Goal: Task Accomplishment & Management: Manage account settings

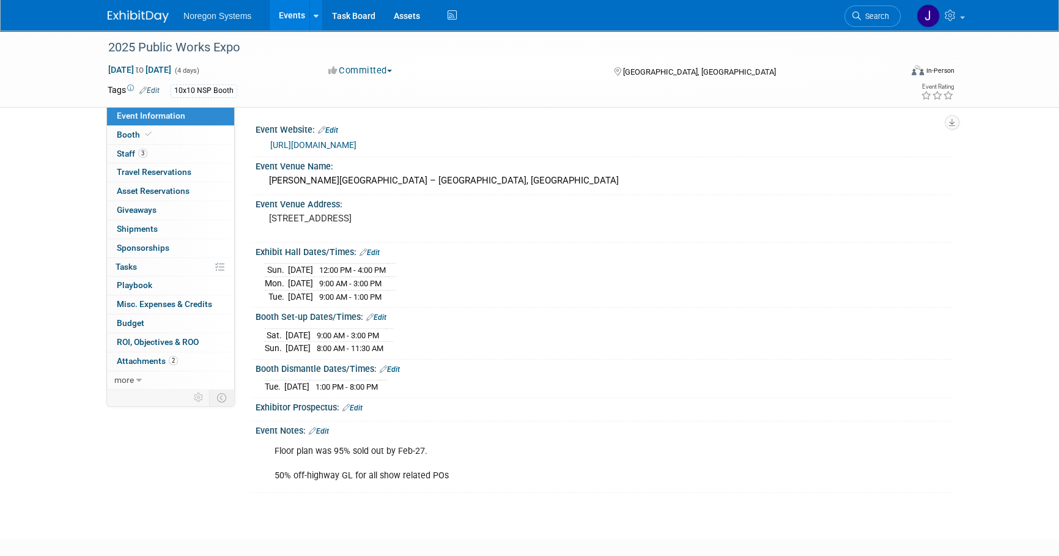
click at [893, 17] on link "Search" at bounding box center [872, 16] width 56 height 21
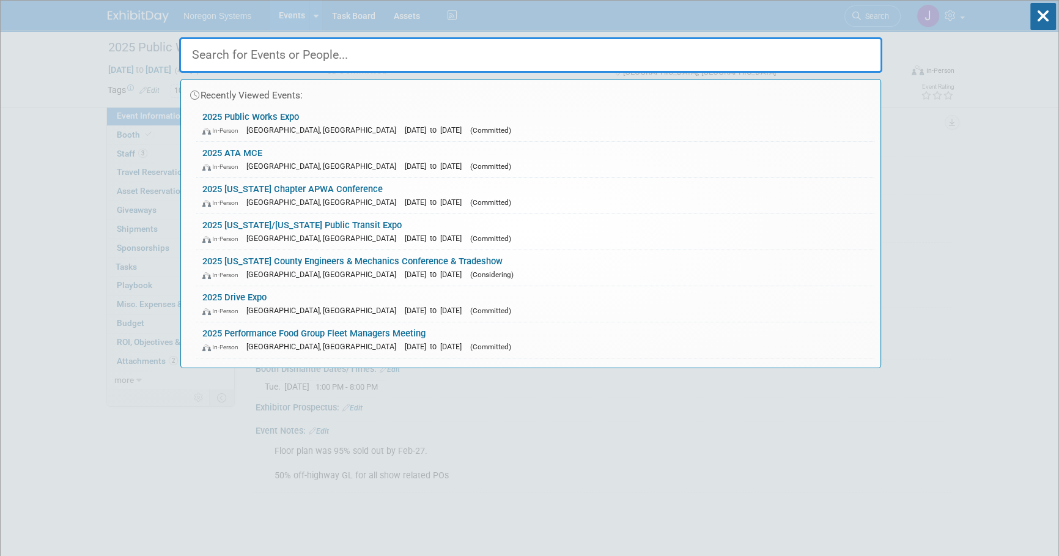
click at [707, 46] on input "text" at bounding box center [530, 54] width 703 height 35
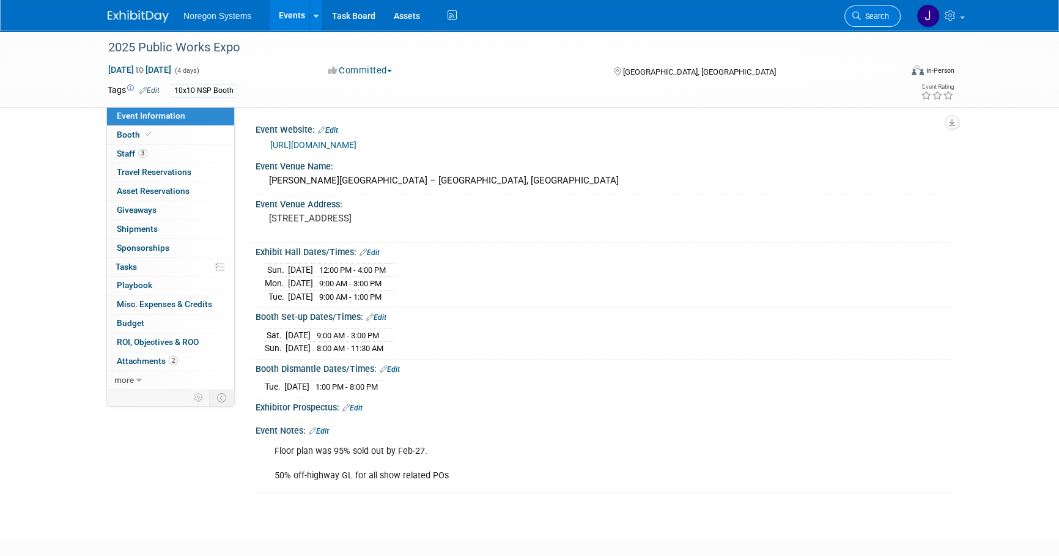
click at [884, 18] on span "Search" at bounding box center [875, 16] width 28 height 9
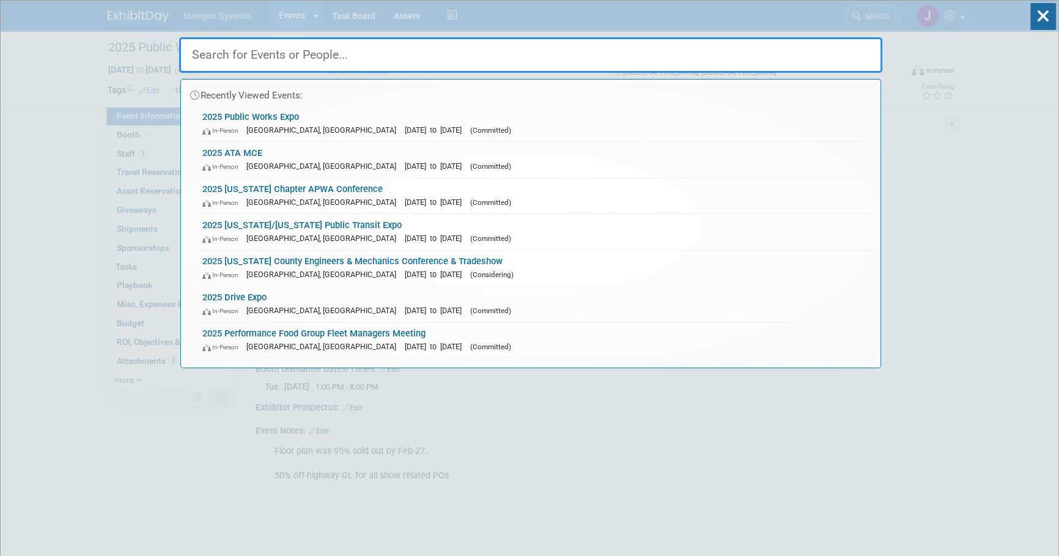
click at [429, 60] on input "text" at bounding box center [530, 54] width 703 height 35
paste input "Government Fleet Expo"
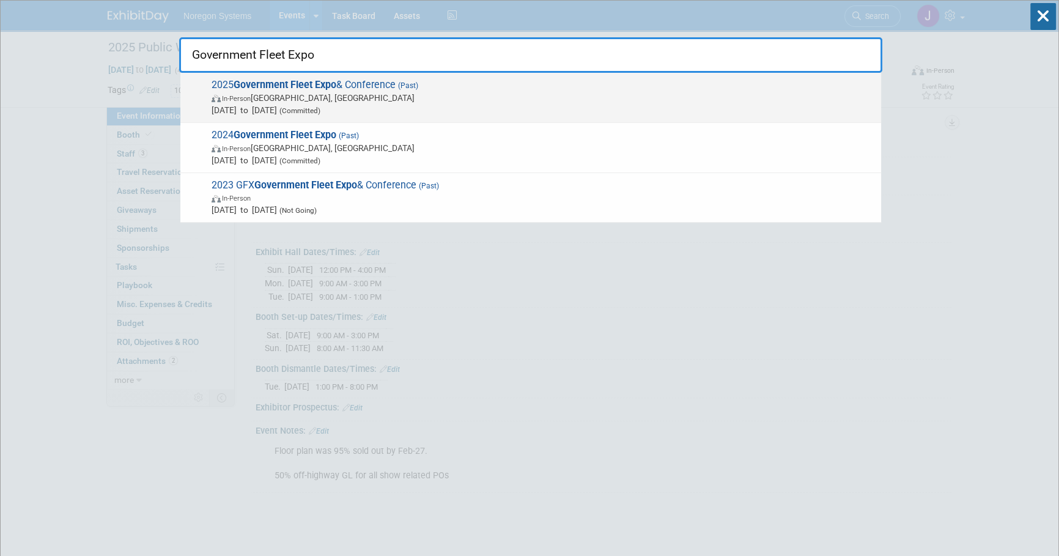
type input "Government Fleet Expo"
click at [336, 101] on span "In-Person Charlotte, NC" at bounding box center [543, 98] width 663 height 12
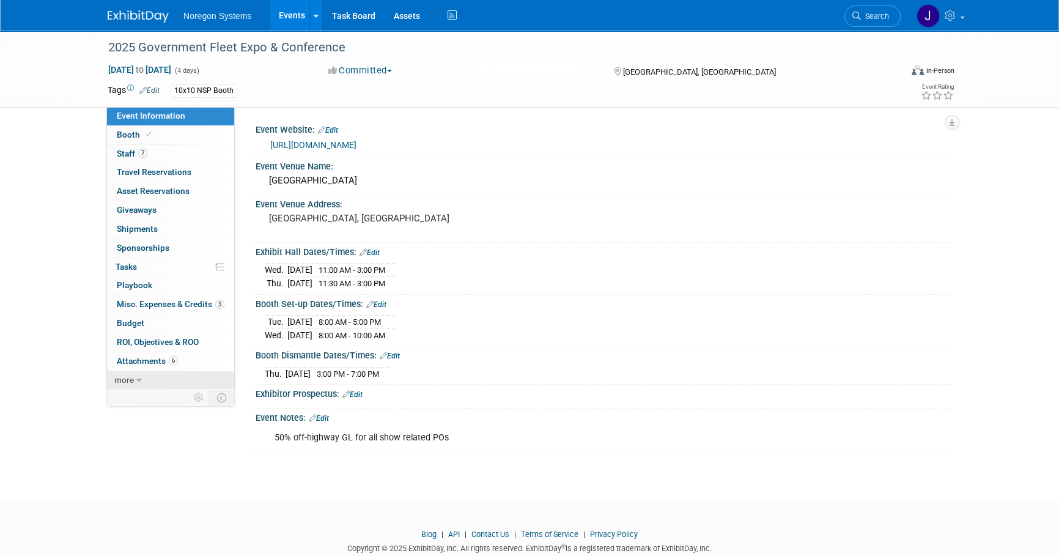
click at [134, 377] on link "more" at bounding box center [170, 380] width 127 height 18
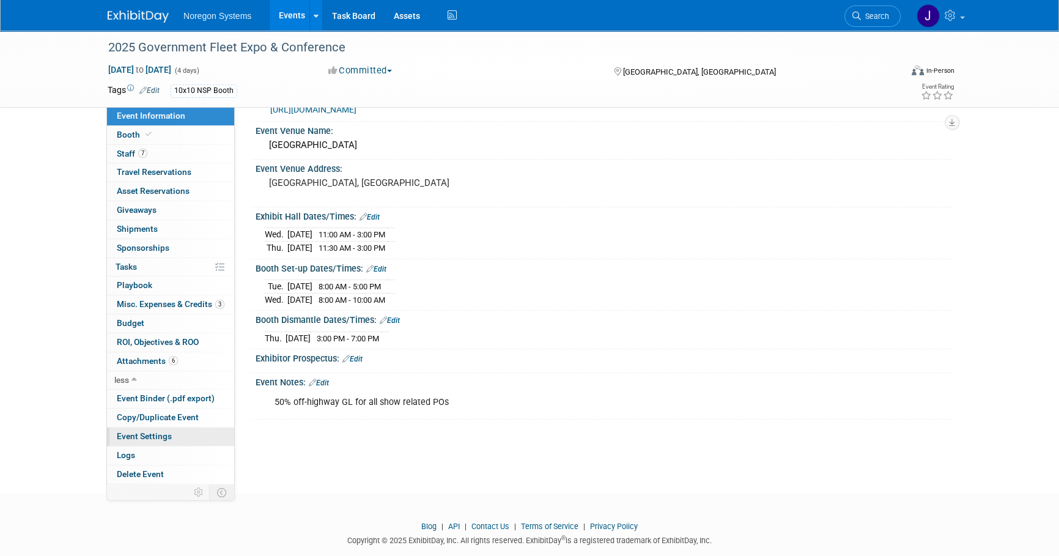
scroll to position [58, 0]
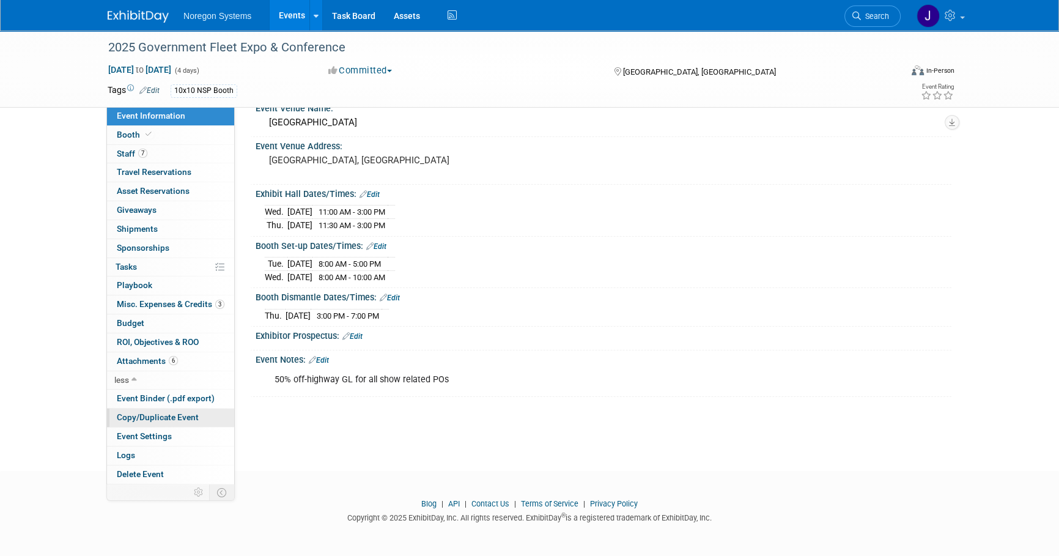
click at [145, 419] on span "Copy/Duplicate Event" at bounding box center [158, 417] width 82 height 10
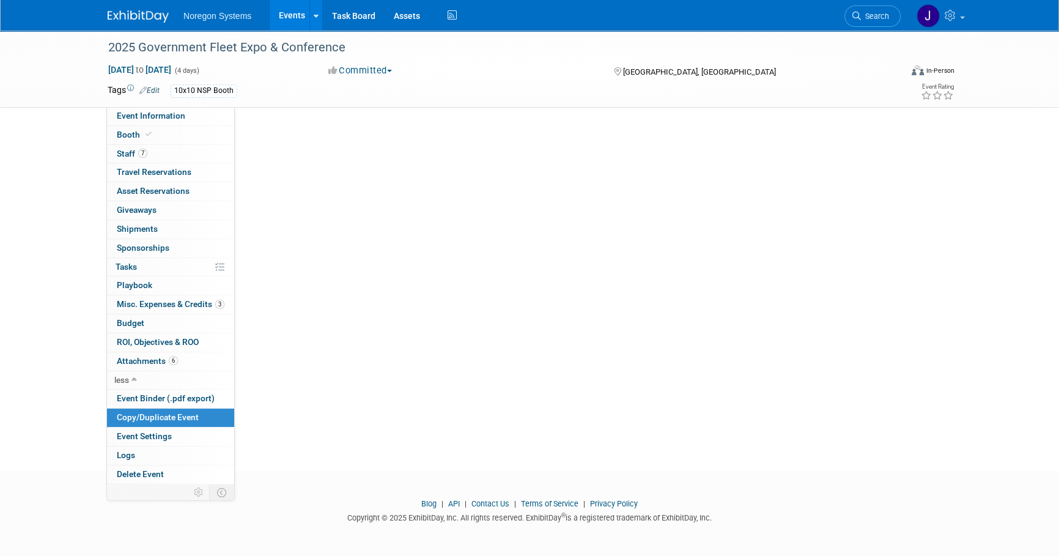
scroll to position [0, 0]
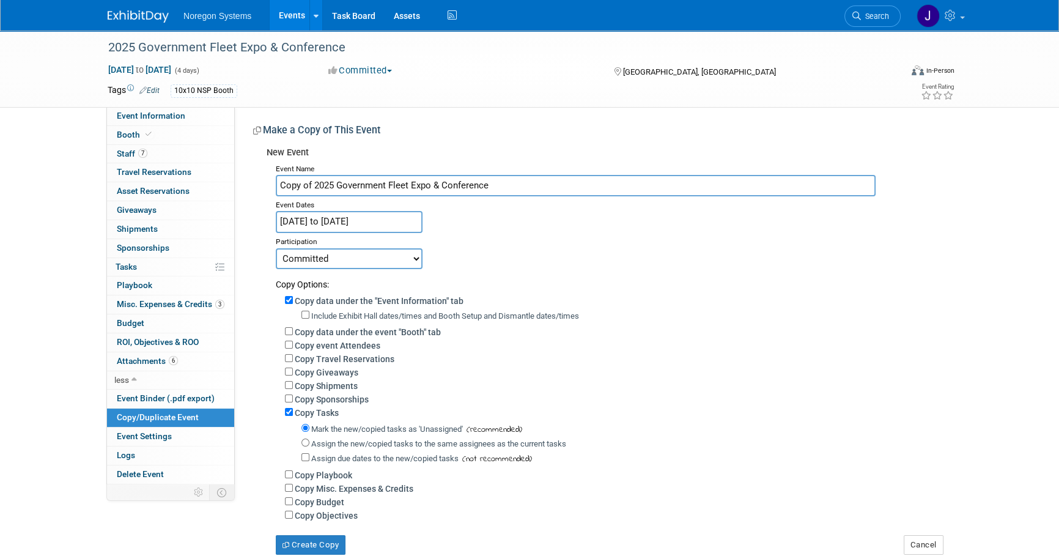
click at [326, 184] on input "Copy of 2025 Government Fleet Expo & Conference" at bounding box center [576, 185] width 600 height 21
drag, startPoint x: 333, startPoint y: 185, endPoint x: 267, endPoint y: 182, distance: 66.1
click at [267, 182] on div "Event Name Copy of 2025 Government Fleet Expo & Conference Event Dates Jun 24, …" at bounding box center [605, 357] width 676 height 394
type input "2026 Government Fleet Expo & Conference"
click at [479, 235] on div "Participation" at bounding box center [609, 240] width 667 height 15
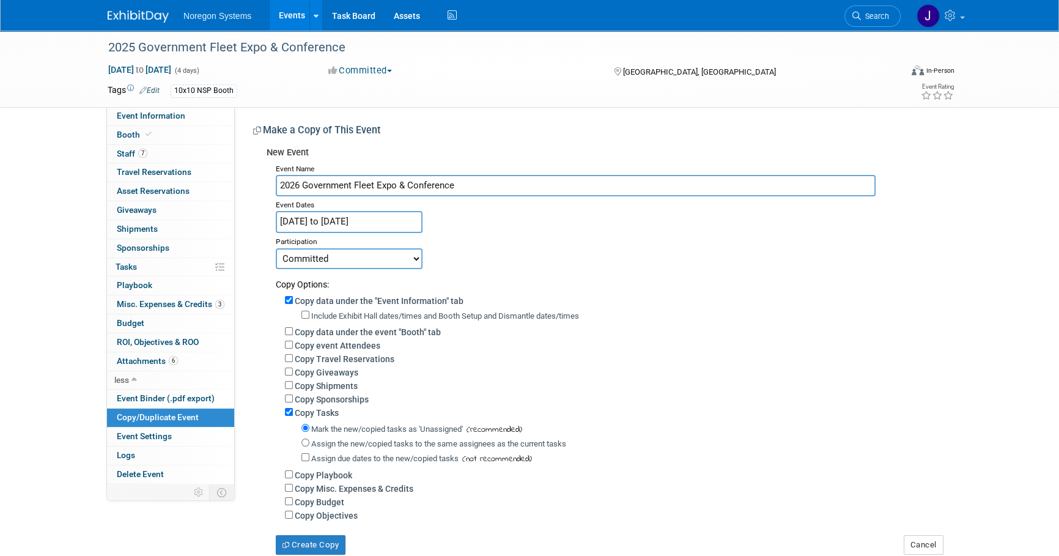
click at [378, 216] on input "Jun 24, 2025 to Jun 27, 2025" at bounding box center [349, 221] width 147 height 21
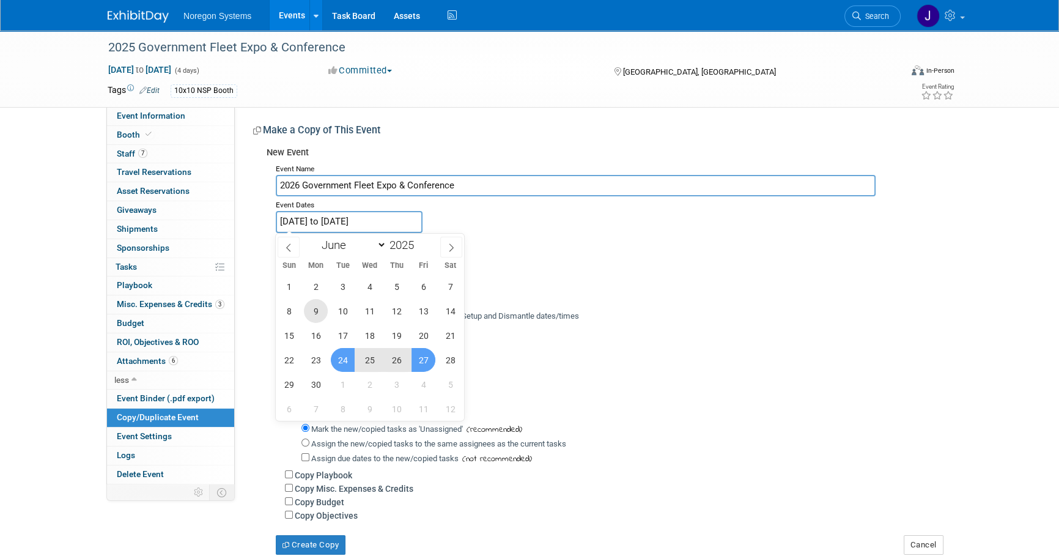
click at [317, 306] on span "9" at bounding box center [316, 311] width 24 height 24
click at [371, 305] on span "11" at bounding box center [370, 311] width 24 height 24
type input "Jun 9, 2025 to Jun 11, 2025"
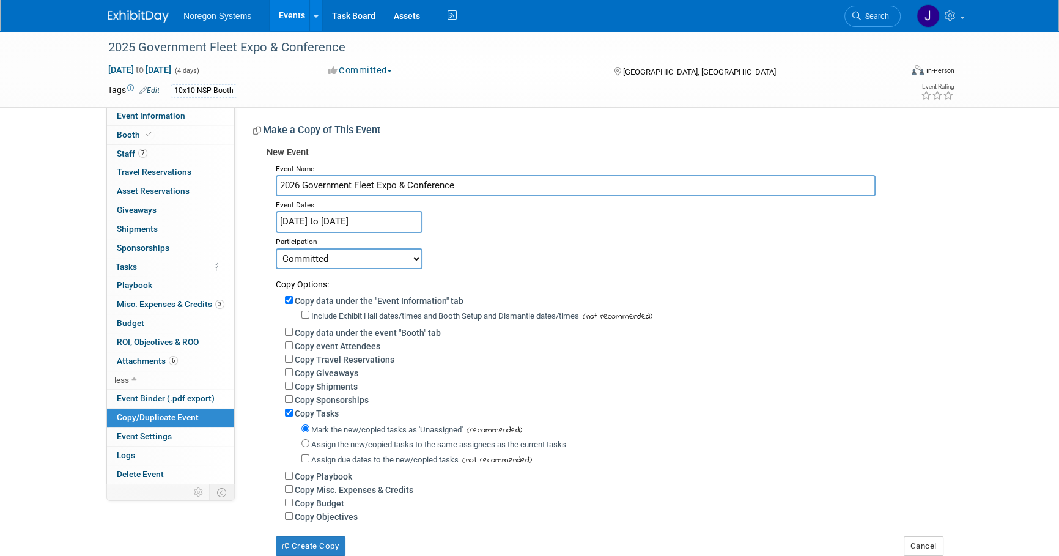
click at [374, 224] on input "Jun 9, 2025 to Jun 11, 2025" at bounding box center [349, 221] width 147 height 21
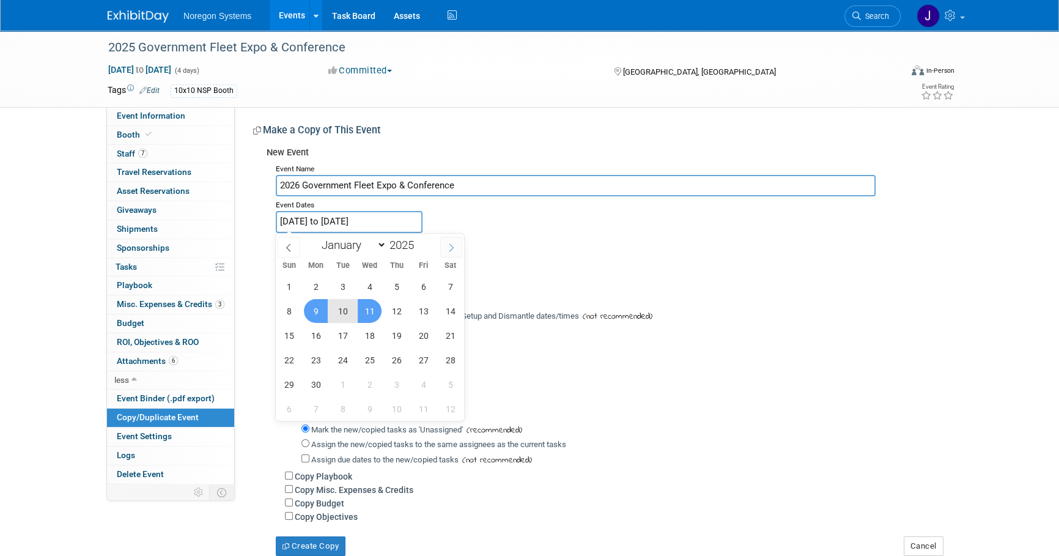
click at [446, 244] on span at bounding box center [451, 247] width 22 height 21
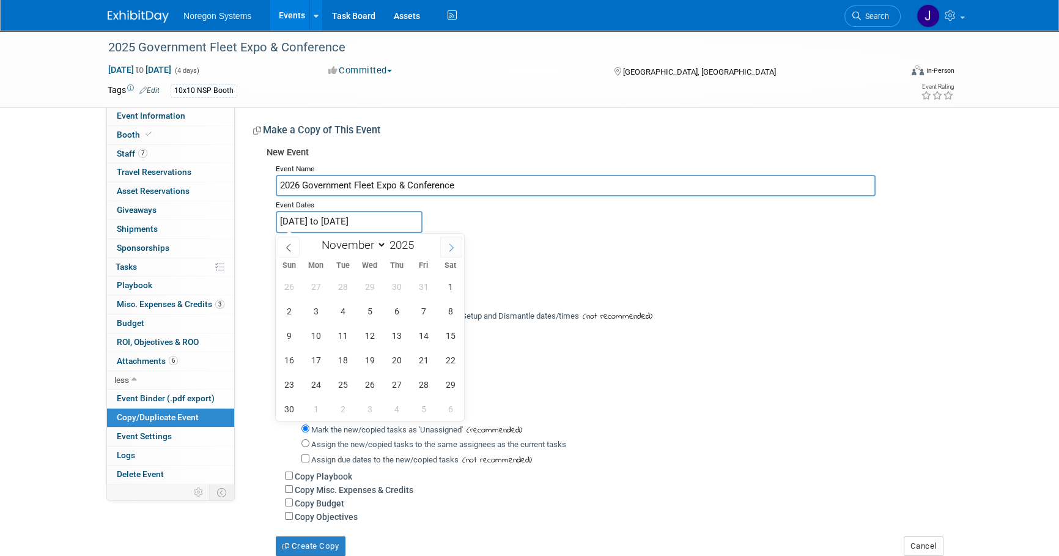
click at [446, 244] on span at bounding box center [451, 247] width 22 height 21
select select "11"
click at [446, 244] on span at bounding box center [451, 247] width 22 height 21
type input "2026"
click at [446, 244] on span at bounding box center [451, 247] width 22 height 21
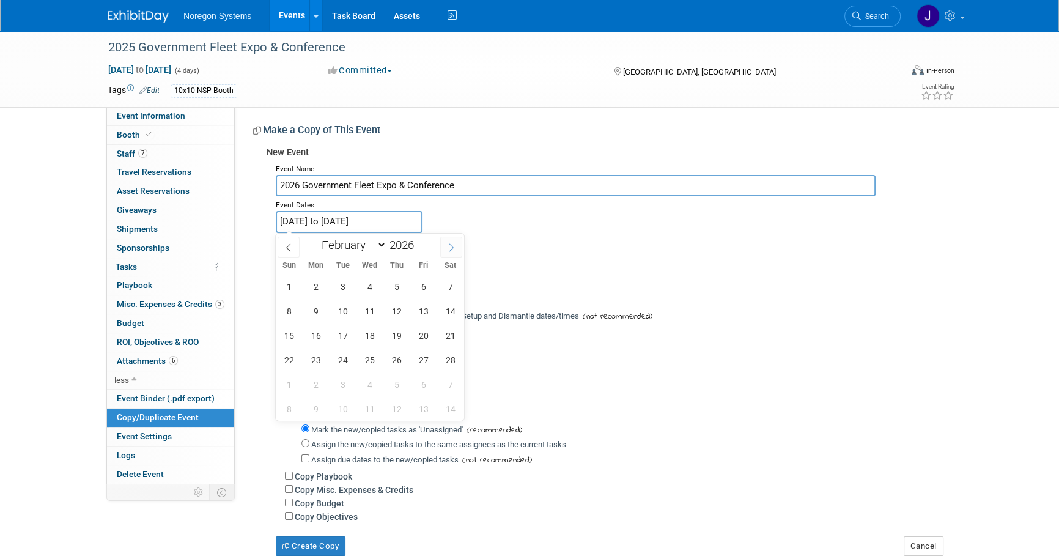
click at [446, 244] on span at bounding box center [451, 247] width 22 height 21
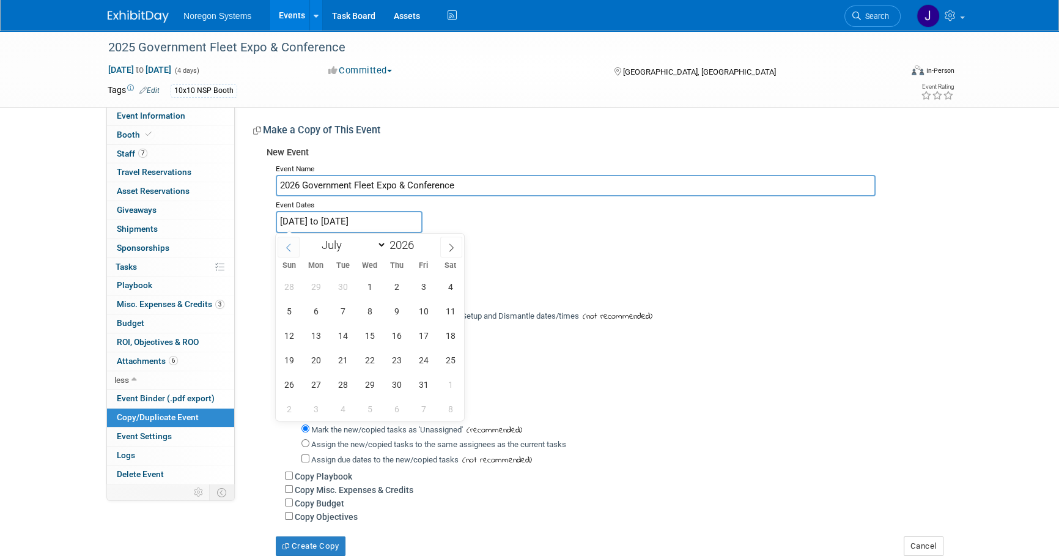
click at [290, 247] on icon at bounding box center [288, 247] width 9 height 9
select select "5"
click at [341, 314] on span "9" at bounding box center [343, 311] width 24 height 24
click at [397, 311] on span "11" at bounding box center [397, 311] width 24 height 24
type input "Jun 9, 2026 to Jun 11, 2026"
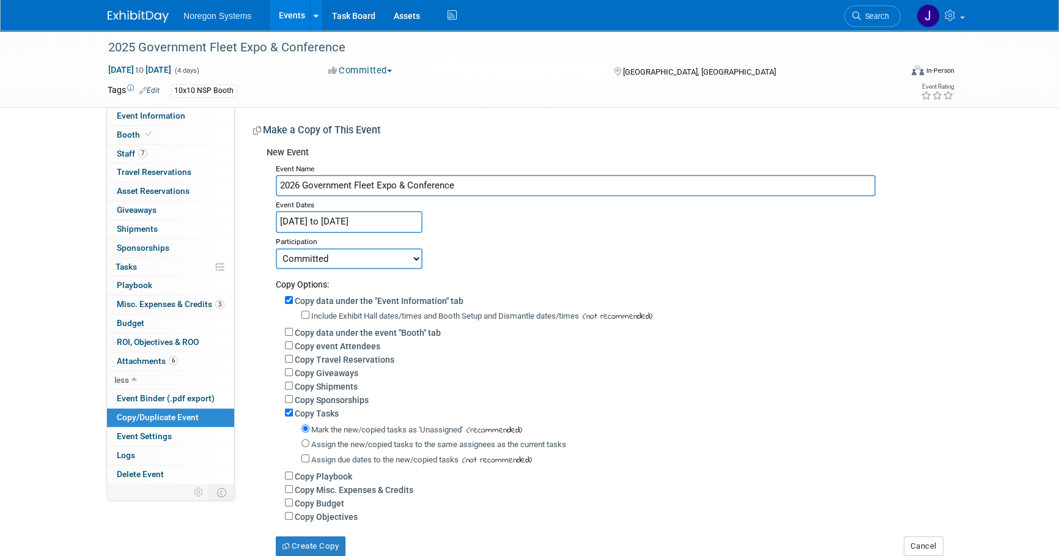
click at [500, 274] on div "Copy Options:" at bounding box center [609, 279] width 667 height 21
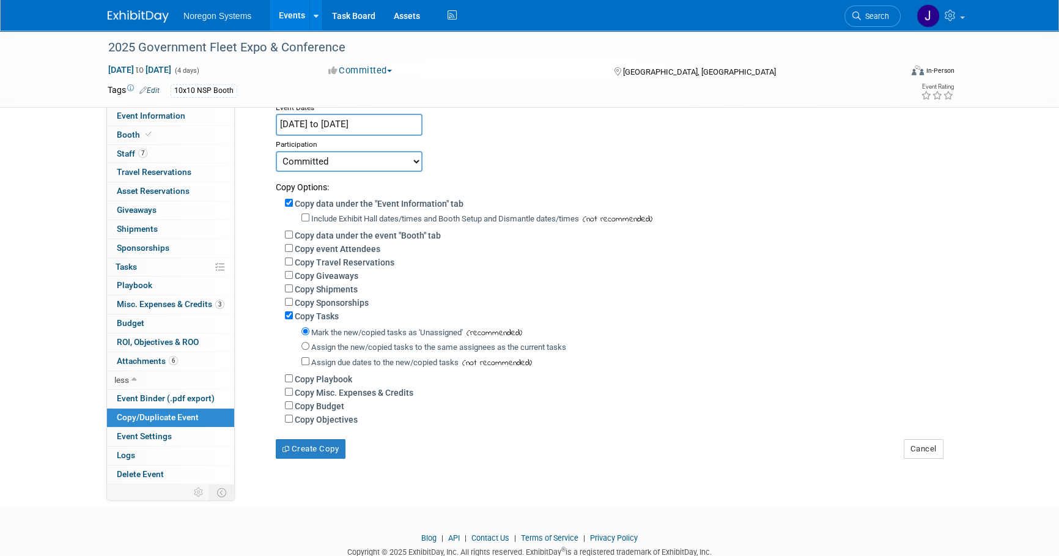
scroll to position [111, 0]
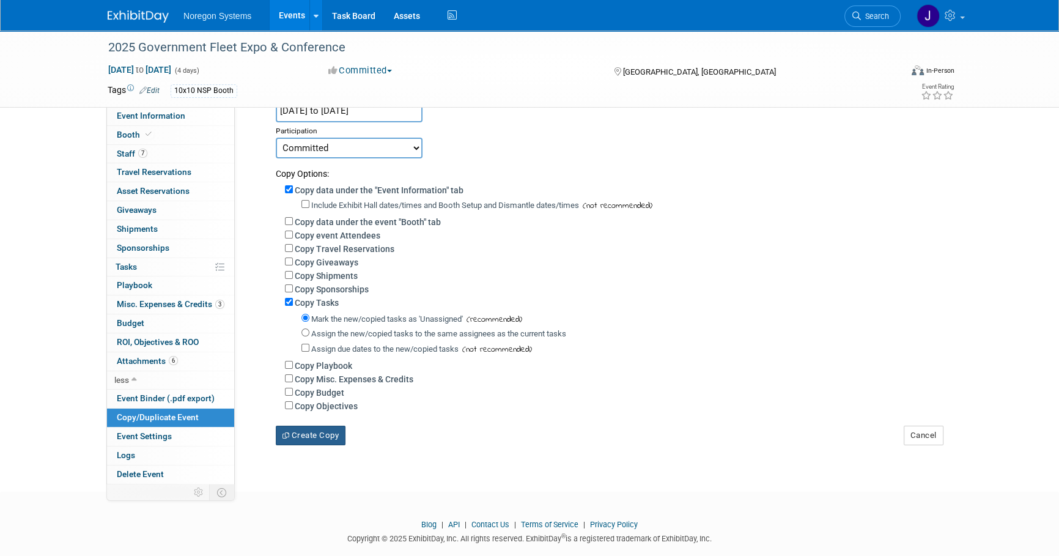
click at [305, 443] on button "Create Copy" at bounding box center [311, 436] width 70 height 20
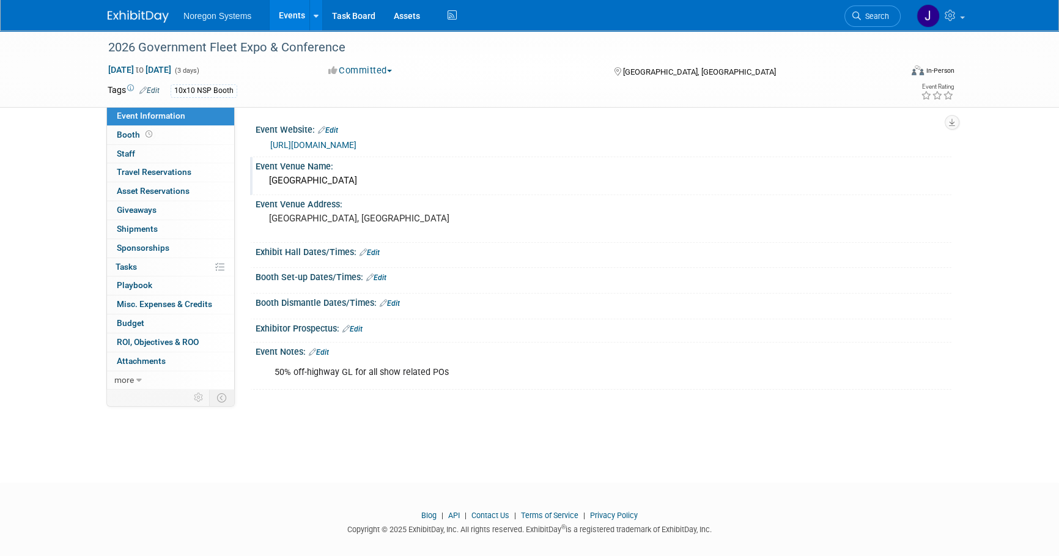
click at [369, 182] on div "Charlotte Convention Center" at bounding box center [604, 180] width 678 height 19
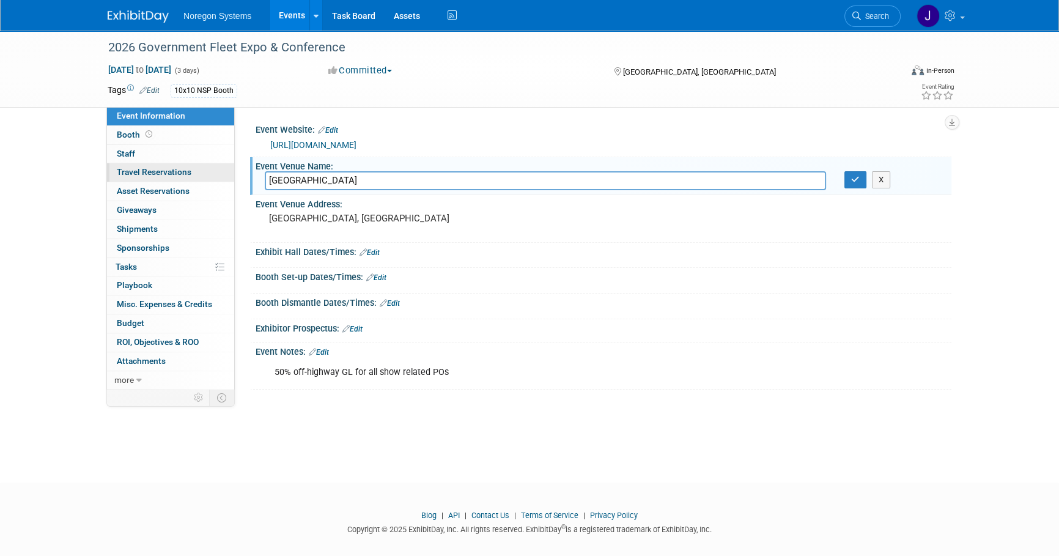
drag, startPoint x: 394, startPoint y: 179, endPoint x: 211, endPoint y: 177, distance: 183.5
click at [211, 177] on div "Event Information Event Info Booth Booth 0 Staff 0 Staff 0 Travel Reservations …" at bounding box center [529, 210] width 862 height 359
drag, startPoint x: 464, startPoint y: 180, endPoint x: 405, endPoint y: 183, distance: 58.8
click at [405, 183] on input "Long Beach Convention Center in California" at bounding box center [545, 180] width 561 height 19
type input "Long Beach Convention Center"
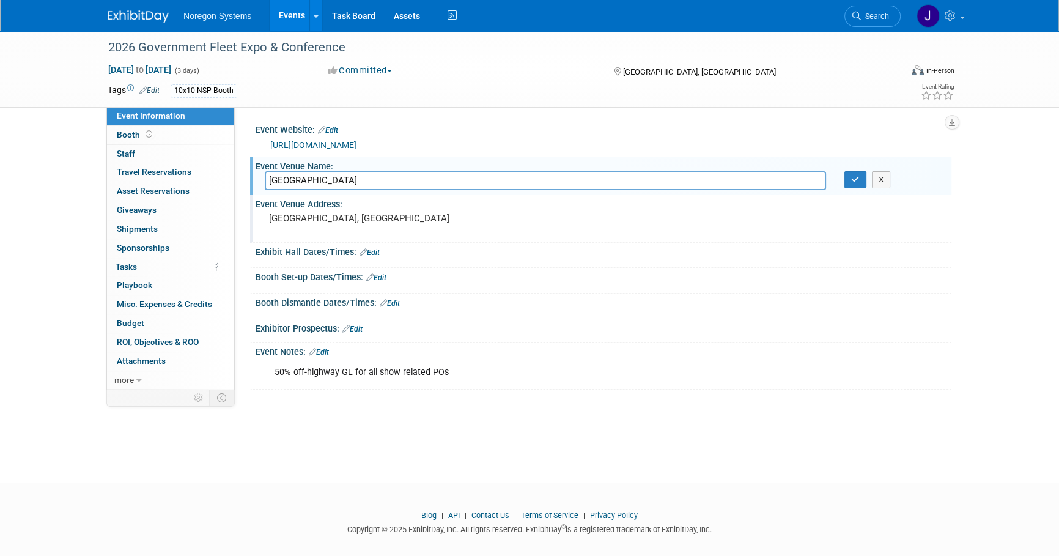
click at [349, 220] on pre "[GEOGRAPHIC_DATA], [GEOGRAPHIC_DATA]" at bounding box center [400, 218] width 263 height 11
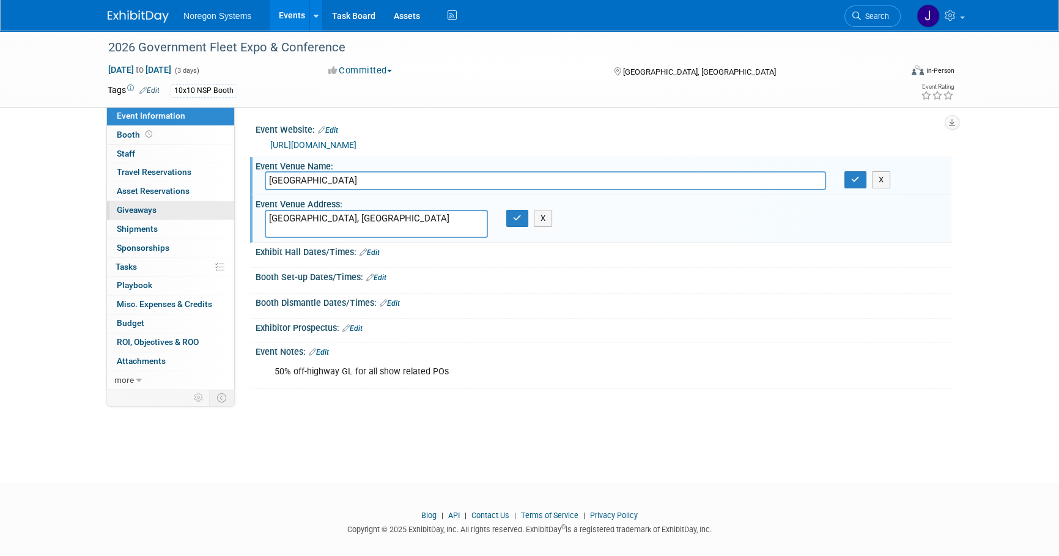
click at [220, 202] on div "Event Information Event Info Booth Booth 0 Staff 0 Staff 0 Travel Reservations …" at bounding box center [529, 210] width 862 height 358
type textarea "California"
click at [509, 221] on button "button" at bounding box center [517, 218] width 22 height 17
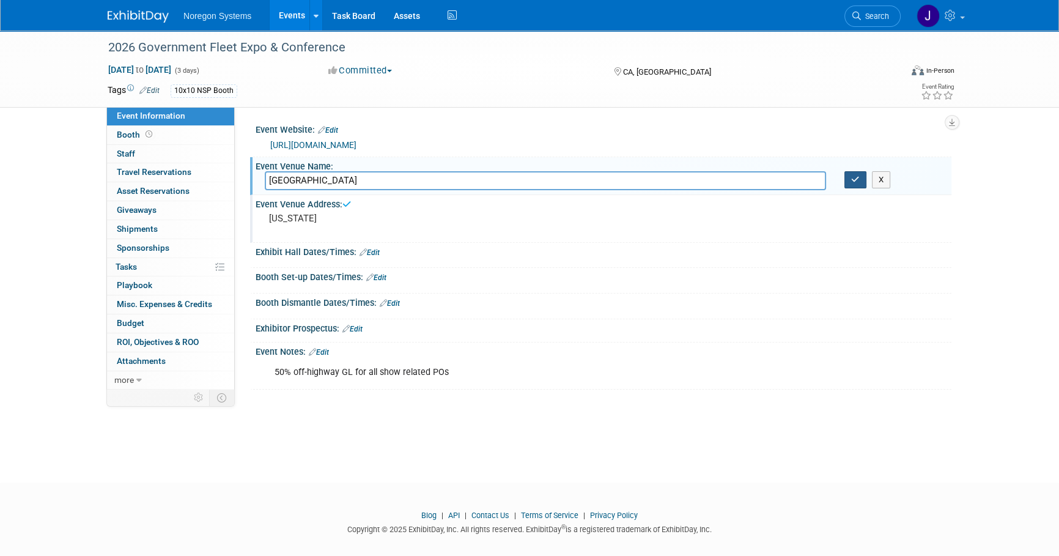
click at [857, 180] on icon "button" at bounding box center [855, 180] width 9 height 8
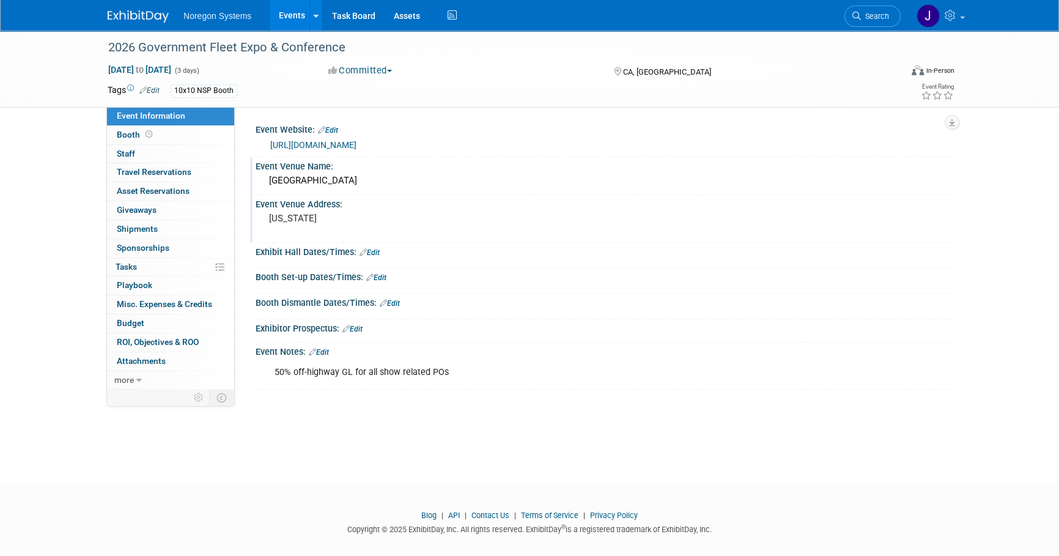
drag, startPoint x: 399, startPoint y: 183, endPoint x: 268, endPoint y: 183, distance: 130.3
click at [268, 183] on div "Long Beach Convention Center" at bounding box center [604, 180] width 678 height 19
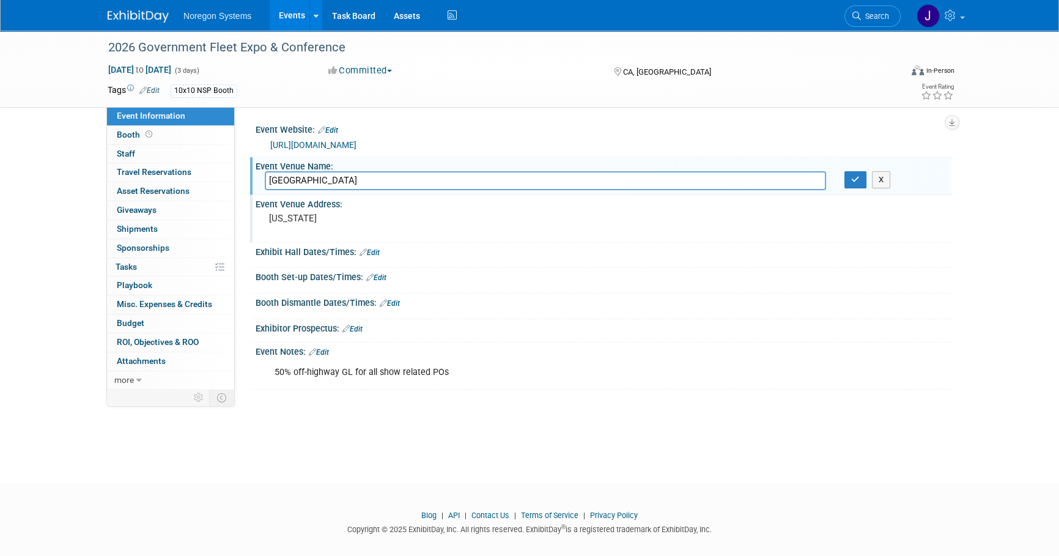
click at [336, 215] on pre "California" at bounding box center [400, 218] width 263 height 11
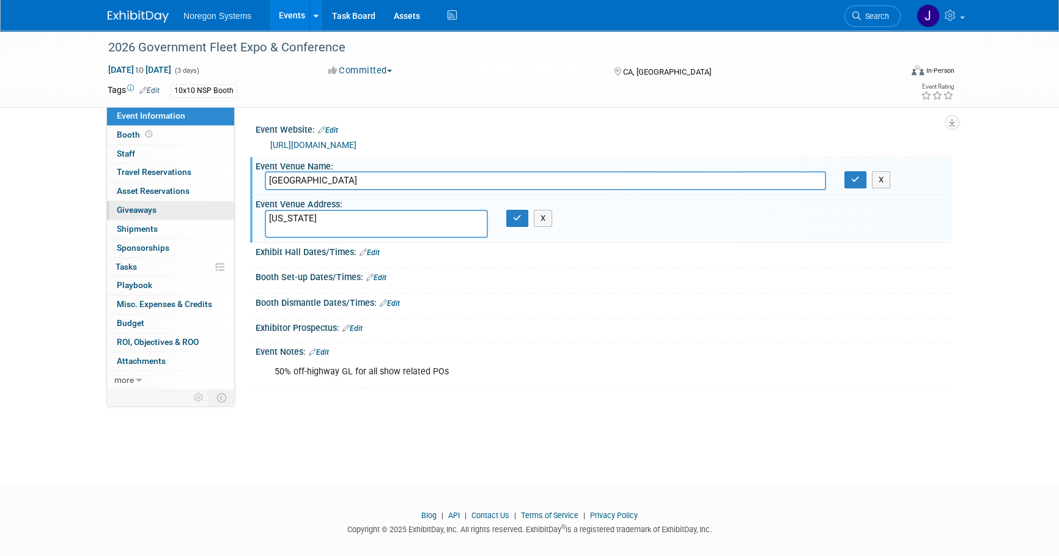
click at [232, 208] on div "Event Information Event Info Booth Booth 0 Staff 0 Staff 0 Travel Reservations …" at bounding box center [529, 210] width 862 height 358
type textarea "300 E Ocean Blvd, Long Beach, CA 90802"
click at [517, 221] on button "button" at bounding box center [517, 218] width 22 height 17
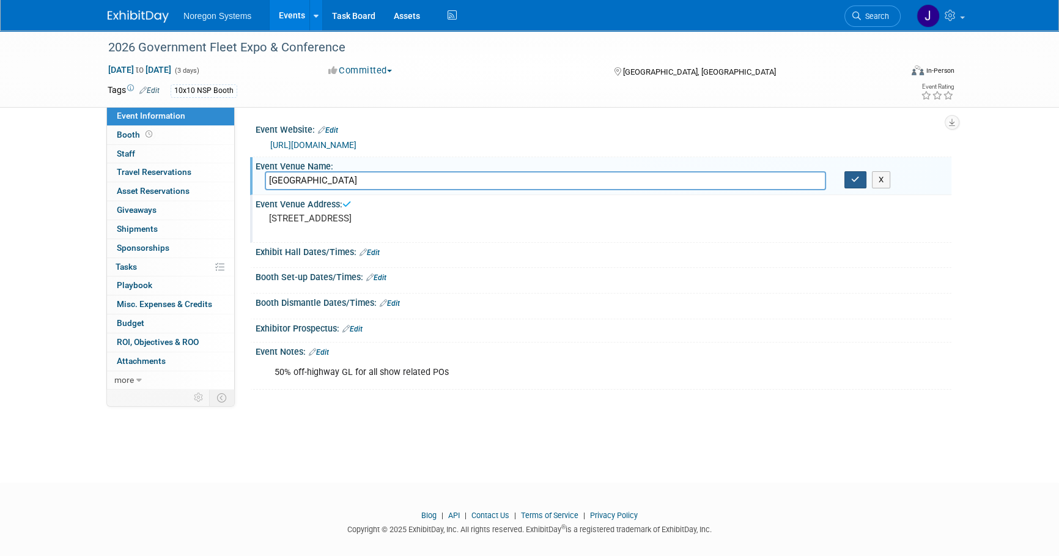
click at [848, 182] on button "button" at bounding box center [855, 179] width 22 height 17
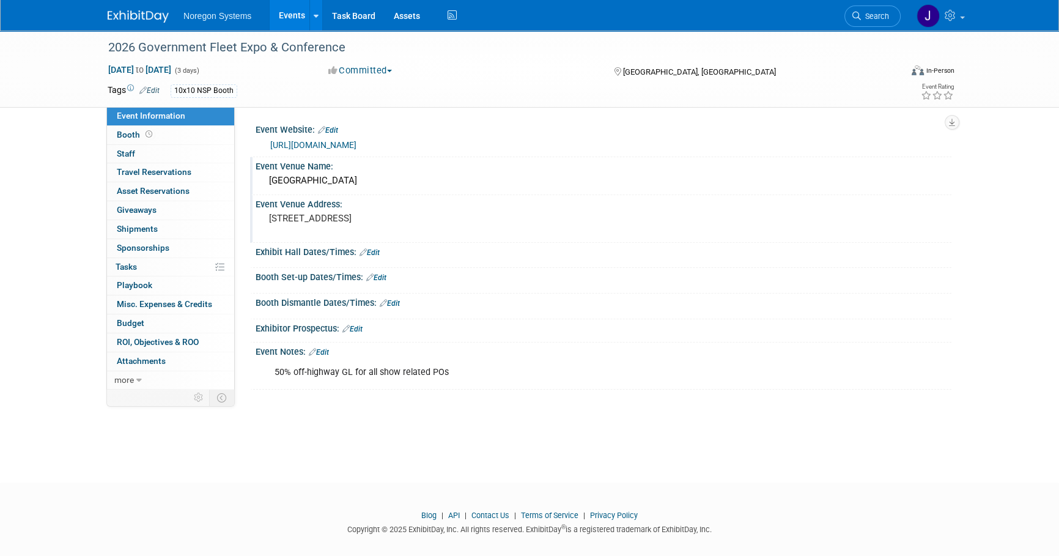
click at [381, 72] on button "Committed" at bounding box center [360, 70] width 73 height 13
click at [391, 105] on link "Considering" at bounding box center [373, 107] width 97 height 17
click at [173, 134] on link "Booth" at bounding box center [170, 135] width 127 height 18
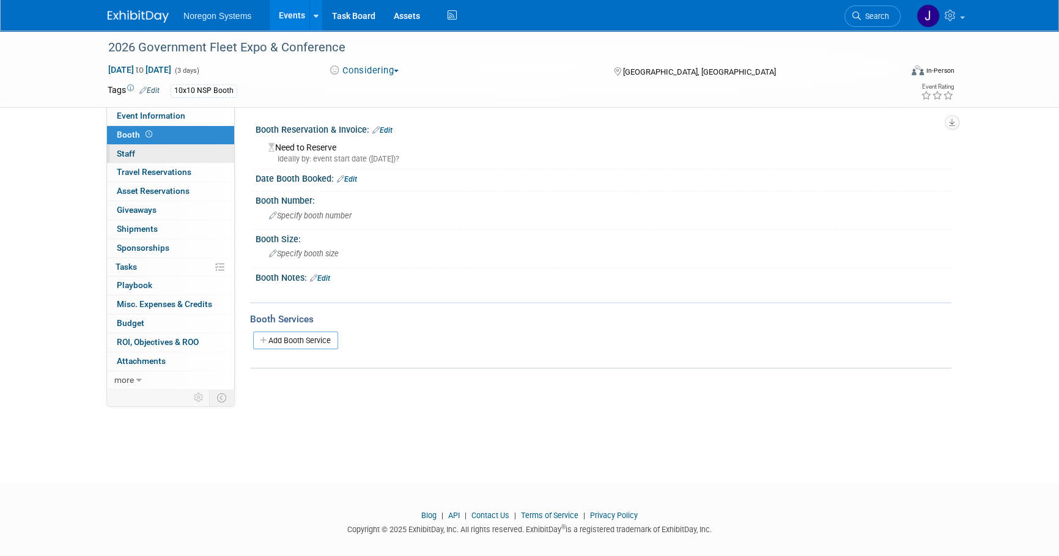
click at [172, 146] on link "0 Staff 0" at bounding box center [170, 154] width 127 height 18
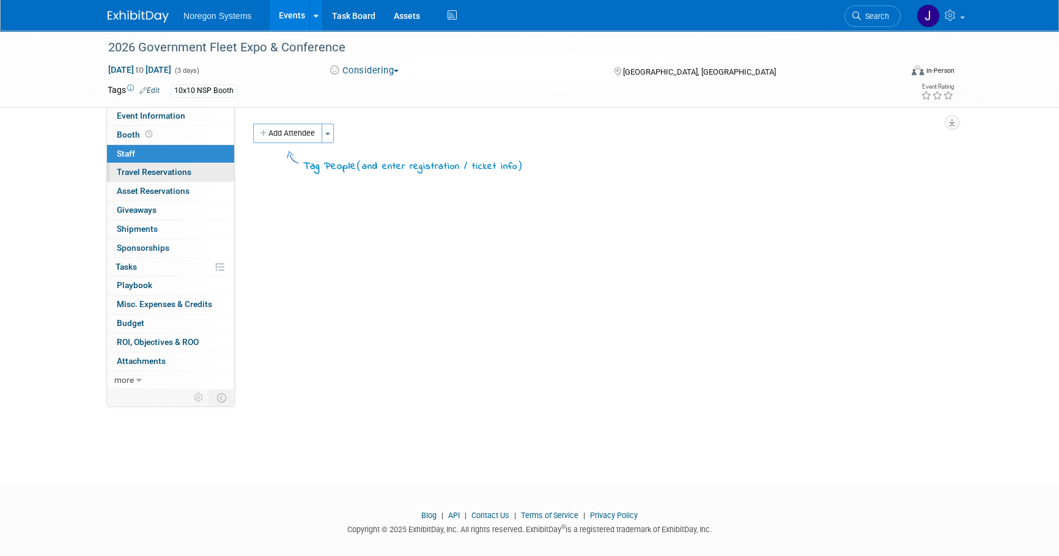
click at [171, 175] on span "Travel Reservations 0" at bounding box center [154, 172] width 75 height 10
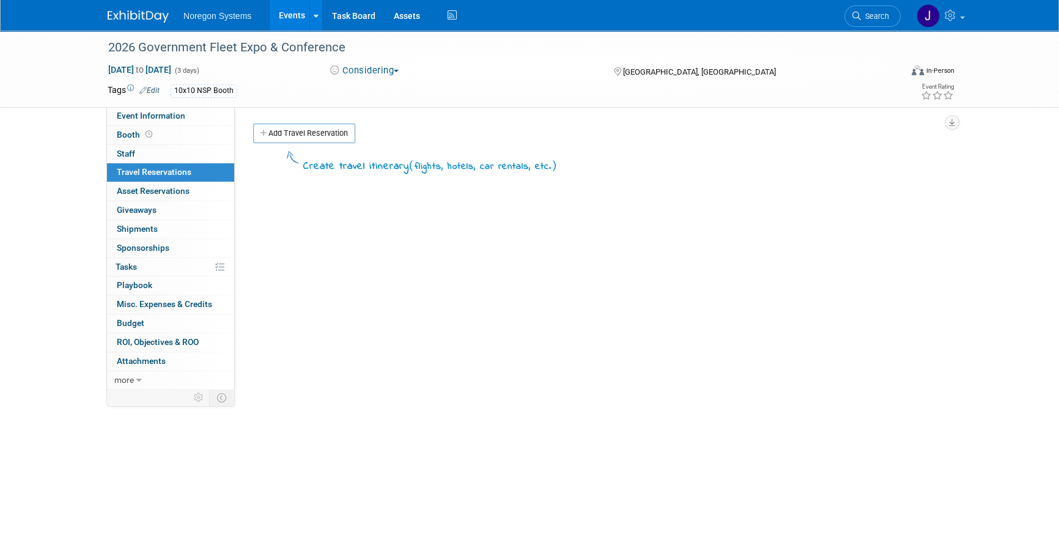
click at [136, 18] on img at bounding box center [138, 16] width 61 height 12
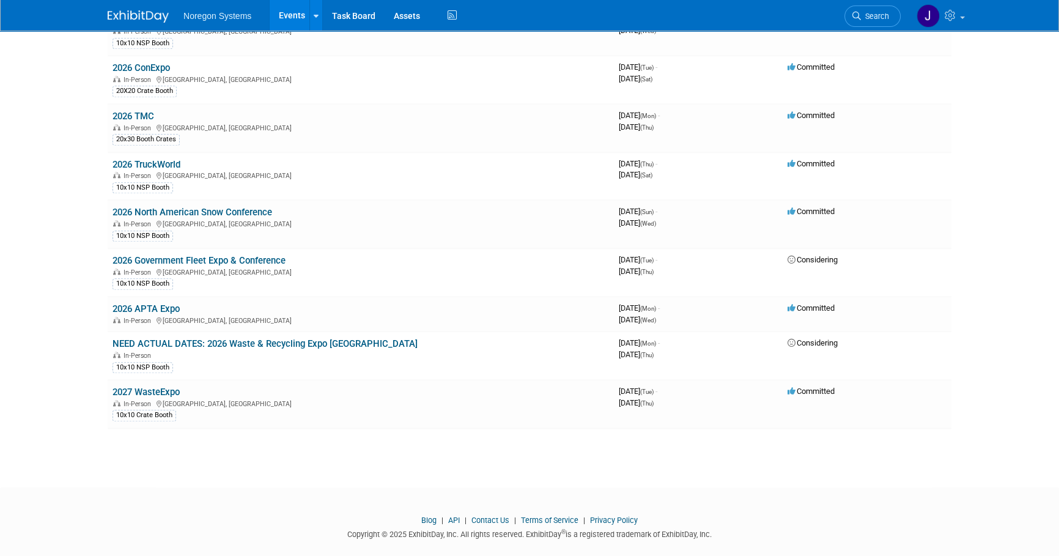
scroll to position [1524, 0]
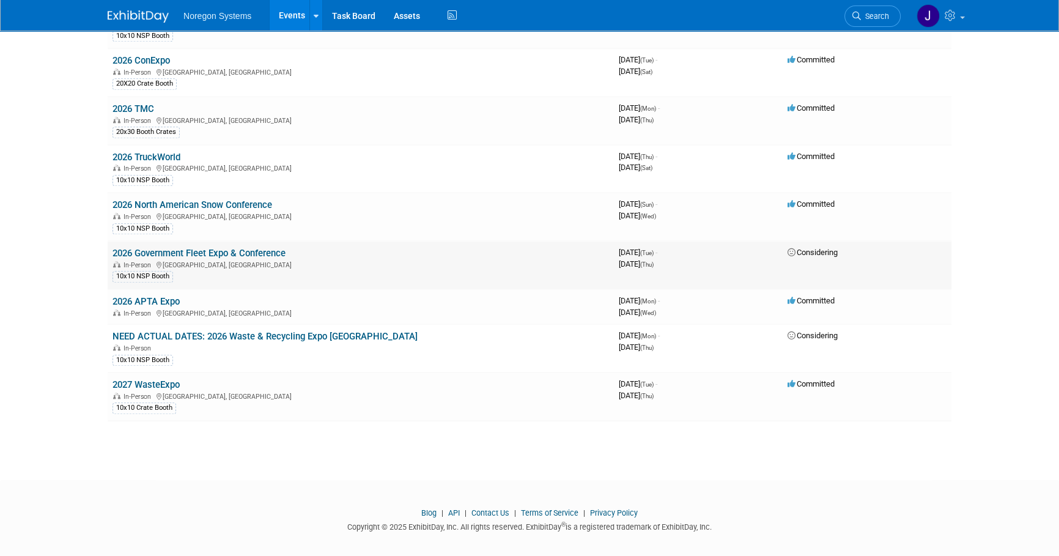
drag, startPoint x: 305, startPoint y: 243, endPoint x: 113, endPoint y: 247, distance: 192.7
click at [113, 247] on td "2026 Government Fleet Expo & Conference In-Person Long Beach, CA 10x10 NSP Booth" at bounding box center [361, 265] width 506 height 48
copy link "2026 Government Fleet Expo & Conference"
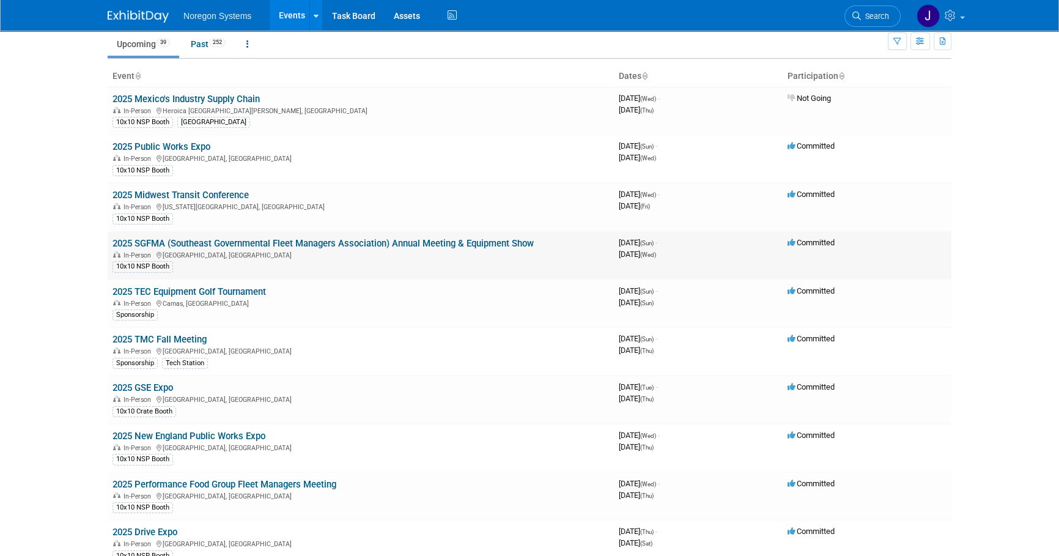
scroll to position [0, 0]
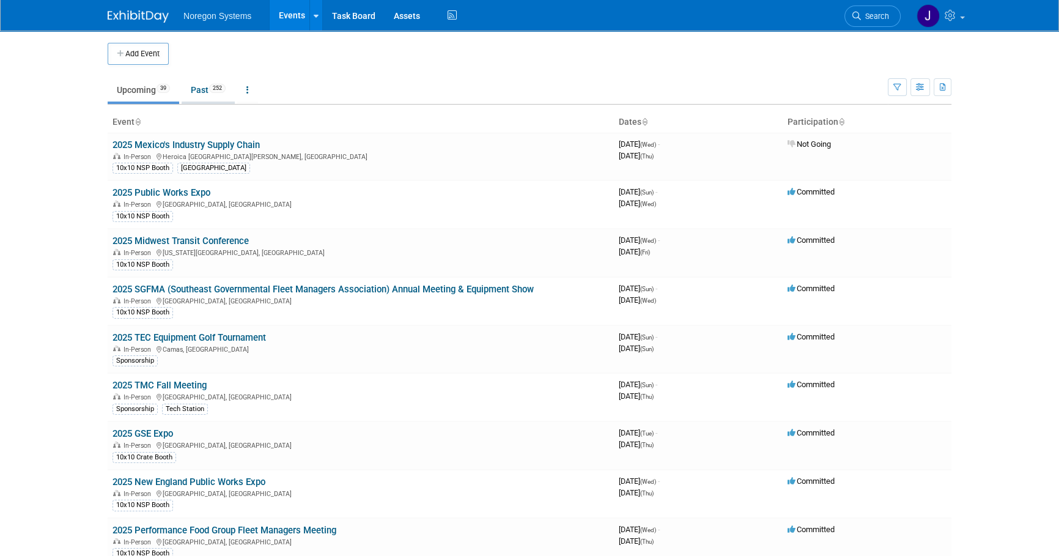
click at [201, 93] on link "Past 252" at bounding box center [208, 89] width 53 height 23
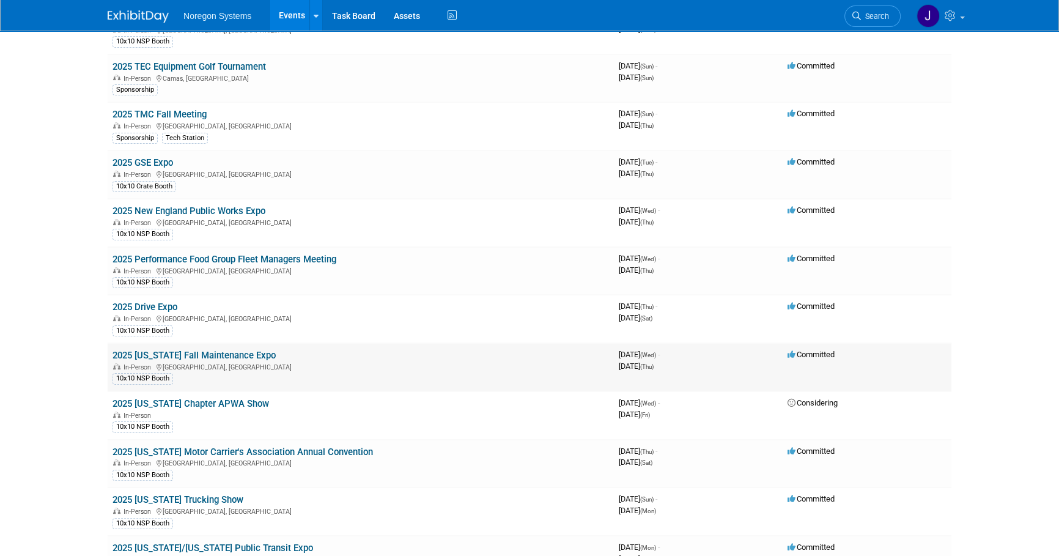
scroll to position [333, 0]
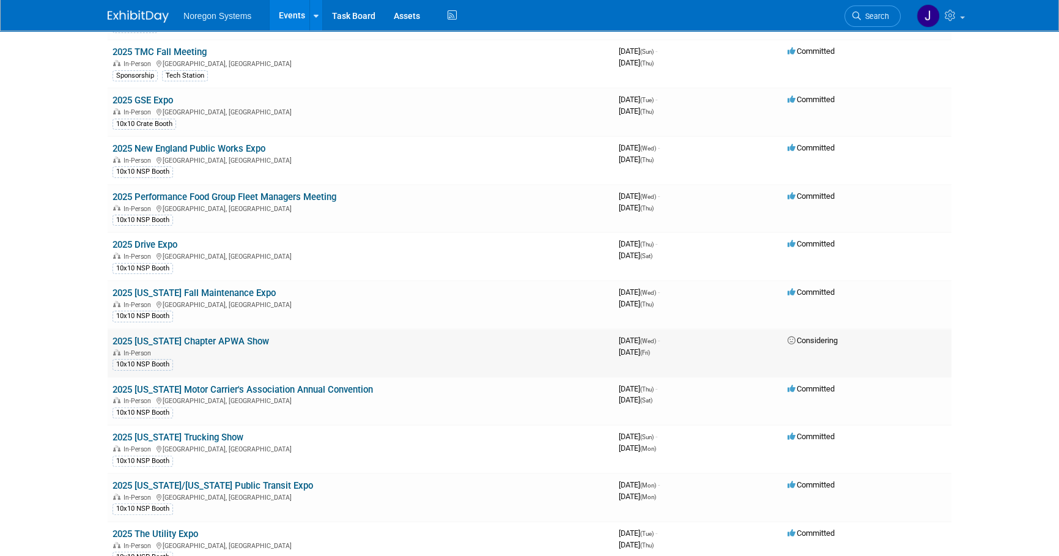
click at [234, 337] on link "2025 [US_STATE] Chapter APWA Show" at bounding box center [191, 341] width 157 height 11
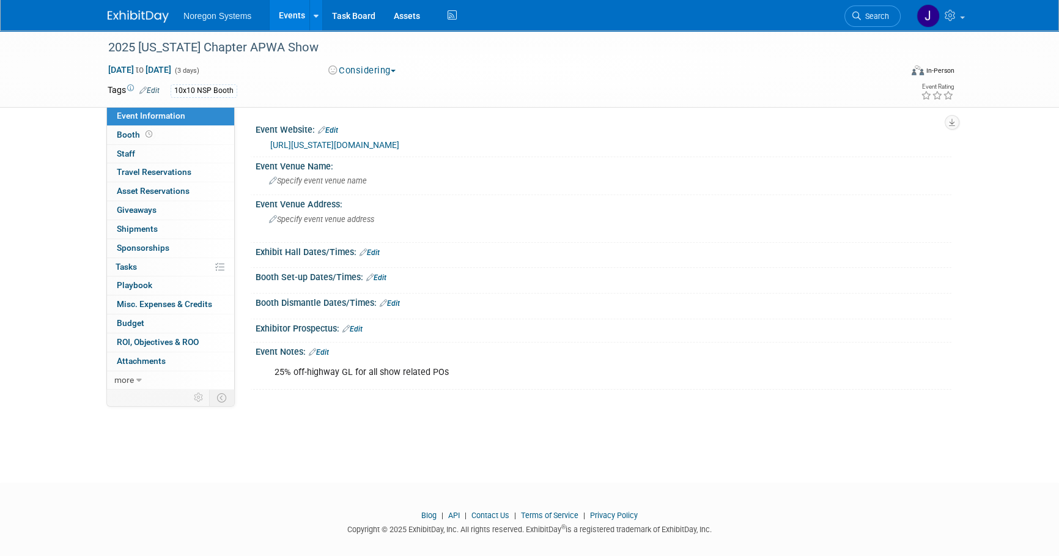
click at [399, 146] on link "[URL][US_STATE][DOMAIN_NAME]" at bounding box center [334, 145] width 129 height 10
click at [741, 465] on body "Noregon Systems Events Add Event Bulk Upload Events Shareable Event Boards Rece…" at bounding box center [529, 278] width 1059 height 556
click at [149, 136] on icon at bounding box center [149, 134] width 7 height 7
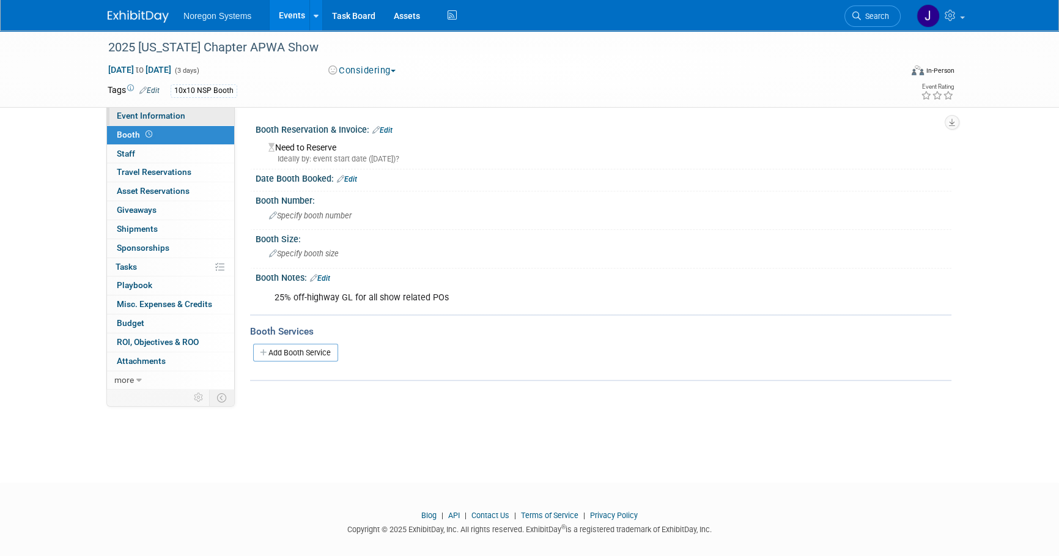
click at [194, 117] on link "Event Information" at bounding box center [170, 116] width 127 height 18
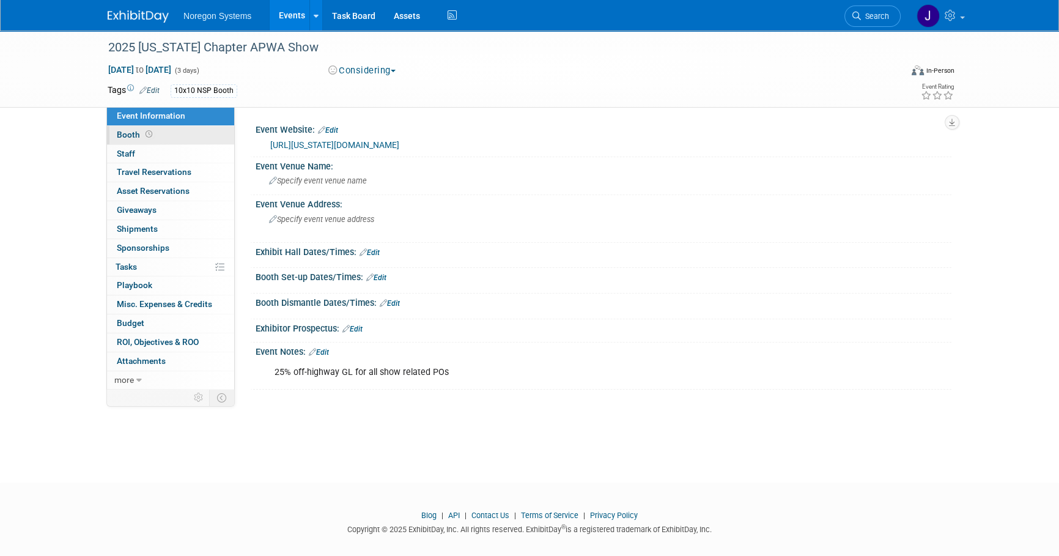
click at [163, 135] on link "Booth" at bounding box center [170, 135] width 127 height 18
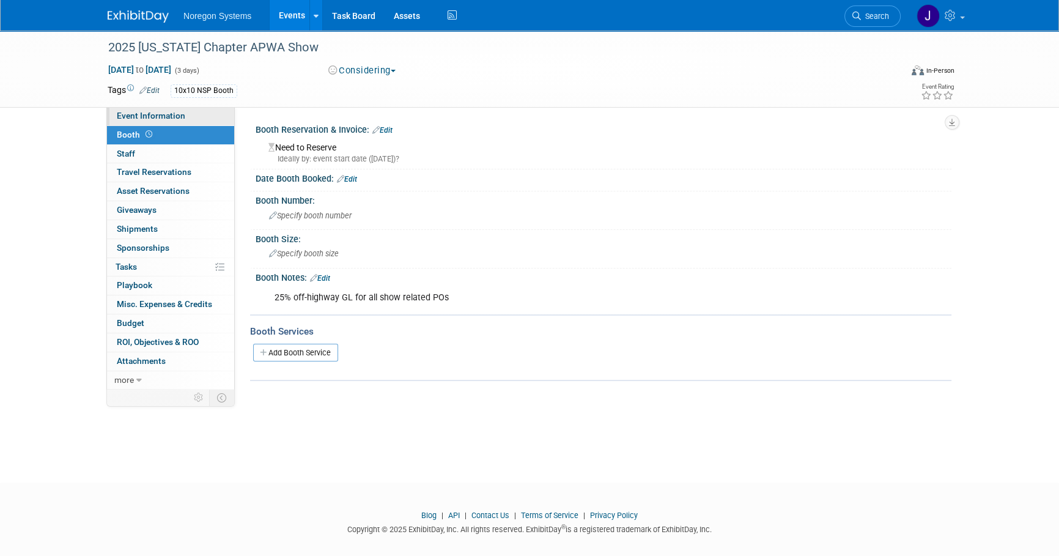
click at [210, 113] on link "Event Information" at bounding box center [170, 116] width 127 height 18
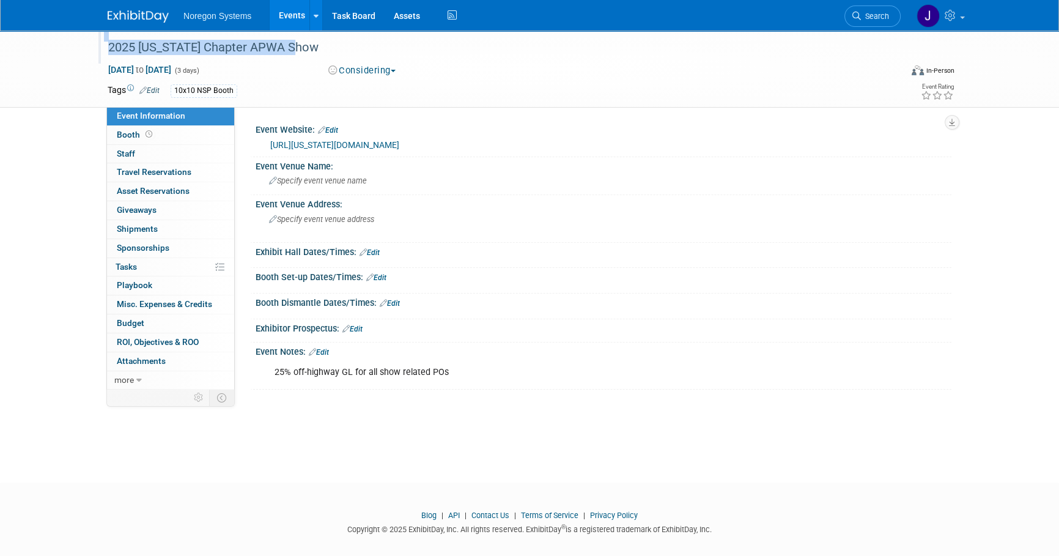
drag, startPoint x: 302, startPoint y: 48, endPoint x: 102, endPoint y: 46, distance: 200.6
click at [102, 46] on div "2025 [US_STATE] Chapter APWA Show" at bounding box center [494, 47] width 793 height 33
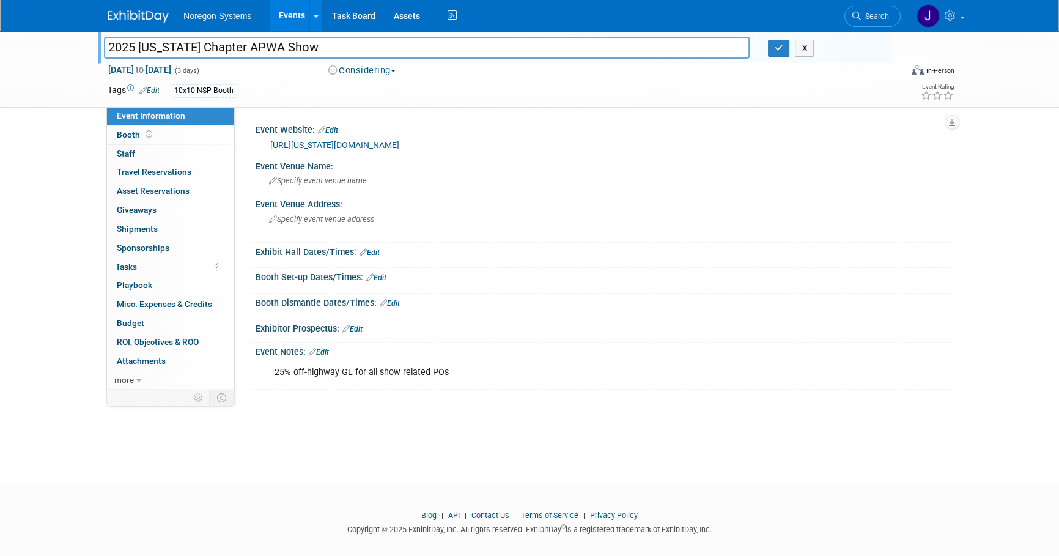
click at [311, 47] on input "2025 [US_STATE] Chapter APWA Show" at bounding box center [427, 47] width 646 height 21
drag, startPoint x: 293, startPoint y: 44, endPoint x: 224, endPoint y: 64, distance: 71.2
click at [114, 47] on input "2025 [US_STATE] Chapter APWA Show" at bounding box center [427, 47] width 646 height 21
drag, startPoint x: 109, startPoint y: 440, endPoint x: 122, endPoint y: 357, distance: 84.8
click at [109, 440] on div "2025 Nevada Chapter APWA Show 2025 Nevada Chapter APWA Show X Oct 1, 2025 to Oc…" at bounding box center [529, 246] width 1059 height 430
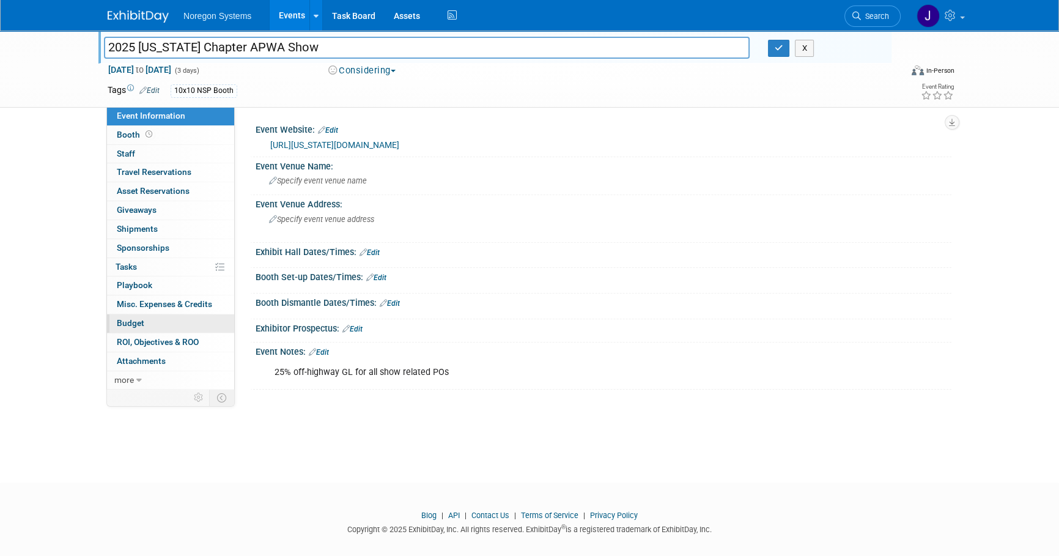
click at [132, 324] on span "Budget" at bounding box center [131, 323] width 28 height 10
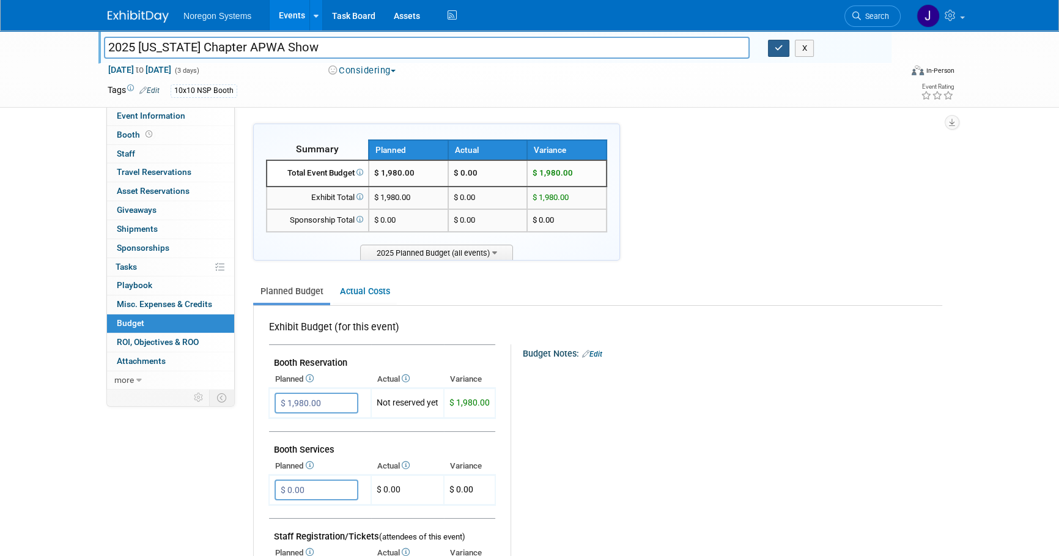
click at [775, 49] on icon "button" at bounding box center [779, 48] width 9 height 8
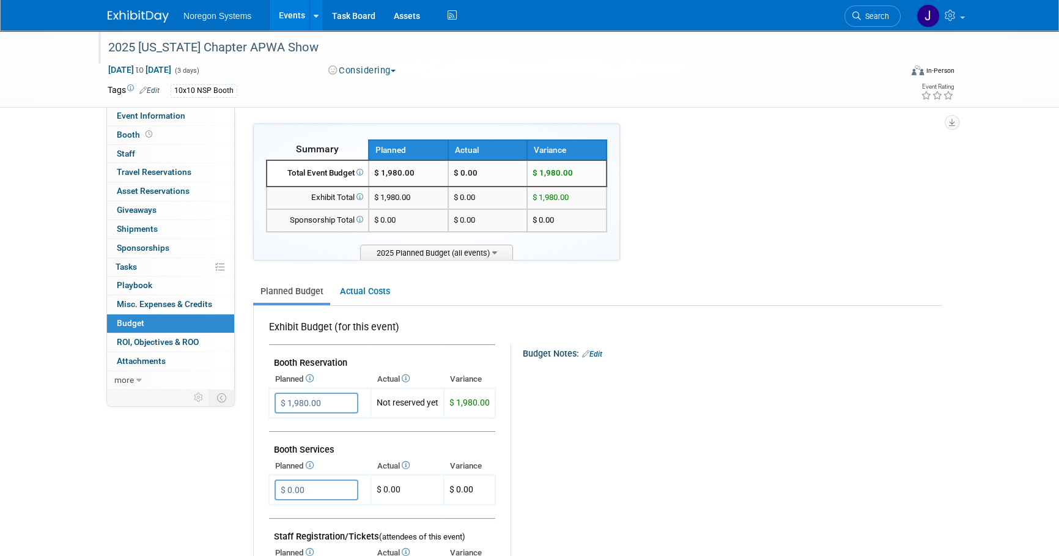
click at [138, 17] on img at bounding box center [138, 16] width 61 height 12
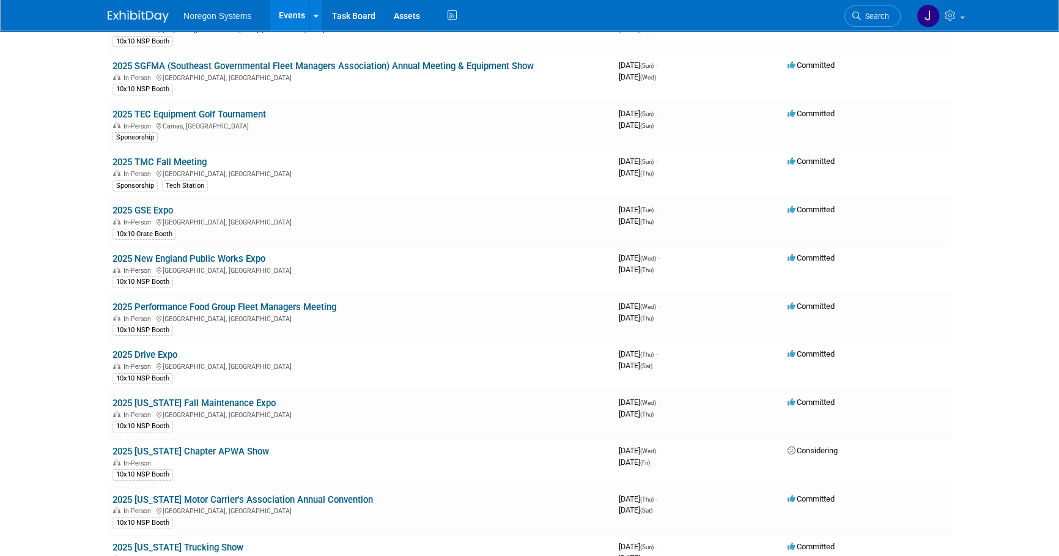
scroll to position [222, 0]
drag, startPoint x: 187, startPoint y: 448, endPoint x: 462, endPoint y: 483, distance: 277.4
click at [188, 448] on link "2025 [US_STATE] Chapter APWA Show" at bounding box center [191, 452] width 157 height 11
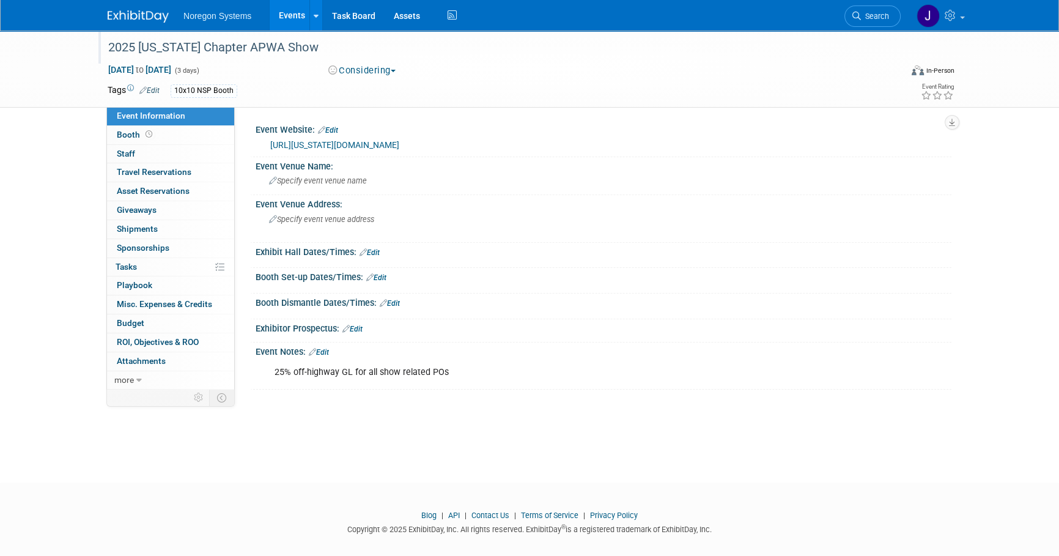
click at [301, 43] on div "2025 [US_STATE] Chapter APWA Show" at bounding box center [493, 48] width 778 height 22
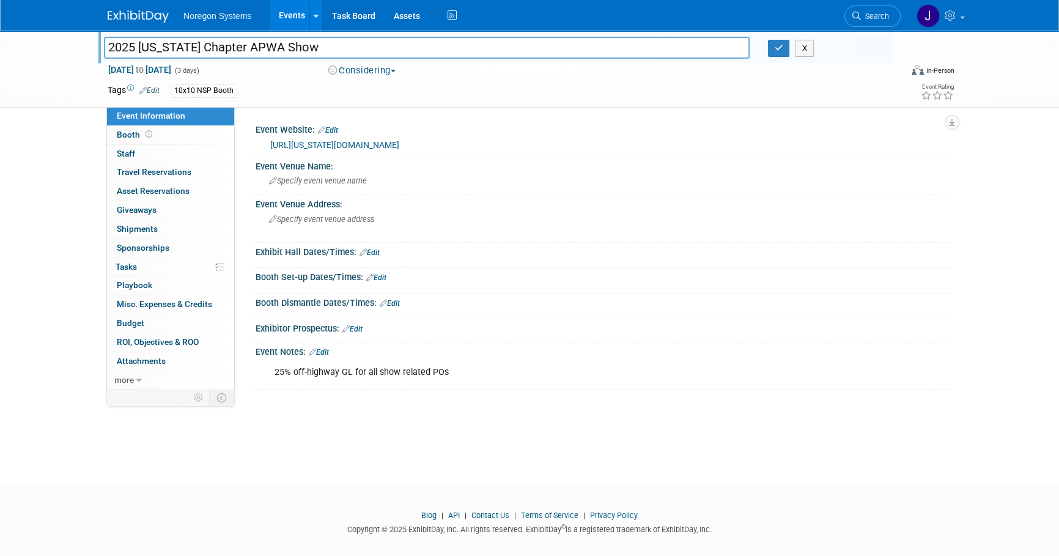
click at [305, 46] on input "2025 [US_STATE] Chapter APWA Show" at bounding box center [427, 47] width 646 height 21
drag, startPoint x: 324, startPoint y: 49, endPoint x: 21, endPoint y: 55, distance: 303.4
click at [17, 55] on div "2025 [US_STATE] Chapter APWA Show 2025 [US_STATE] Chapter APWA Show X [DATE] to…" at bounding box center [529, 69] width 1059 height 77
click at [399, 143] on link "[URL][US_STATE][DOMAIN_NAME]" at bounding box center [334, 145] width 129 height 10
click at [336, 130] on link "Edit" at bounding box center [328, 130] width 20 height 9
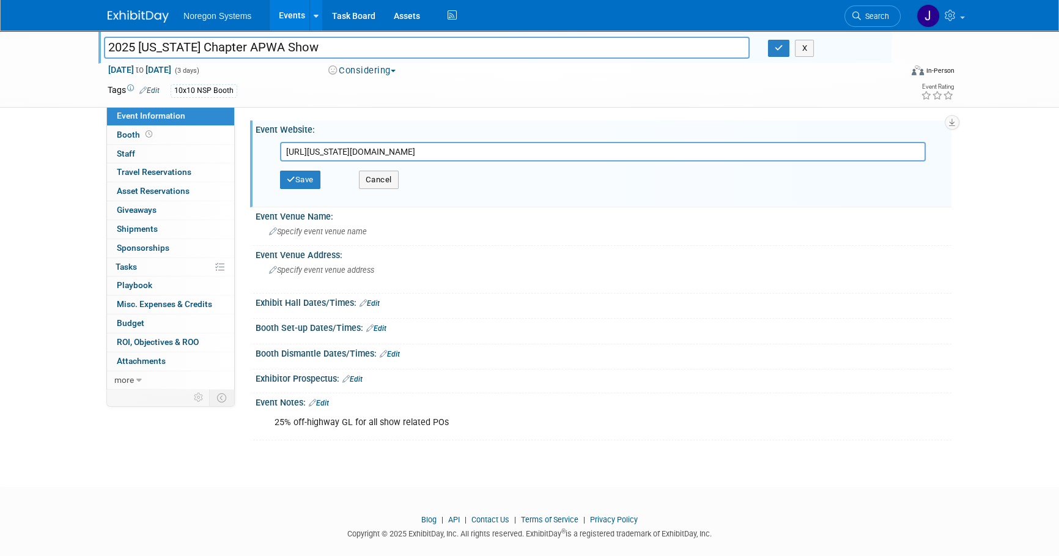
click at [630, 152] on input "https://nevada.apwa.org/news-and-announcements/2025-fall-conference-save-the-da…" at bounding box center [603, 152] width 646 height 20
drag, startPoint x: 641, startPoint y: 149, endPoint x: 152, endPoint y: 161, distance: 489.4
click at [152, 161] on div "Event Information Event Info Booth Booth 0 Staff 0 Staff 0 Travel Reservations …" at bounding box center [529, 236] width 862 height 410
type input "https://nevada.apwa.org/event/2025-fall-conference/"
click at [303, 177] on button "Save" at bounding box center [300, 180] width 40 height 18
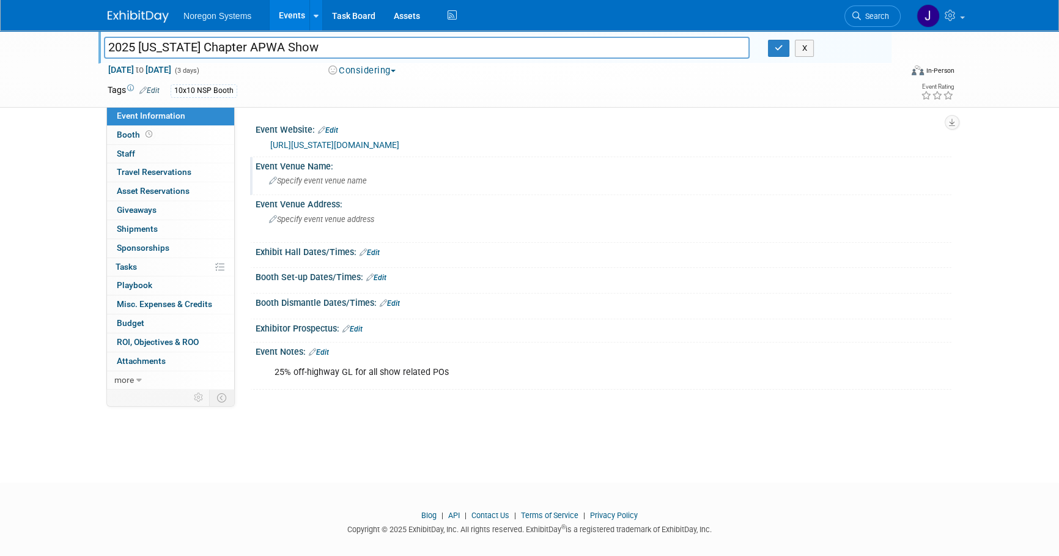
click at [362, 177] on span "Specify event venue name" at bounding box center [318, 180] width 98 height 9
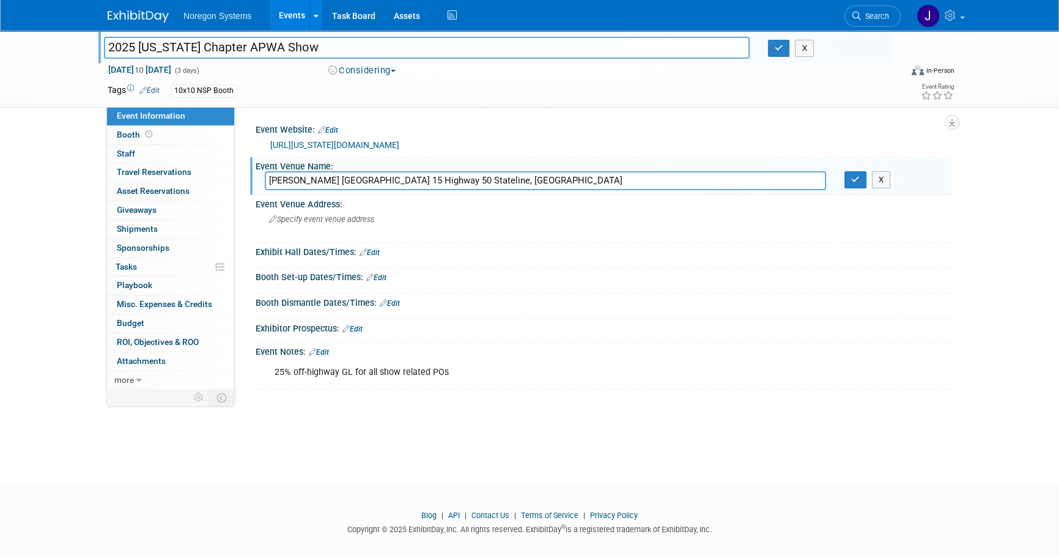
drag, startPoint x: 520, startPoint y: 177, endPoint x: 459, endPoint y: 179, distance: 61.2
click at [459, 179] on input "Harrah's Lake Tahoe 15 Highway 50 Stateline, NevadaUnited" at bounding box center [545, 180] width 561 height 19
drag, startPoint x: 453, startPoint y: 179, endPoint x: 242, endPoint y: 179, distance: 211.0
click at [242, 179] on div "Event Website: Edit https://nevada.apwa.org/event/2025-fall-conference/ https:/…" at bounding box center [593, 248] width 717 height 282
drag, startPoint x: 255, startPoint y: 173, endPoint x: 195, endPoint y: 174, distance: 59.9
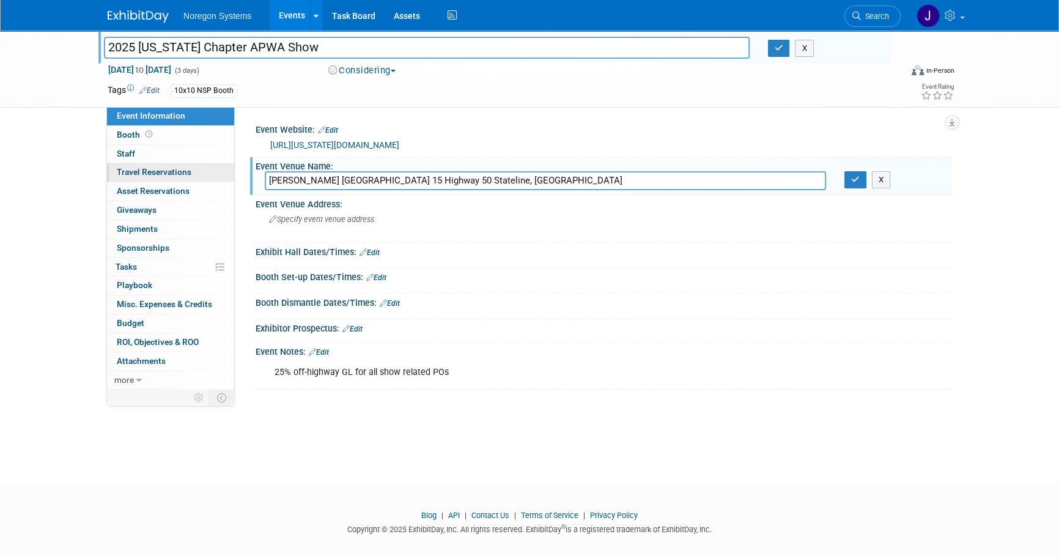
click at [195, 174] on div "Event Information Event Info Booth Booth 0 Staff 0 Staff 0 Travel Reservations …" at bounding box center [529, 210] width 862 height 359
paste input "Lake Tahoe Outdoor Arena"
type input "Lake Tahoe Outdoor Arena"
click at [858, 180] on icon "button" at bounding box center [855, 180] width 9 height 8
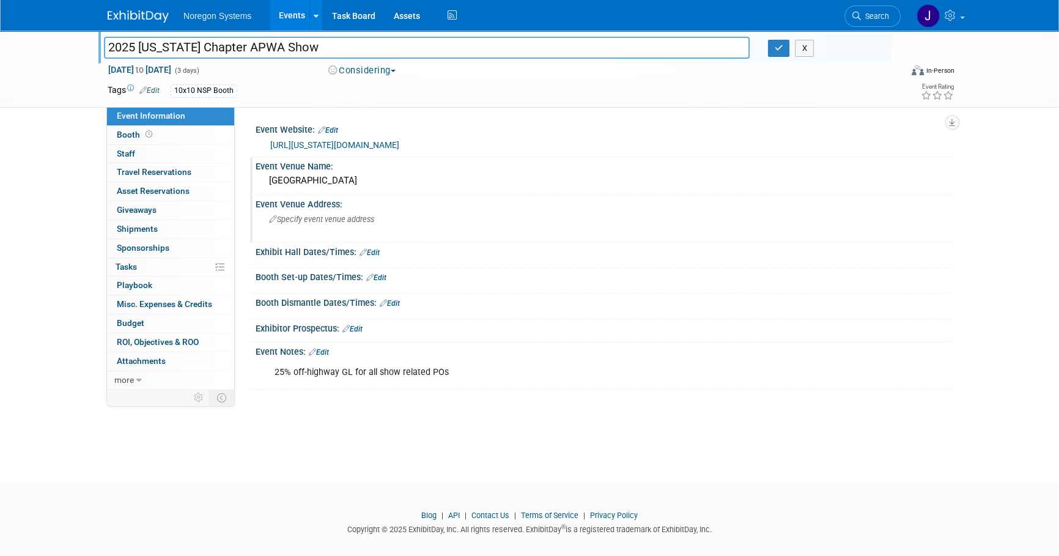
click at [341, 226] on div "Specify event venue address" at bounding box center [401, 224] width 272 height 28
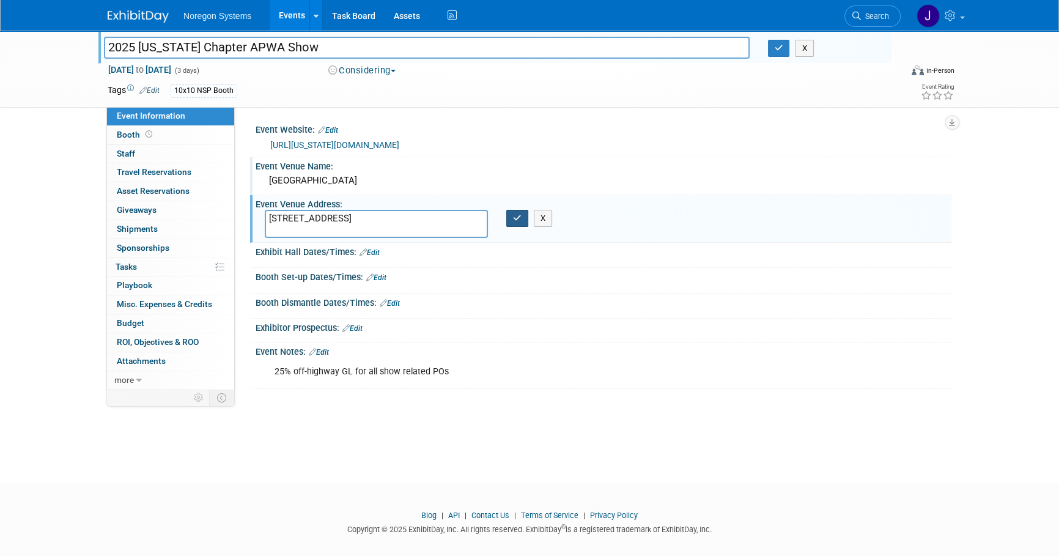
type textarea "15 Hwy 50, Stateline, NV 89449"
click at [514, 223] on button "button" at bounding box center [517, 218] width 22 height 17
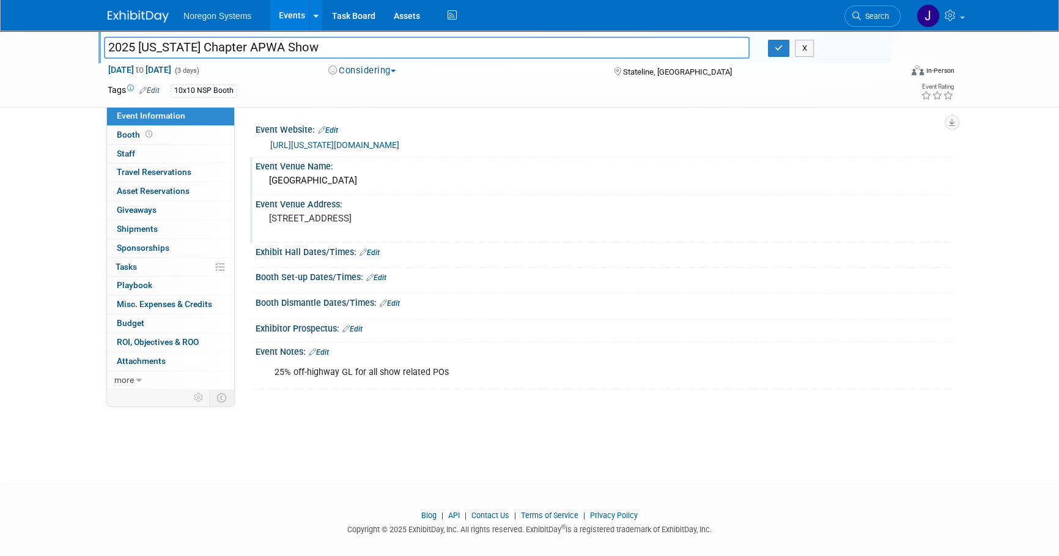
click at [380, 249] on link "Edit" at bounding box center [370, 252] width 20 height 9
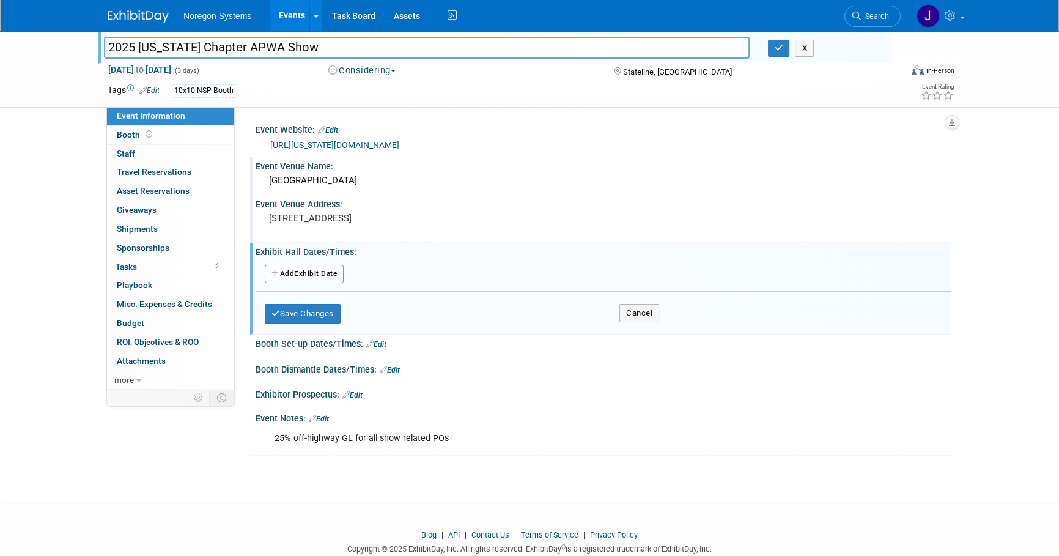
click at [320, 273] on button "Add Another Exhibit Date" at bounding box center [304, 274] width 79 height 18
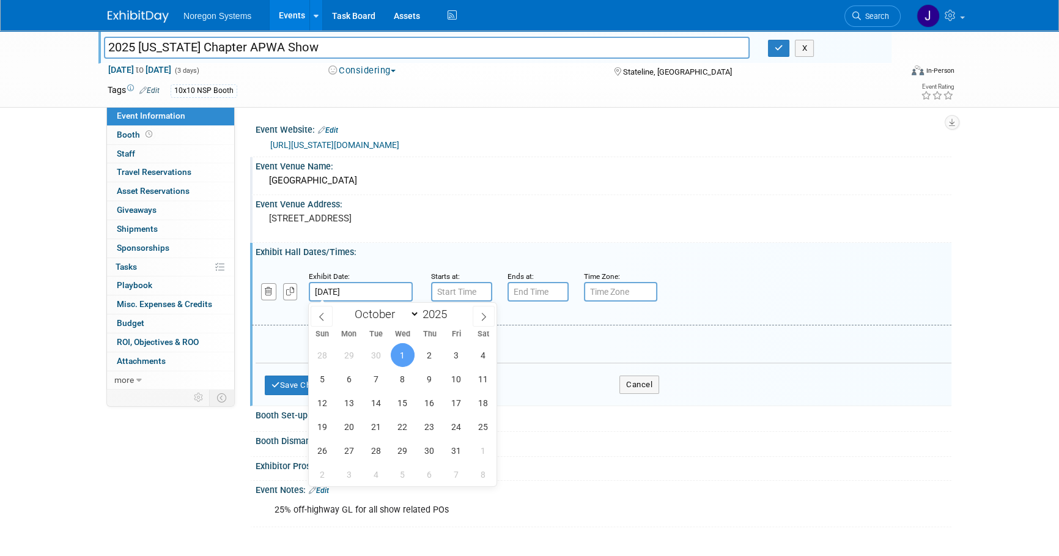
click at [374, 288] on input "Oct 1, 2025" at bounding box center [361, 292] width 104 height 20
click at [404, 353] on span "1" at bounding box center [403, 355] width 24 height 24
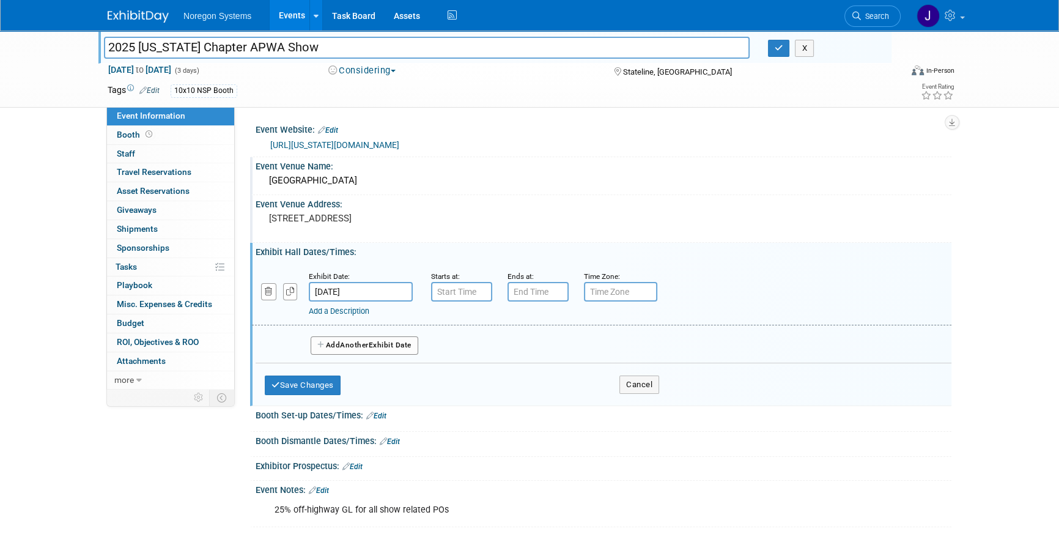
click at [459, 292] on input "text" at bounding box center [461, 292] width 61 height 20
click at [465, 342] on span "07" at bounding box center [459, 348] width 23 height 22
click at [490, 326] on td "01" at bounding box center [492, 322] width 39 height 33
click at [574, 348] on button "AM" at bounding box center [567, 348] width 22 height 21
type input "1:00 PM"
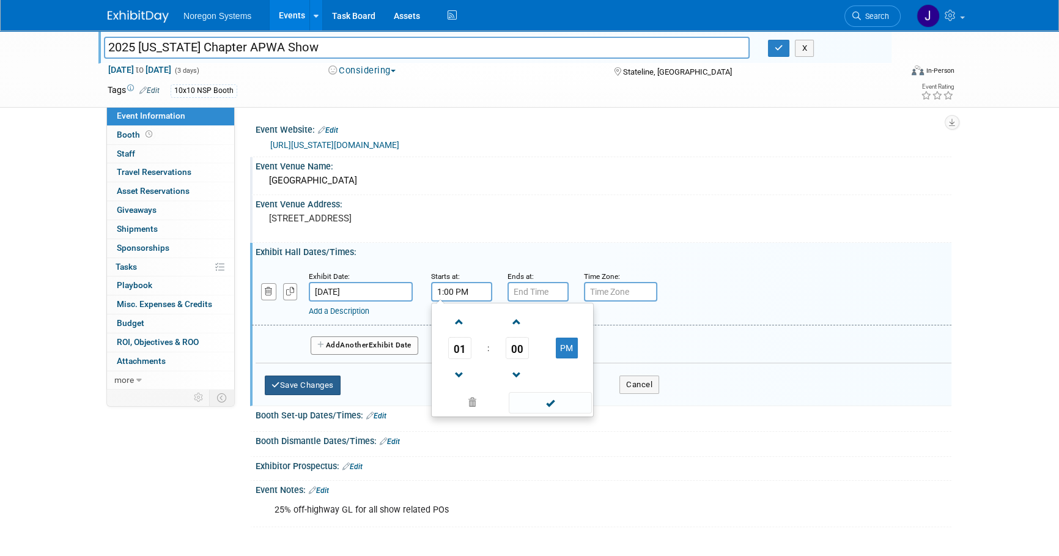
click at [335, 388] on button "Save Changes" at bounding box center [303, 385] width 76 height 20
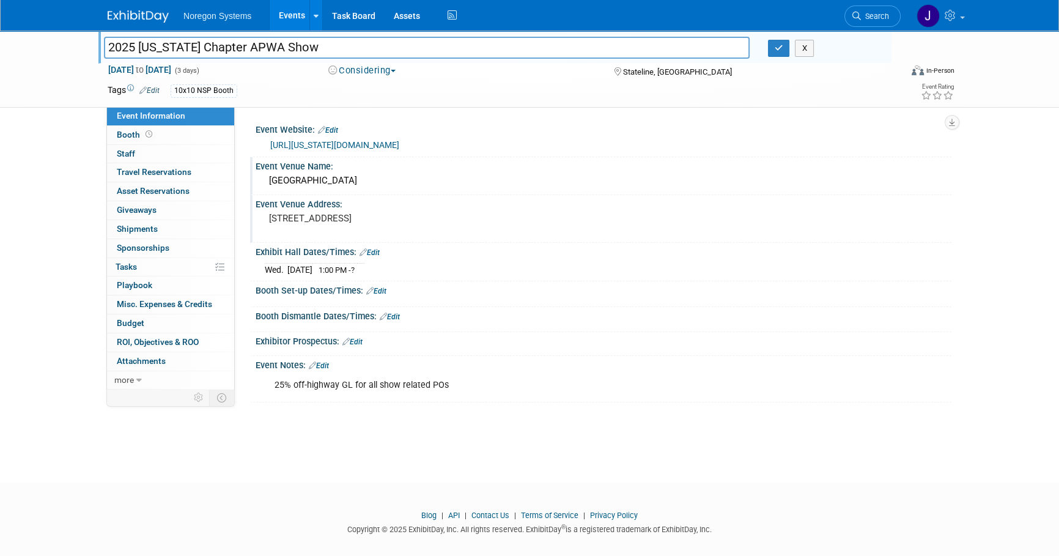
click at [386, 290] on link "Edit" at bounding box center [376, 291] width 20 height 9
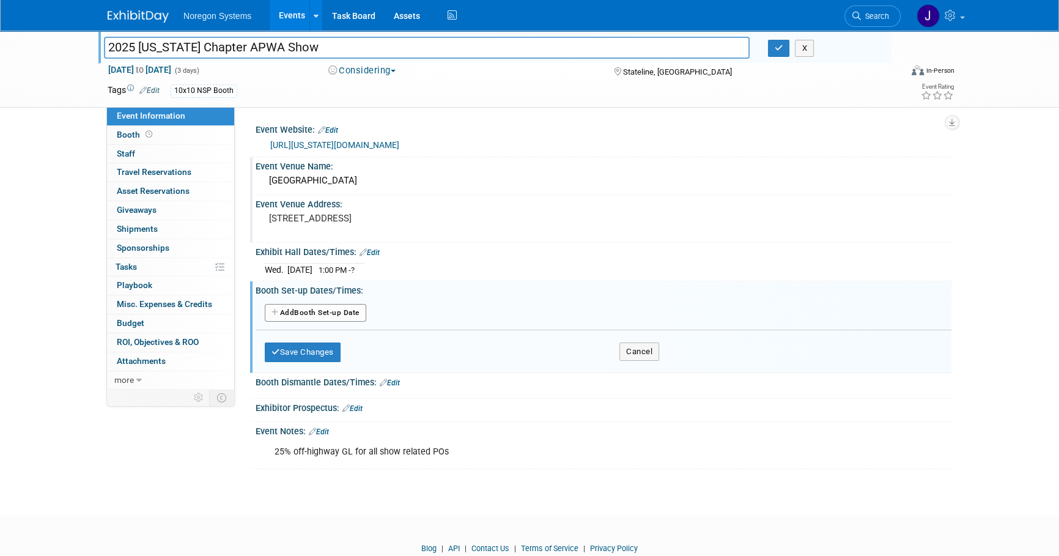
click at [355, 317] on button "Add Another Booth Set-up Date" at bounding box center [316, 313] width 102 height 18
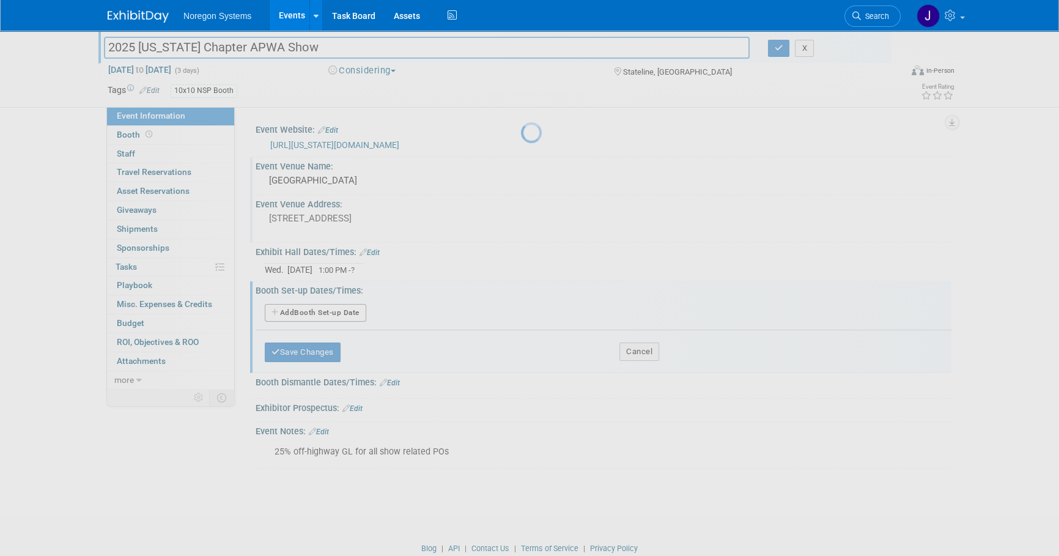
select select "9"
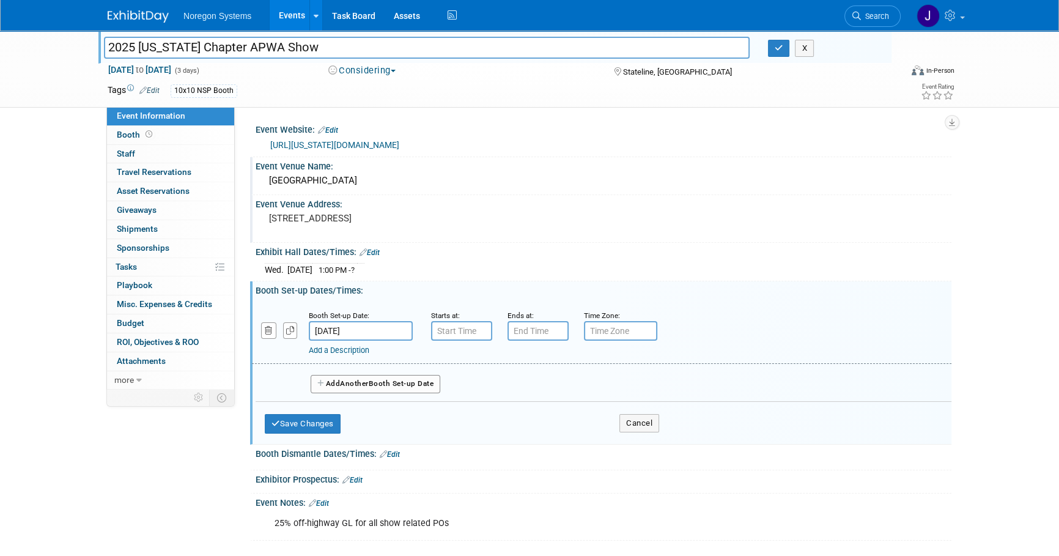
click at [377, 332] on input "Oct 1, 2025" at bounding box center [361, 331] width 104 height 20
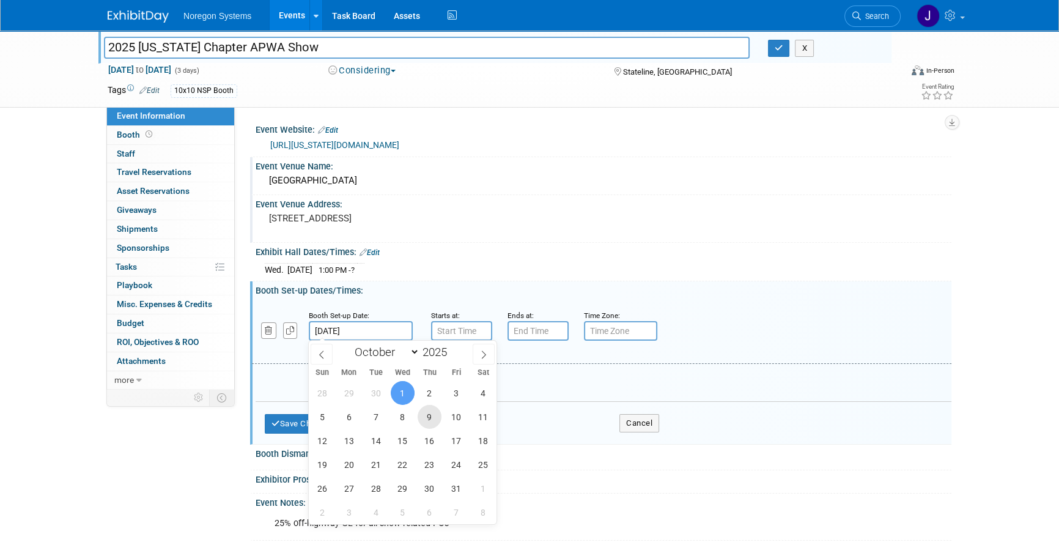
click at [430, 416] on span "9" at bounding box center [430, 417] width 24 height 24
type input "Oct 9, 2025"
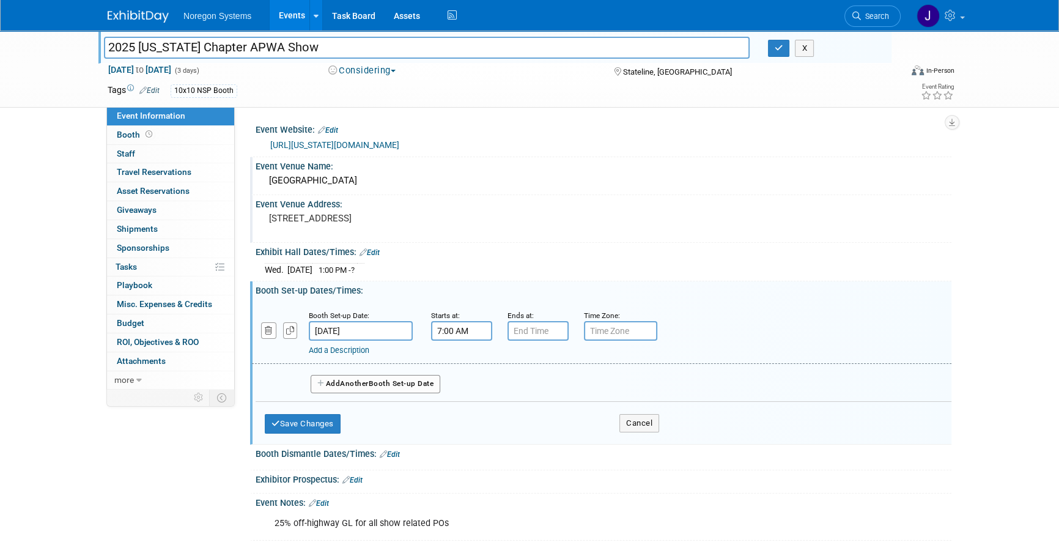
click at [453, 327] on input "7:00 AM" at bounding box center [461, 331] width 61 height 20
click at [457, 387] on span "07" at bounding box center [459, 386] width 23 height 22
click at [449, 366] on td "12" at bounding box center [453, 360] width 39 height 33
drag, startPoint x: 567, startPoint y: 386, endPoint x: 614, endPoint y: 340, distance: 65.3
click at [568, 386] on button "AM" at bounding box center [567, 386] width 22 height 21
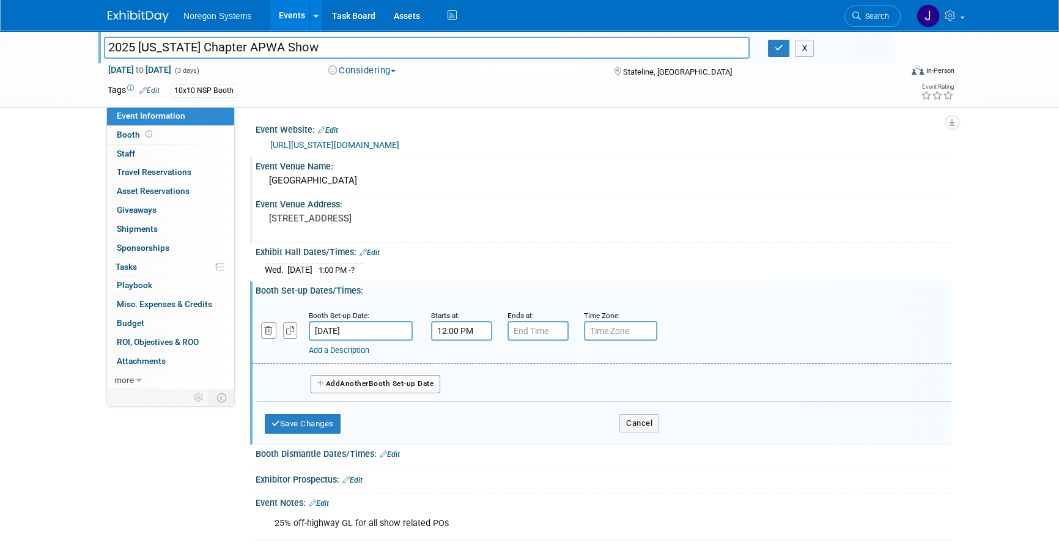
click at [661, 273] on div "Wed. Oct 1, 2025 1:00 PM - ?" at bounding box center [604, 268] width 678 height 17
click at [377, 332] on input "Oct 9, 2025" at bounding box center [361, 331] width 104 height 20
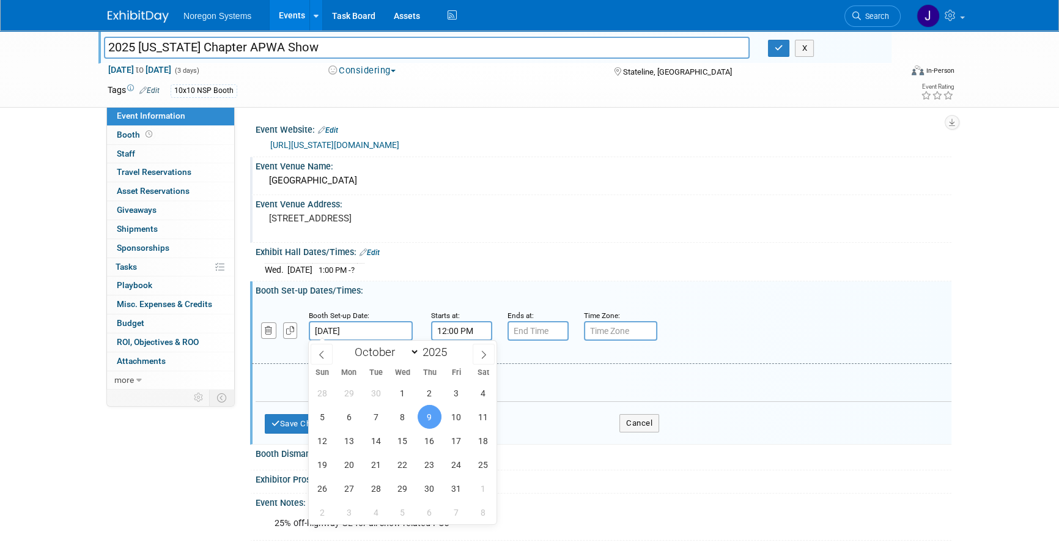
click at [446, 291] on div "Booth Set-up Dates/Times: Edit" at bounding box center [604, 288] width 696 height 15
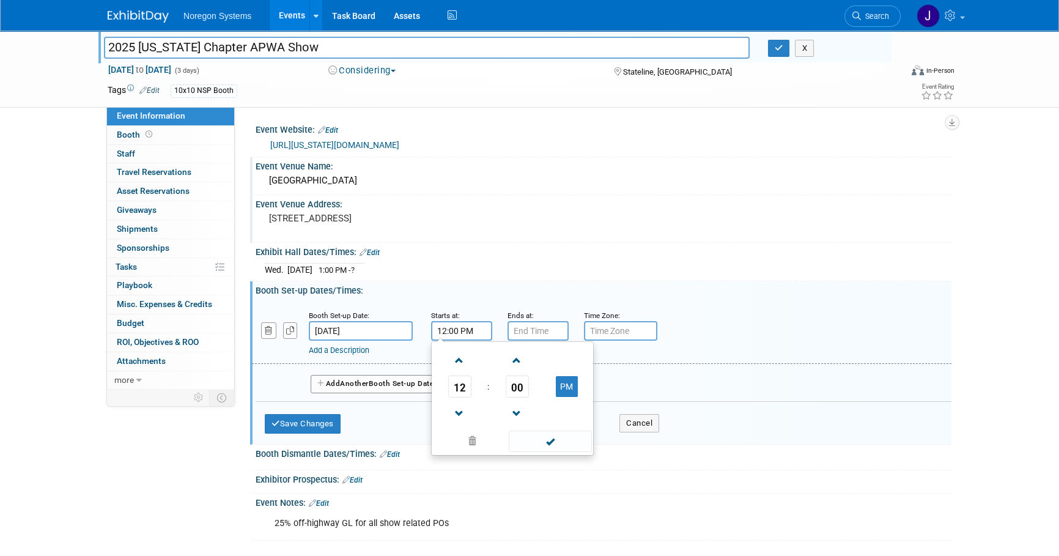
click at [478, 321] on input "12:00 PM" at bounding box center [461, 331] width 61 height 20
click at [462, 386] on span "12" at bounding box center [459, 386] width 23 height 22
click at [498, 423] on td "09" at bounding box center [492, 426] width 39 height 33
click at [562, 378] on button "PM" at bounding box center [567, 386] width 22 height 21
type input "9:00 AM"
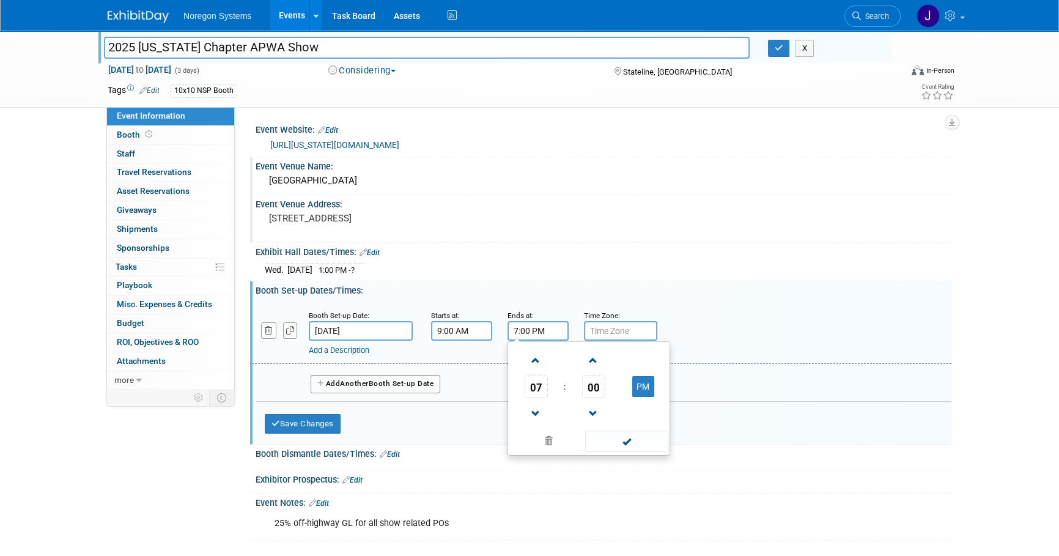
click at [529, 330] on input "7:00 PM" at bounding box center [538, 331] width 61 height 20
click at [531, 388] on span "07" at bounding box center [536, 386] width 23 height 22
click at [533, 354] on td "12" at bounding box center [530, 360] width 39 height 33
type input "12:00 PM"
click at [761, 332] on div "Add a Description Description:" at bounding box center [602, 332] width 718 height 47
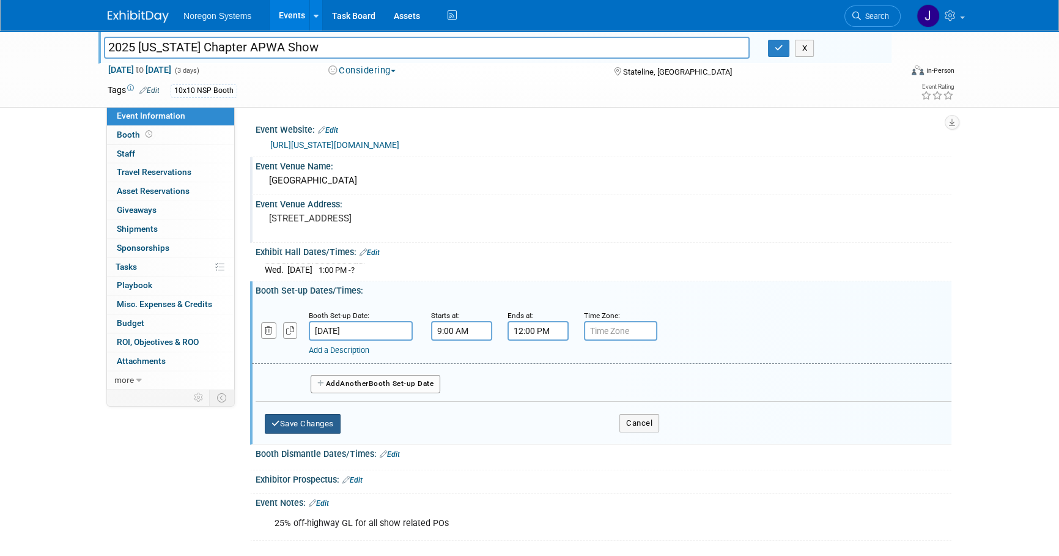
click at [305, 420] on button "Save Changes" at bounding box center [303, 424] width 76 height 20
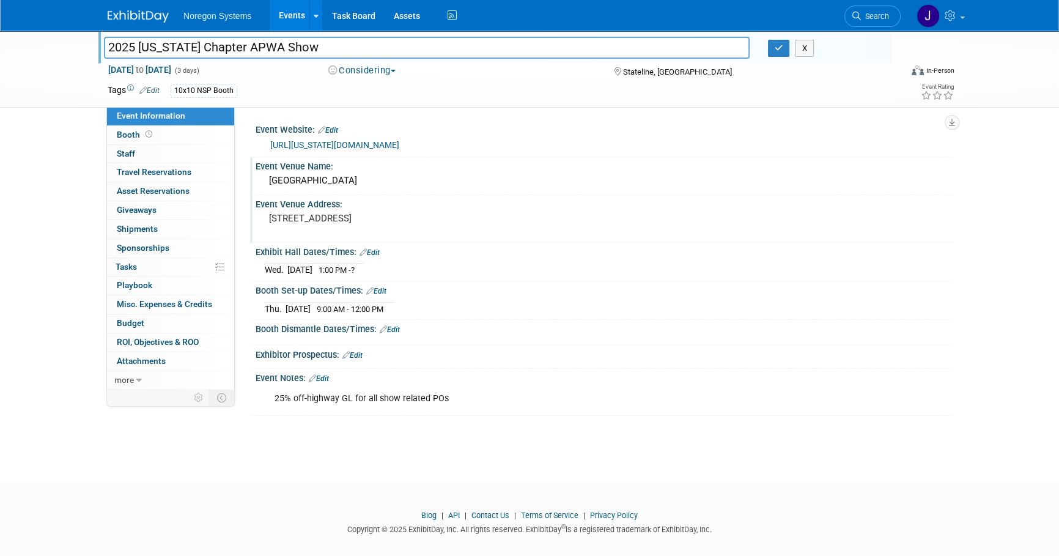
click at [377, 250] on link "Edit" at bounding box center [370, 252] width 20 height 9
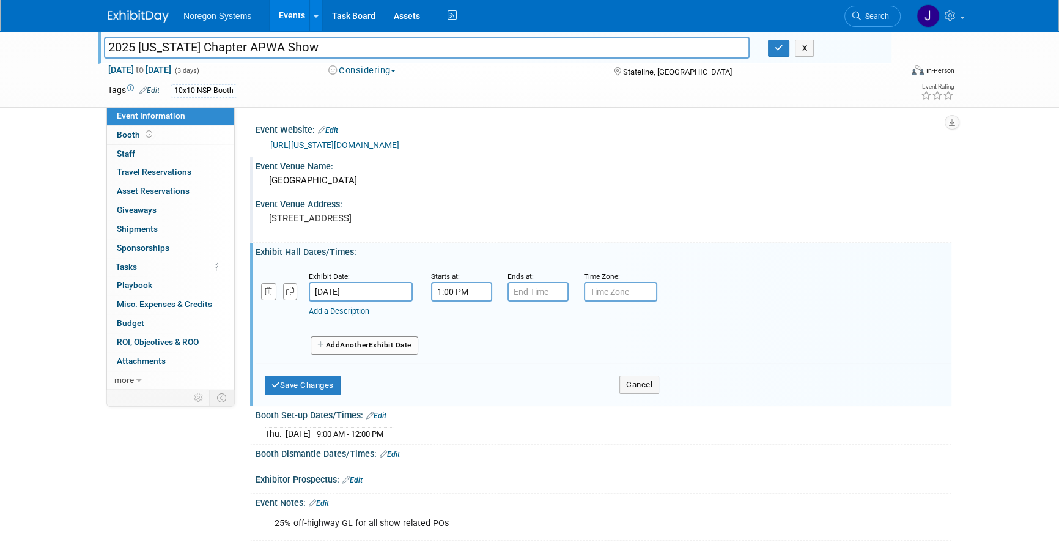
click at [399, 289] on input "Oct 1, 2025" at bounding box center [361, 292] width 104 height 20
click at [401, 251] on div "Exhibit Hall Dates/Times: Edit" at bounding box center [604, 250] width 696 height 15
click at [355, 311] on link "Add a Description" at bounding box center [339, 310] width 61 height 9
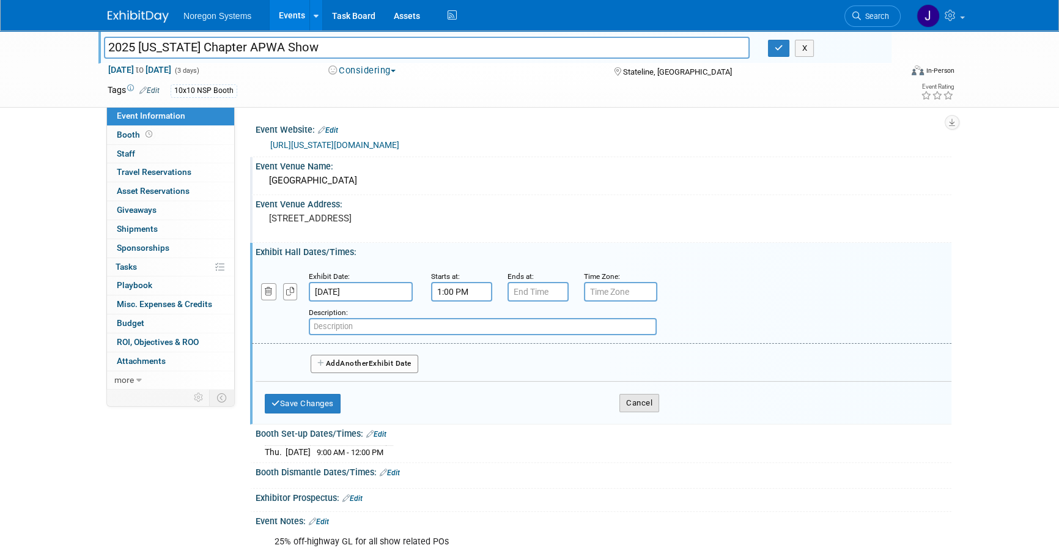
click at [643, 405] on button "Cancel" at bounding box center [639, 403] width 40 height 18
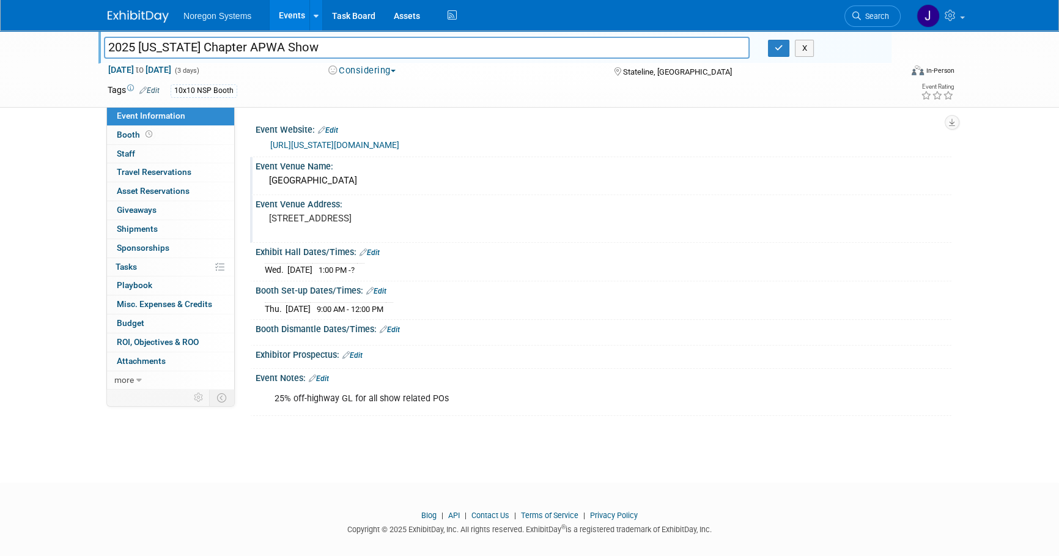
click at [377, 251] on link "Edit" at bounding box center [370, 252] width 20 height 9
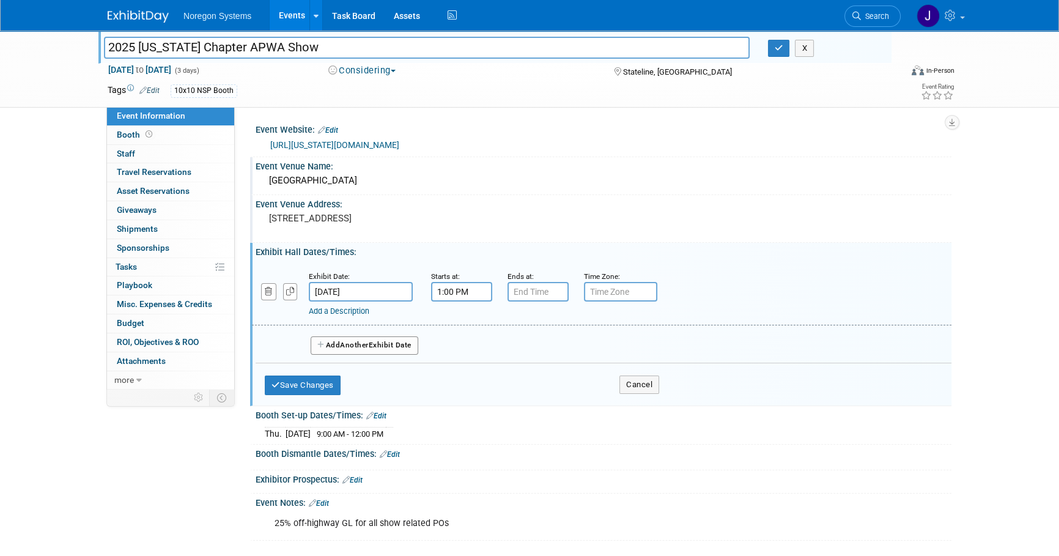
click at [364, 342] on span "Another" at bounding box center [354, 345] width 29 height 9
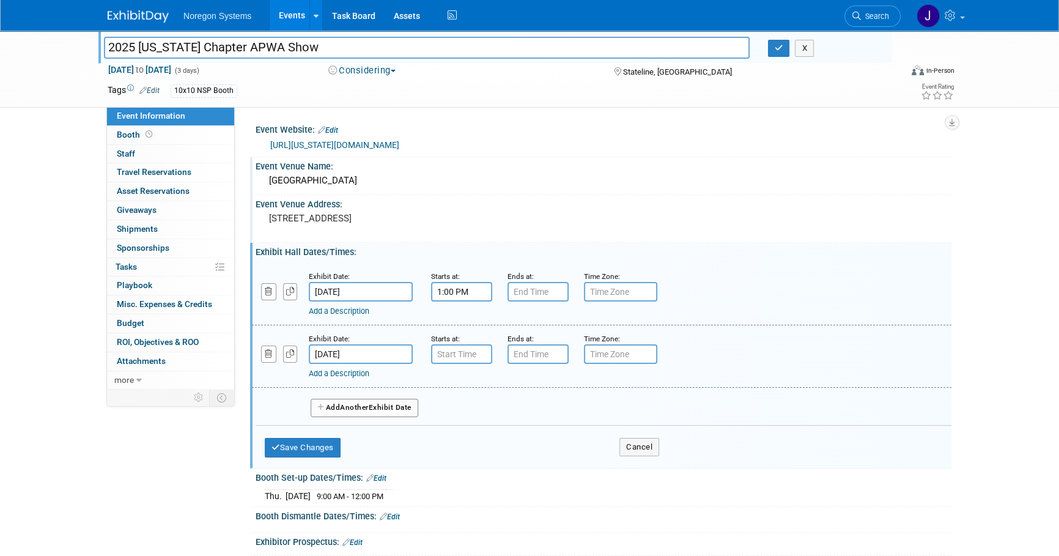
click at [373, 409] on button "Add Another Exhibit Date" at bounding box center [365, 408] width 108 height 18
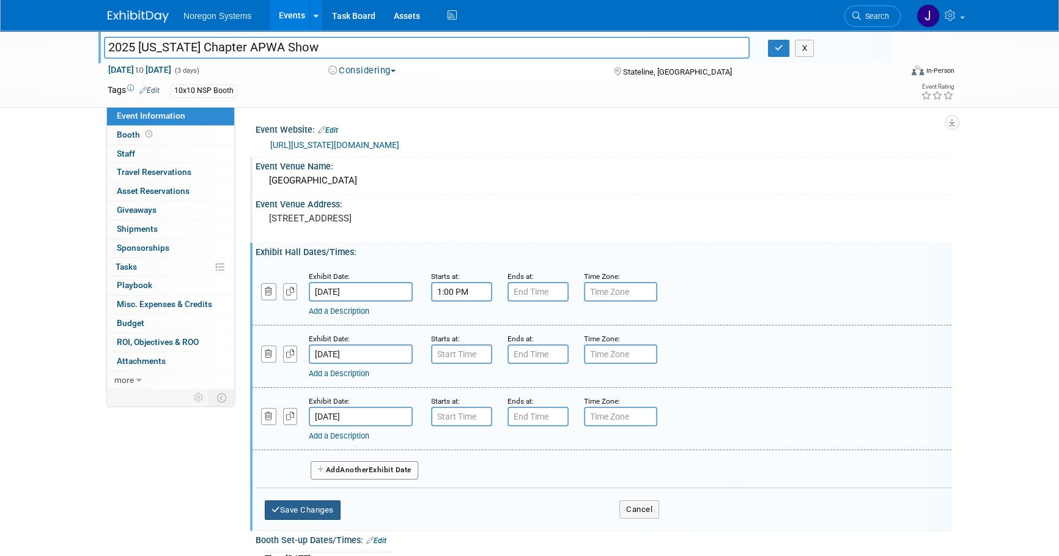
click at [308, 508] on button "Save Changes" at bounding box center [303, 510] width 76 height 20
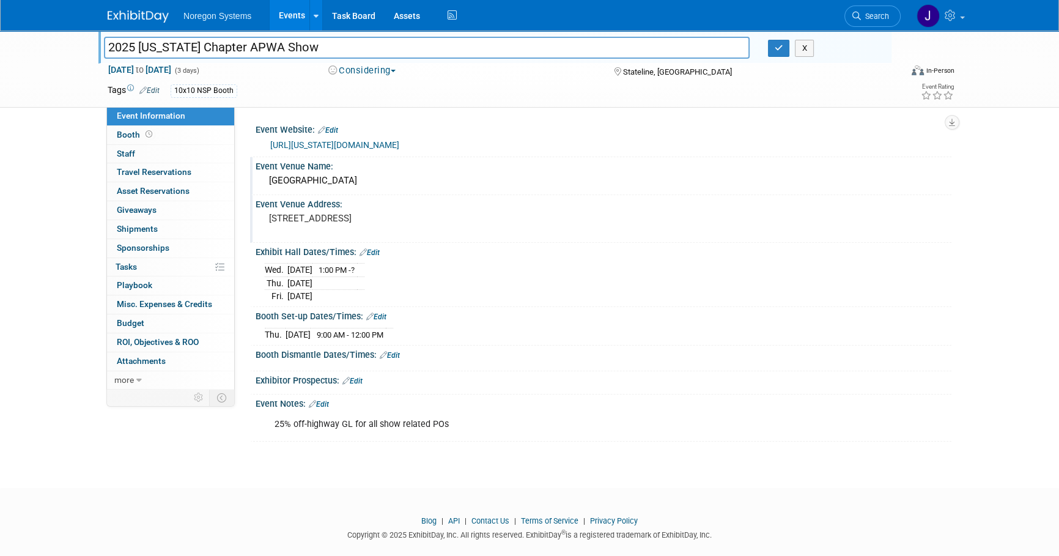
click at [322, 46] on input "2025 [US_STATE] Chapter APWA Show" at bounding box center [427, 47] width 646 height 21
drag, startPoint x: 333, startPoint y: 46, endPoint x: 76, endPoint y: 36, distance: 256.4
click at [76, 36] on div "2025 Nevada Chapter APWA Show 2025 Nevada Chapter APWA Show X Oct 1, 2025 to Oc…" at bounding box center [529, 69] width 1059 height 77
click at [487, 151] on div "https://nevada.apwa.org/event/2025-fall-conference/" at bounding box center [606, 145] width 672 height 14
drag, startPoint x: 383, startPoint y: 179, endPoint x: 260, endPoint y: 181, distance: 122.9
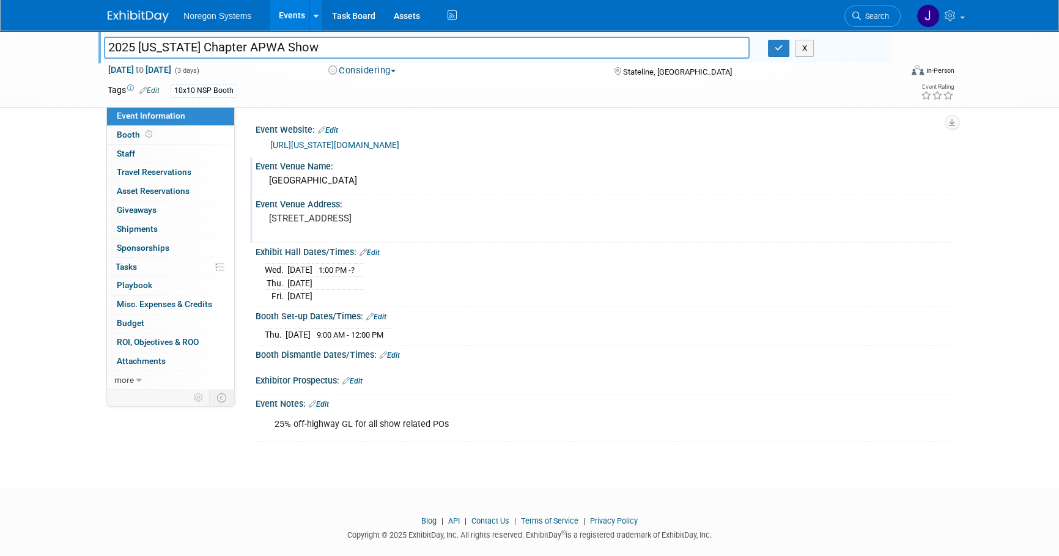
click at [260, 181] on div "Lake Tahoe Outdoor Arena" at bounding box center [604, 181] width 696 height 20
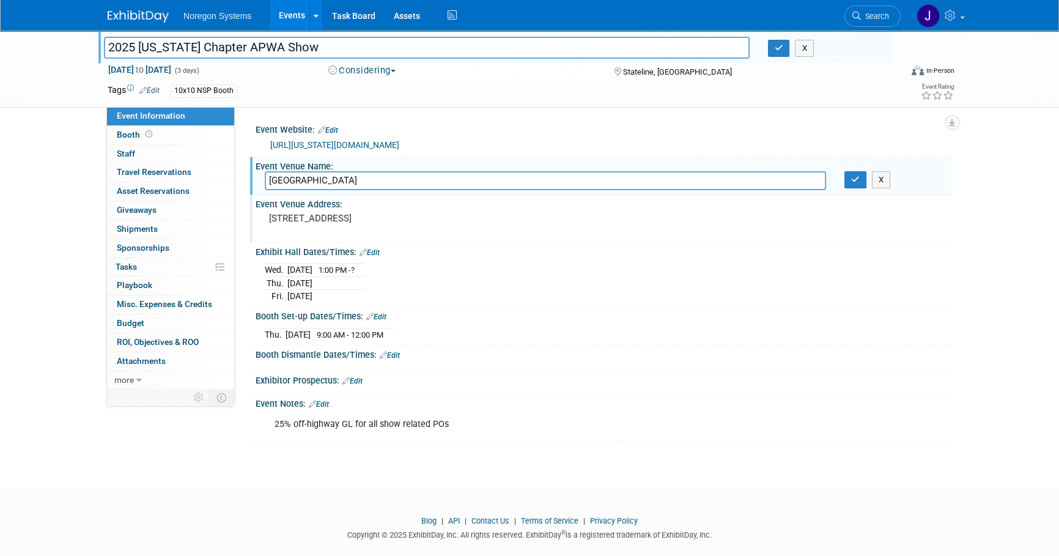
click at [397, 178] on input "Lake Tahoe Outdoor Arena" at bounding box center [545, 180] width 561 height 19
drag, startPoint x: 408, startPoint y: 179, endPoint x: 214, endPoint y: 169, distance: 194.1
click at [214, 169] on div "Event Information Event Info Booth Booth 0 Staff 0 Staff 0 Travel Reservations …" at bounding box center [529, 236] width 862 height 411
click at [406, 210] on div "15 Hwy 50, Stateline, NV 89449" at bounding box center [401, 224] width 272 height 28
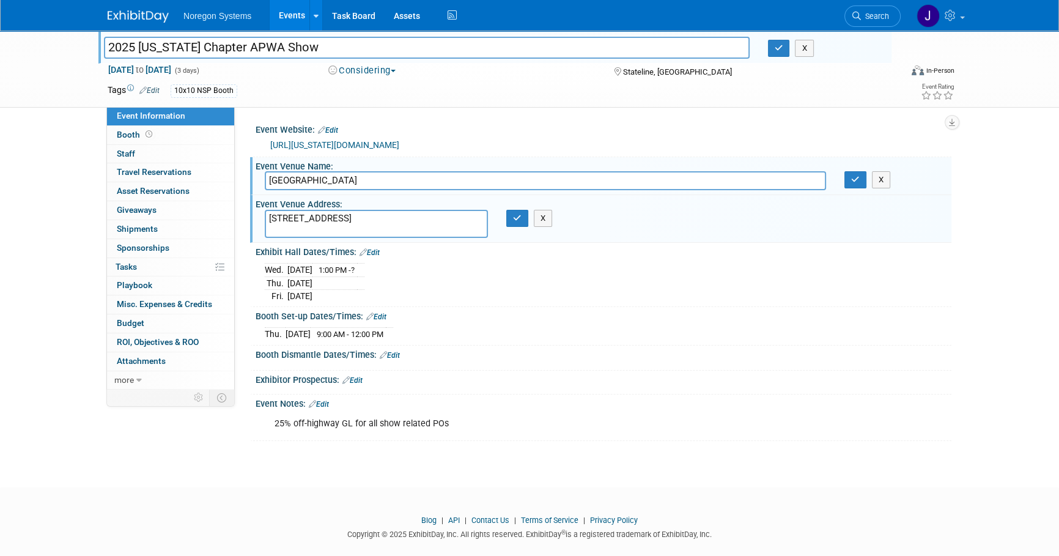
drag, startPoint x: 402, startPoint y: 214, endPoint x: 353, endPoint y: 219, distance: 49.2
click at [353, 219] on textarea "15 Hwy 50, Stateline, NV 89449" at bounding box center [376, 224] width 223 height 28
click at [380, 215] on textarea "15 Hwy 50, Stateline, NV 89449" at bounding box center [376, 224] width 223 height 28
drag, startPoint x: 399, startPoint y: 212, endPoint x: 317, endPoint y: 222, distance: 82.5
click at [317, 222] on textarea "15 Hwy 50, Stateline, NV 89449" at bounding box center [376, 224] width 223 height 28
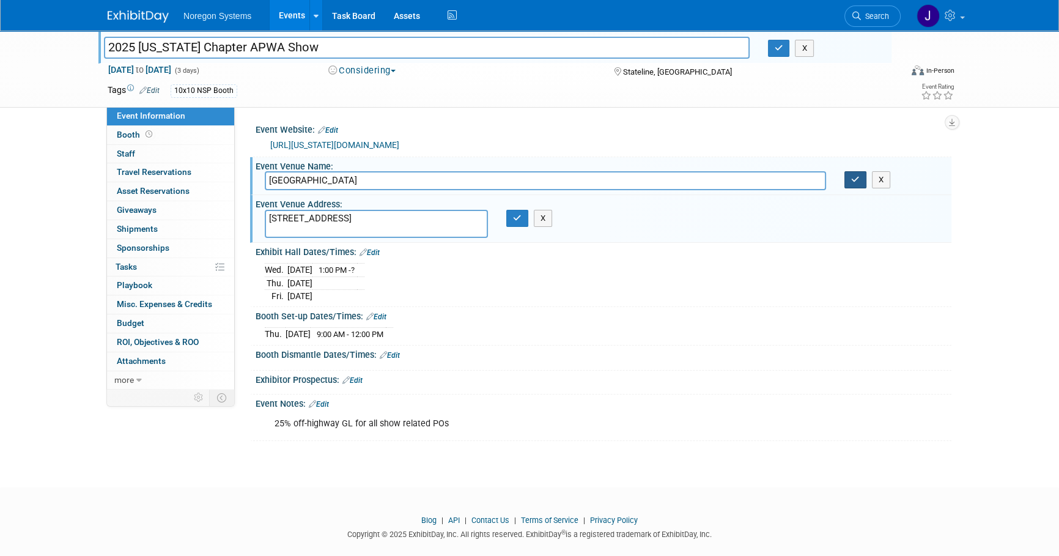
click at [858, 182] on icon "button" at bounding box center [855, 180] width 9 height 8
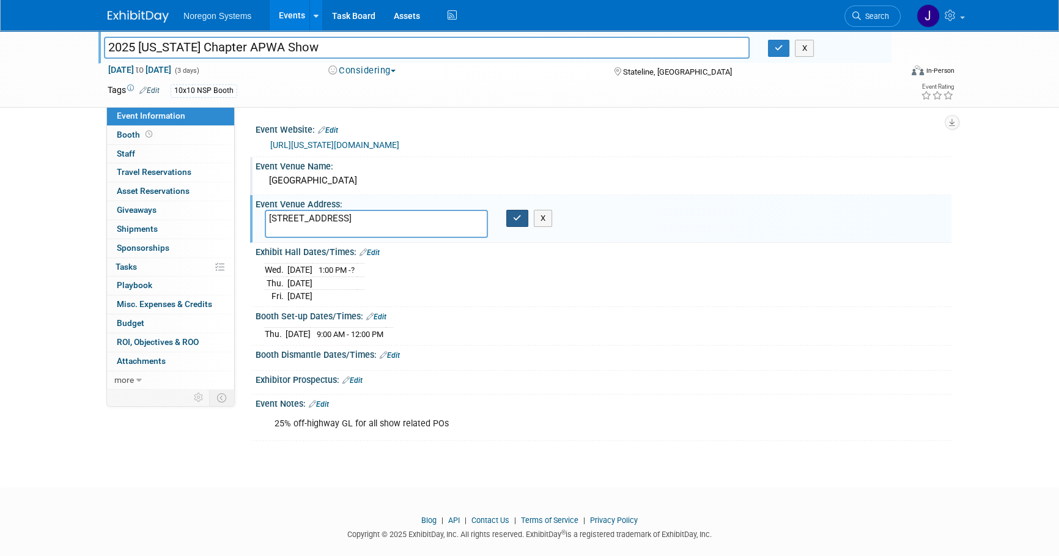
click at [519, 214] on icon "button" at bounding box center [517, 218] width 9 height 8
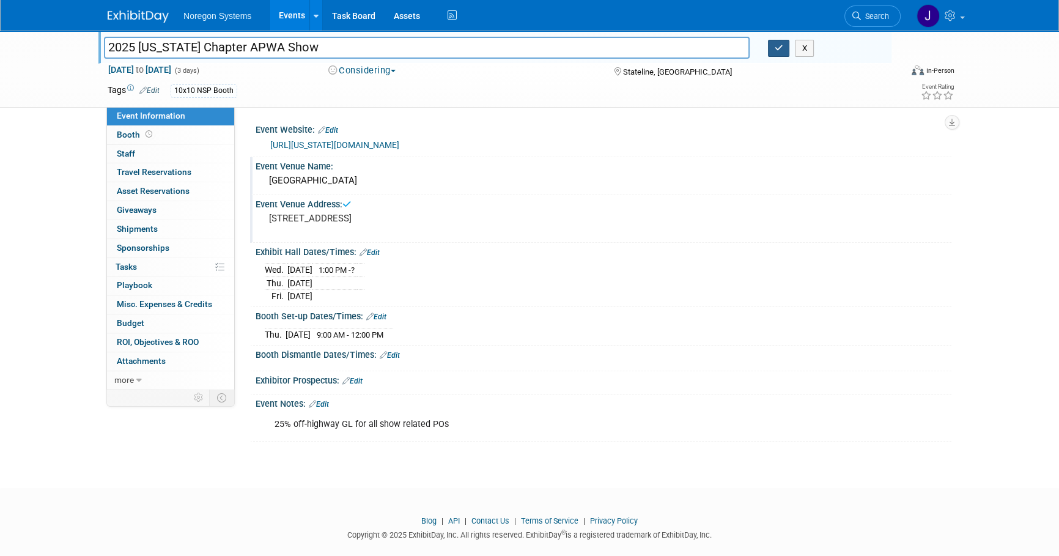
click at [780, 48] on icon "button" at bounding box center [779, 48] width 9 height 8
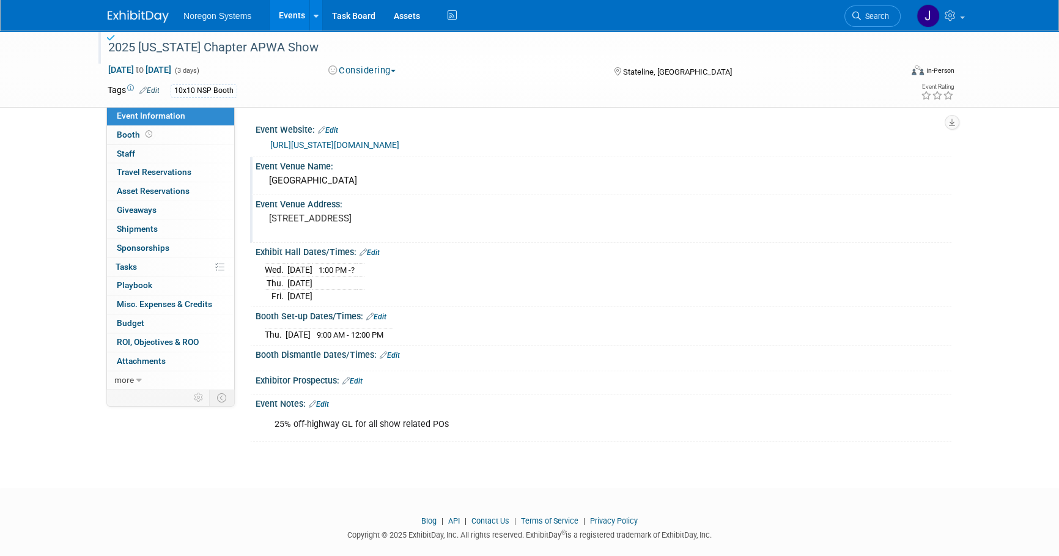
click at [132, 18] on img at bounding box center [138, 16] width 61 height 12
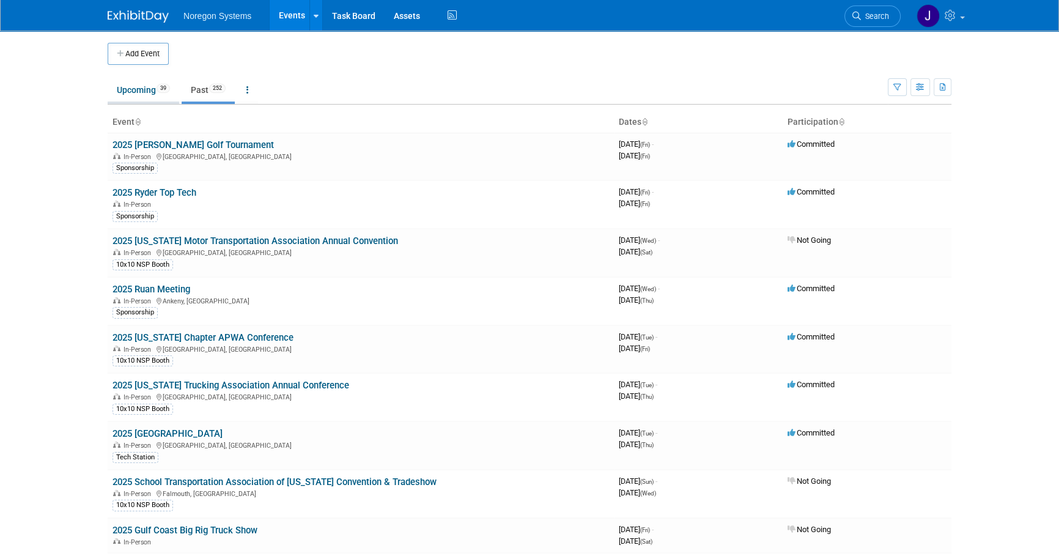
click at [127, 87] on link "Upcoming 39" at bounding box center [144, 89] width 72 height 23
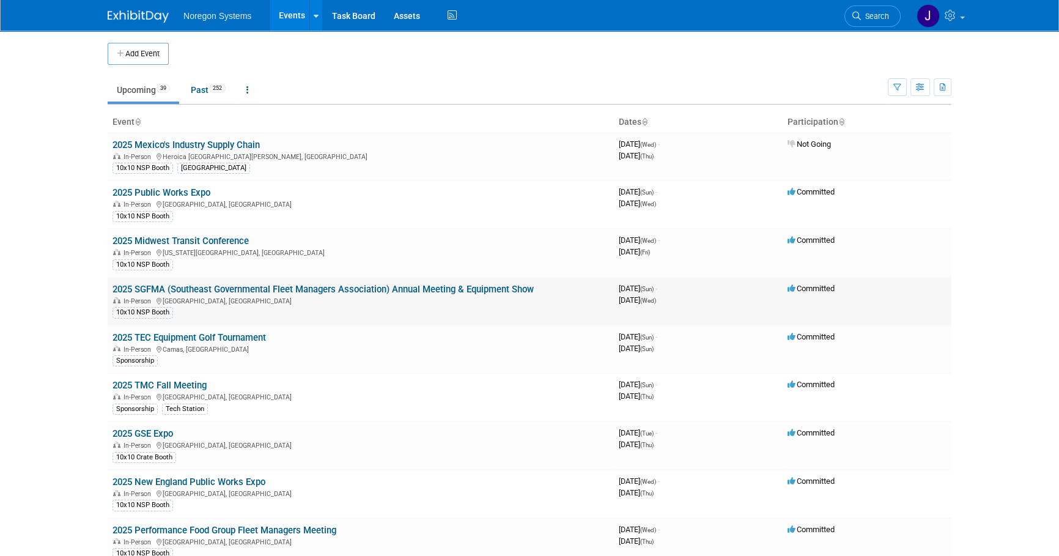
click at [396, 295] on td "2025 SGFMA (Southeast Governmental Fleet Managers Association) Annual Meeting &…" at bounding box center [361, 301] width 506 height 48
click at [443, 286] on link "2025 SGFMA (Southeast Governmental Fleet Managers Association) Annual Meeting &…" at bounding box center [323, 289] width 421 height 11
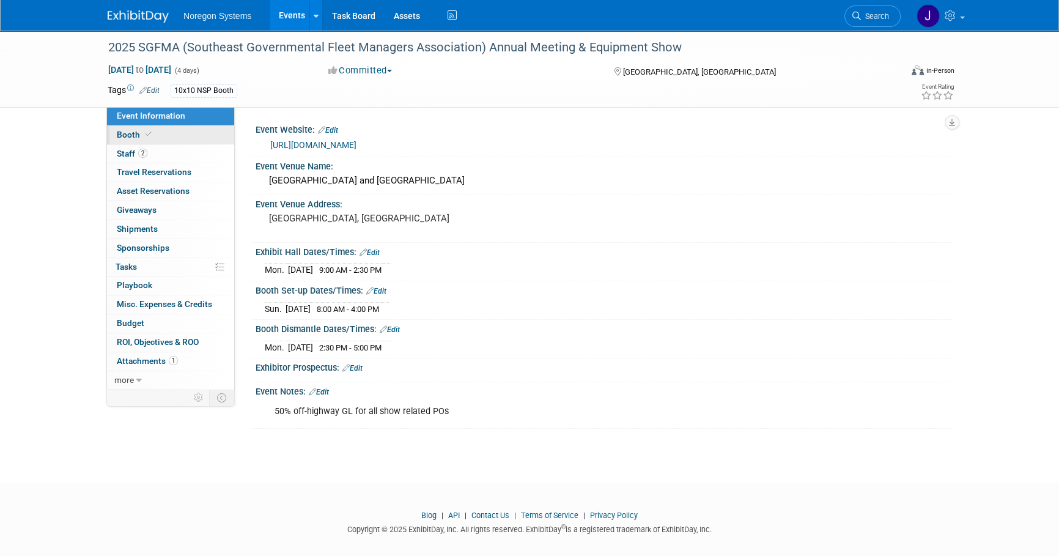
click at [169, 132] on link "Booth" at bounding box center [170, 135] width 127 height 18
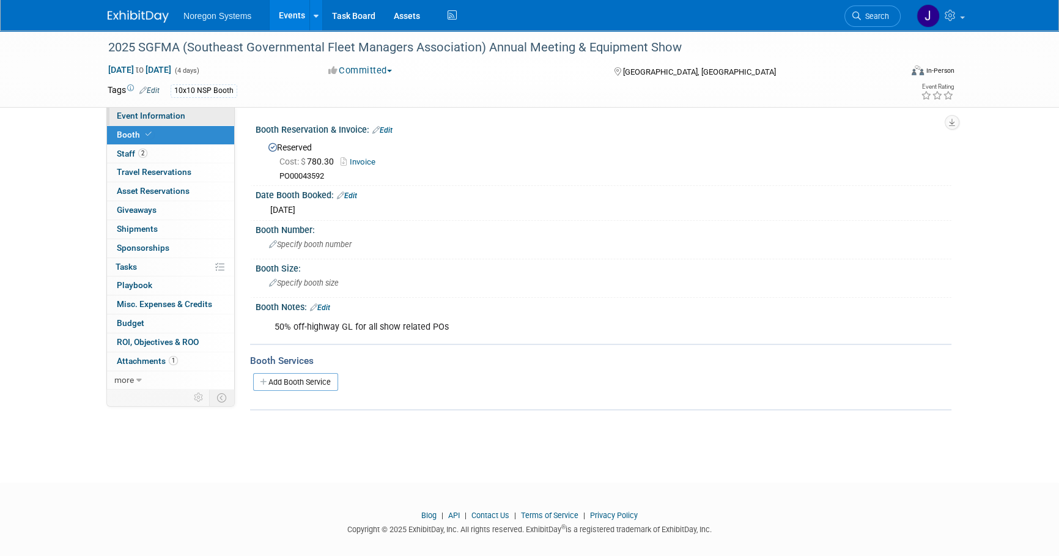
click at [190, 115] on link "Event Information" at bounding box center [170, 116] width 127 height 18
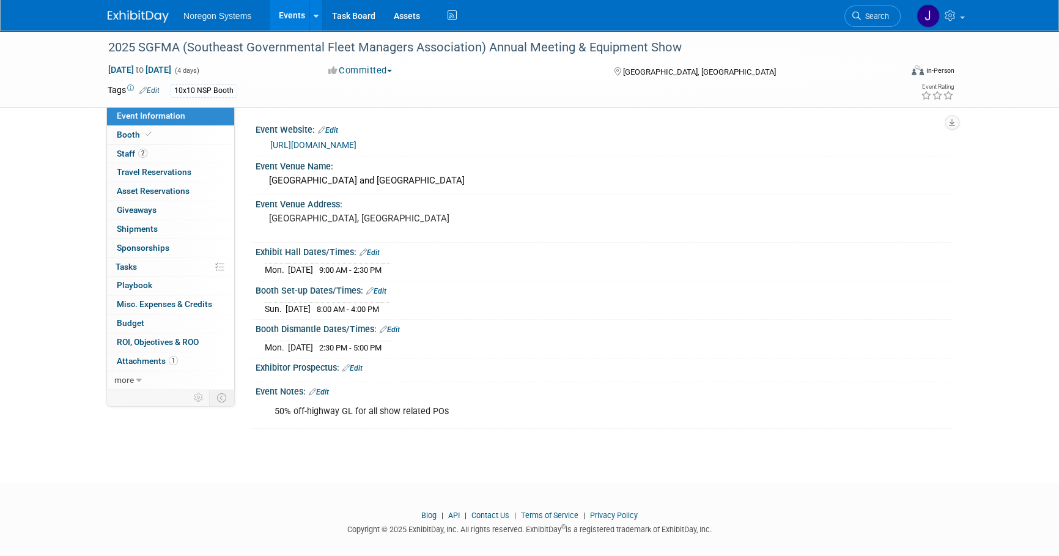
click at [129, 16] on img at bounding box center [138, 16] width 61 height 12
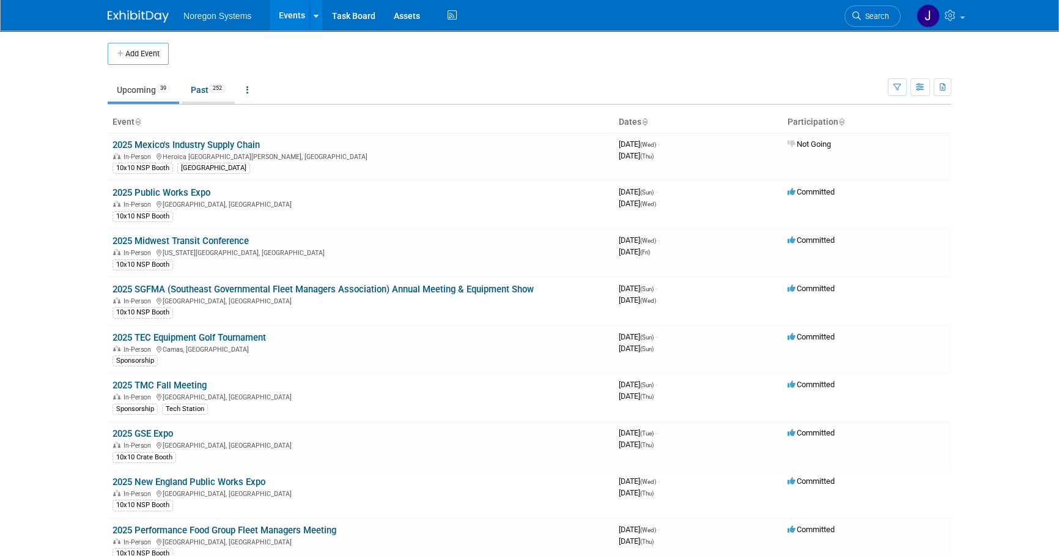
click at [198, 94] on link "Past 252" at bounding box center [208, 89] width 53 height 23
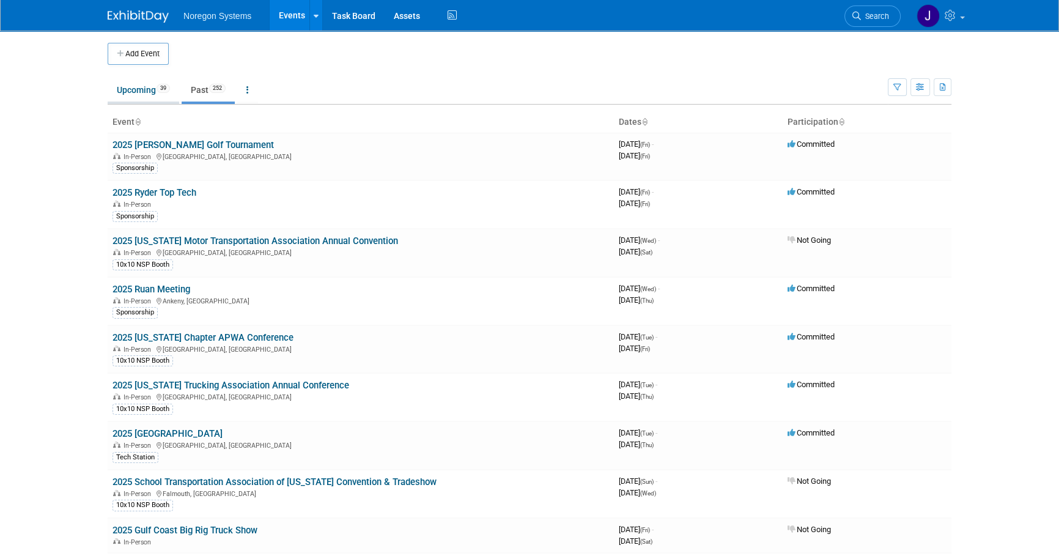
click at [128, 94] on link "Upcoming 39" at bounding box center [144, 89] width 72 height 23
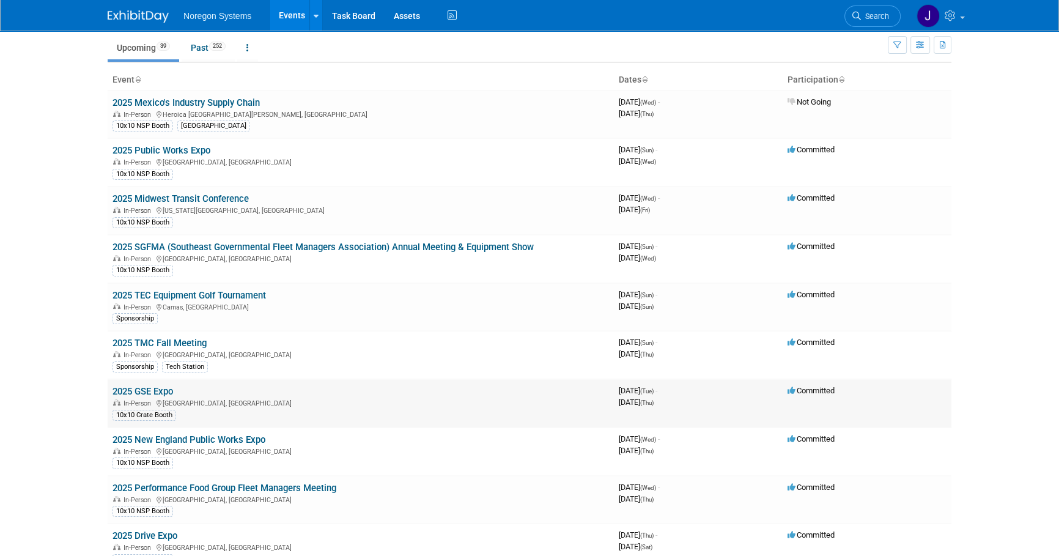
scroll to position [166, 0]
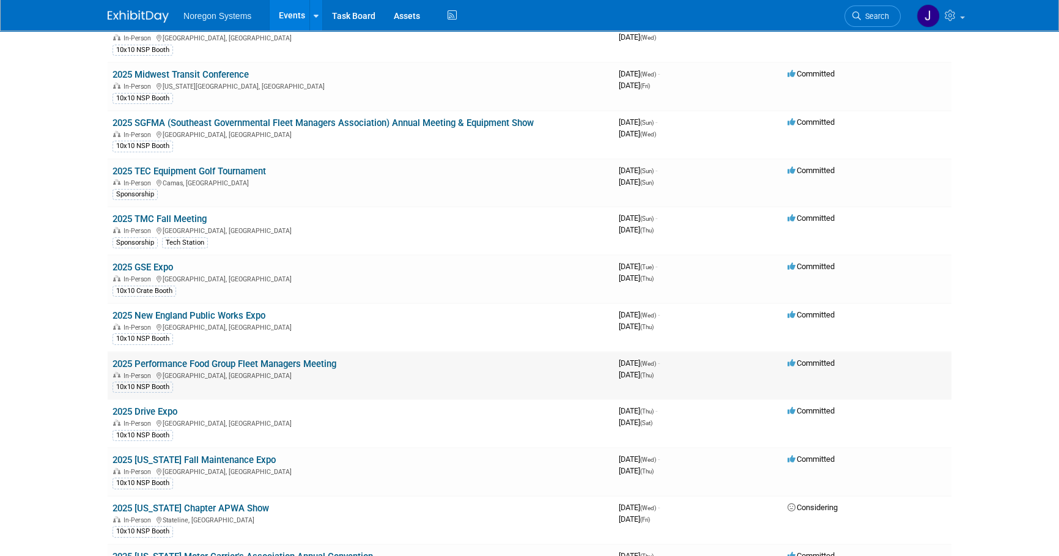
click at [268, 361] on link "2025 Performance Food Group Fleet Managers Meeting" at bounding box center [225, 363] width 224 height 11
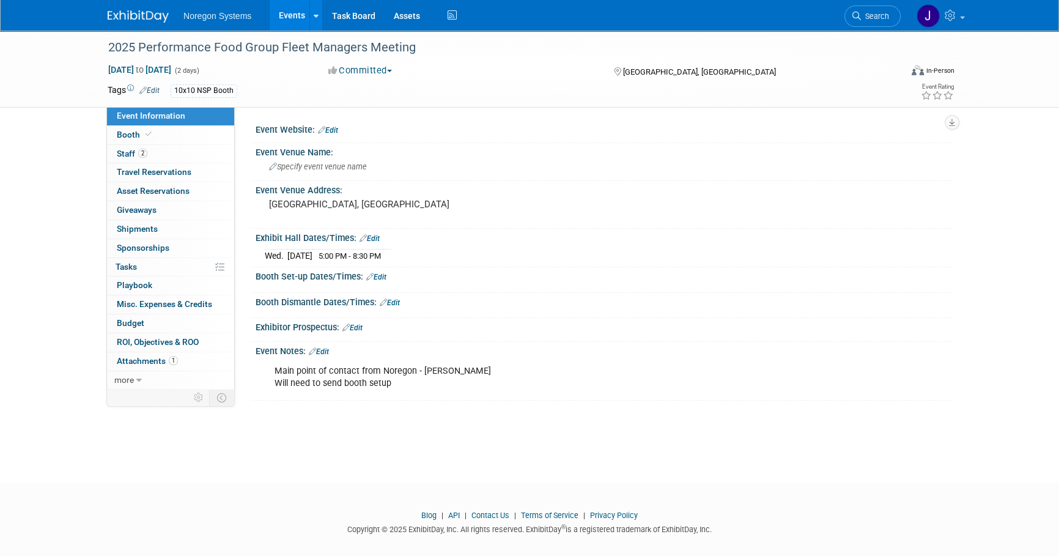
click at [135, 15] on img at bounding box center [138, 16] width 61 height 12
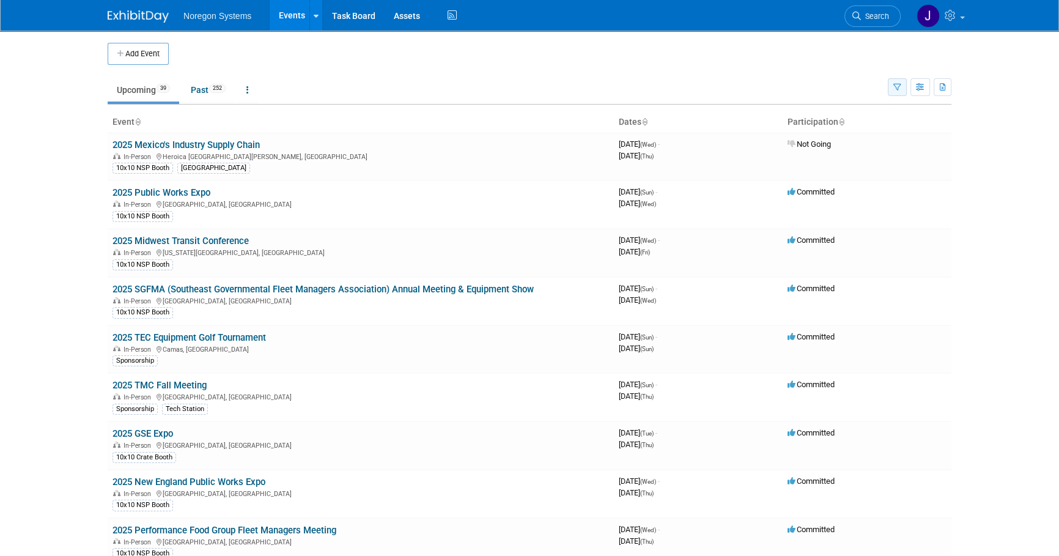
click at [893, 85] on icon "button" at bounding box center [897, 88] width 8 height 8
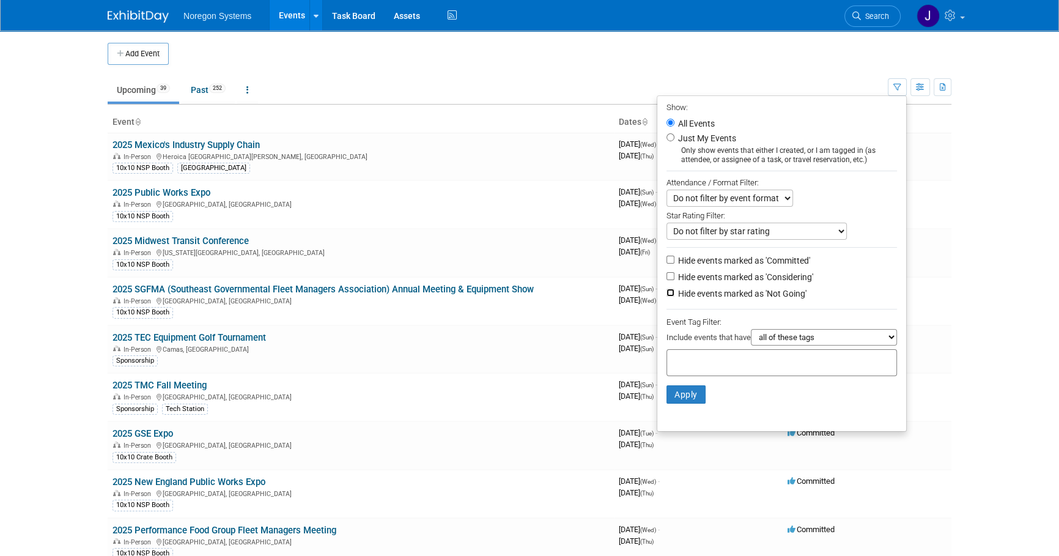
click at [667, 297] on input "Hide events marked as 'Not Going'" at bounding box center [671, 293] width 8 height 8
checkbox input "true"
drag, startPoint x: 679, startPoint y: 397, endPoint x: 717, endPoint y: 377, distance: 42.9
click at [681, 397] on button "Apply" at bounding box center [686, 394] width 39 height 18
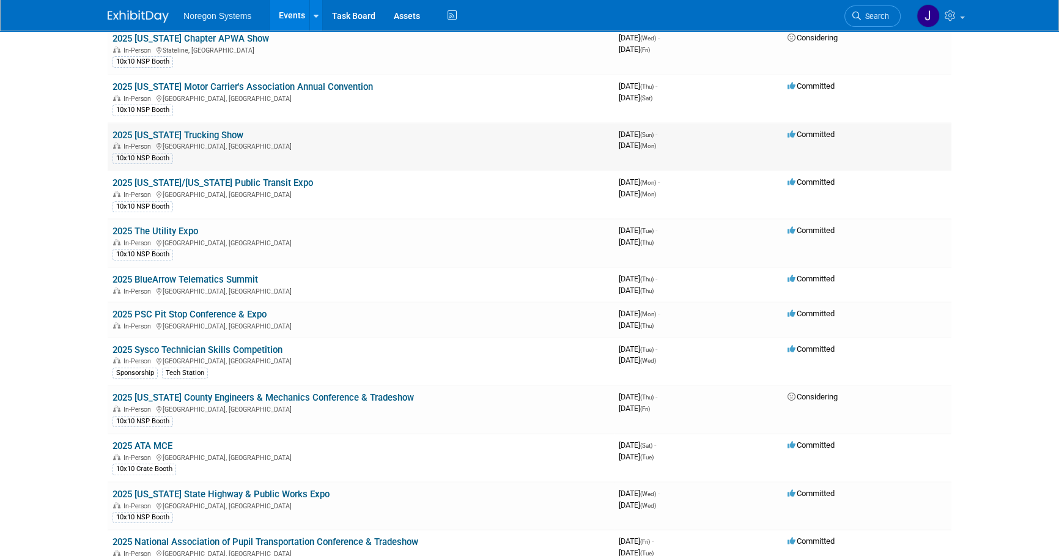
scroll to position [612, 0]
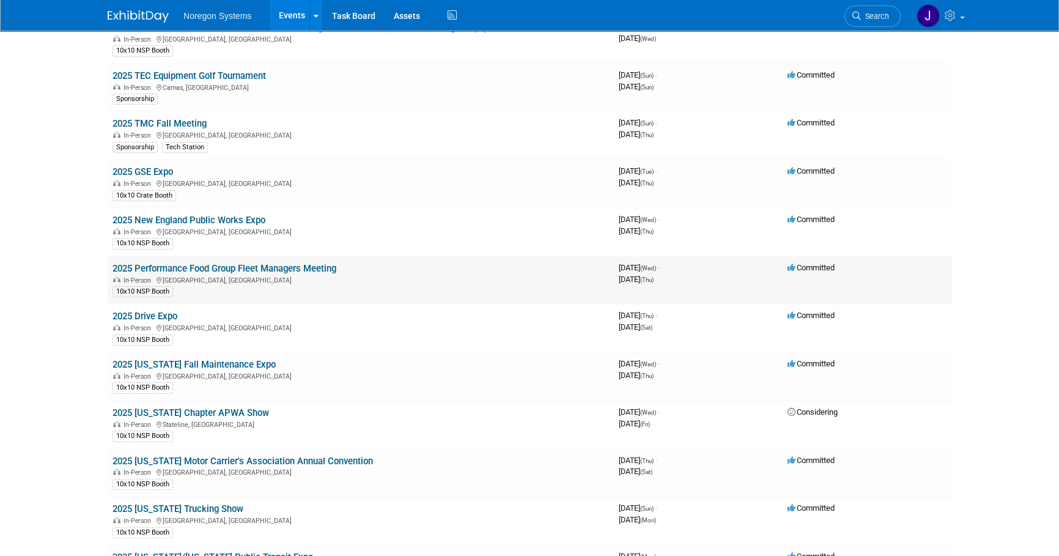
scroll to position [278, 0]
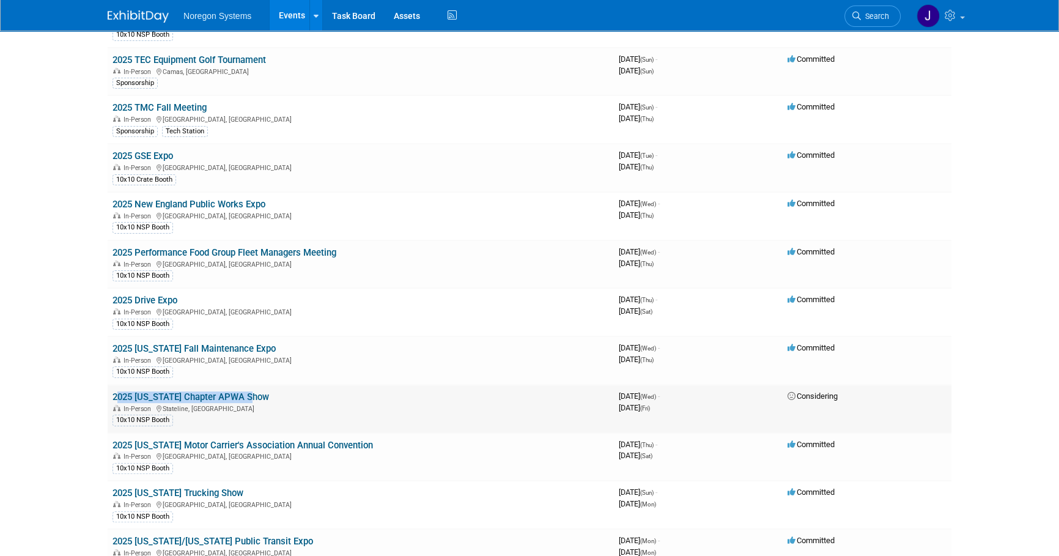
drag, startPoint x: 235, startPoint y: 392, endPoint x: 113, endPoint y: 391, distance: 122.3
click at [113, 391] on td "2025 Nevada Chapter APWA Show In-Person Stateline, NV 10x10 NSP Booth" at bounding box center [361, 409] width 506 height 48
drag, startPoint x: 65, startPoint y: 378, endPoint x: 165, endPoint y: 396, distance: 101.2
click at [67, 278] on html "Noregon Systems Events Add Event Bulk Upload Events Shareable Event Boards Rece…" at bounding box center [529, 0] width 1059 height 556
click at [187, 393] on link "2025 [US_STATE] Chapter APWA Show" at bounding box center [191, 396] width 157 height 11
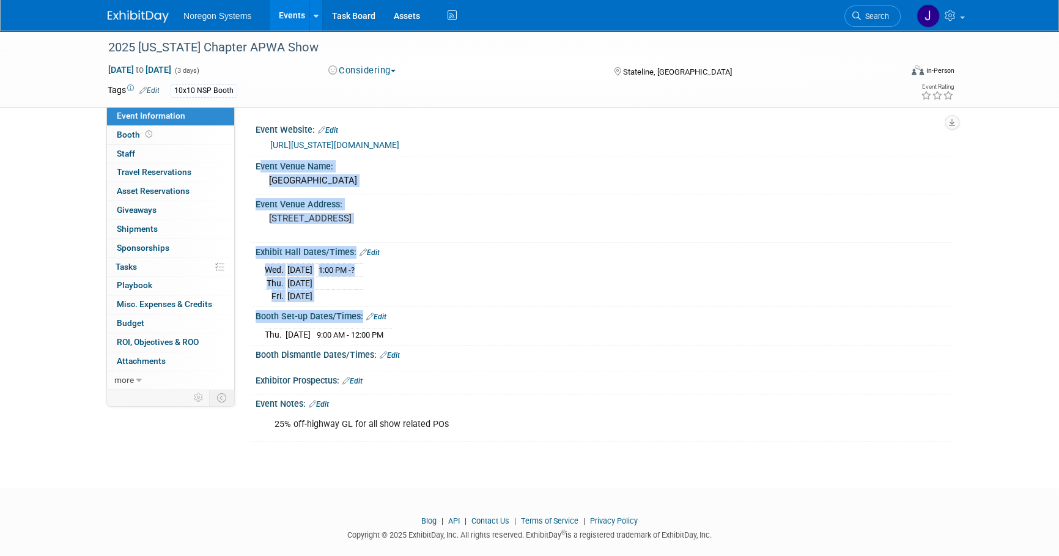
drag, startPoint x: 349, startPoint y: 182, endPoint x: 509, endPoint y: 331, distance: 218.5
click at [509, 331] on div "Event Website: Edit https://nevada.apwa.org/event/2025-fall-conference/ Event V…" at bounding box center [597, 280] width 689 height 321
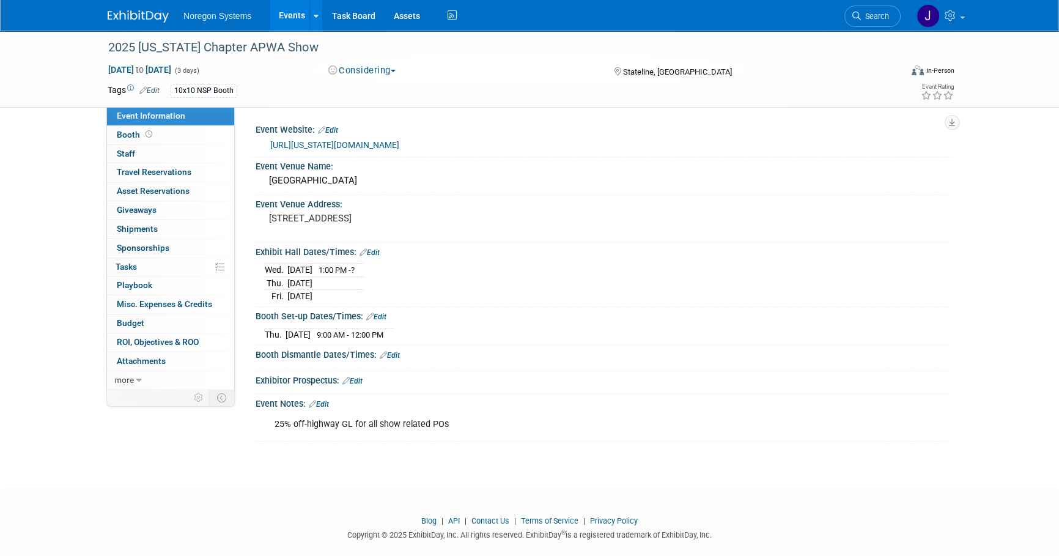
click at [245, 125] on div "Event Website: Edit https://nevada.apwa.org/event/2025-fall-conference/ Event V…" at bounding box center [593, 248] width 717 height 282
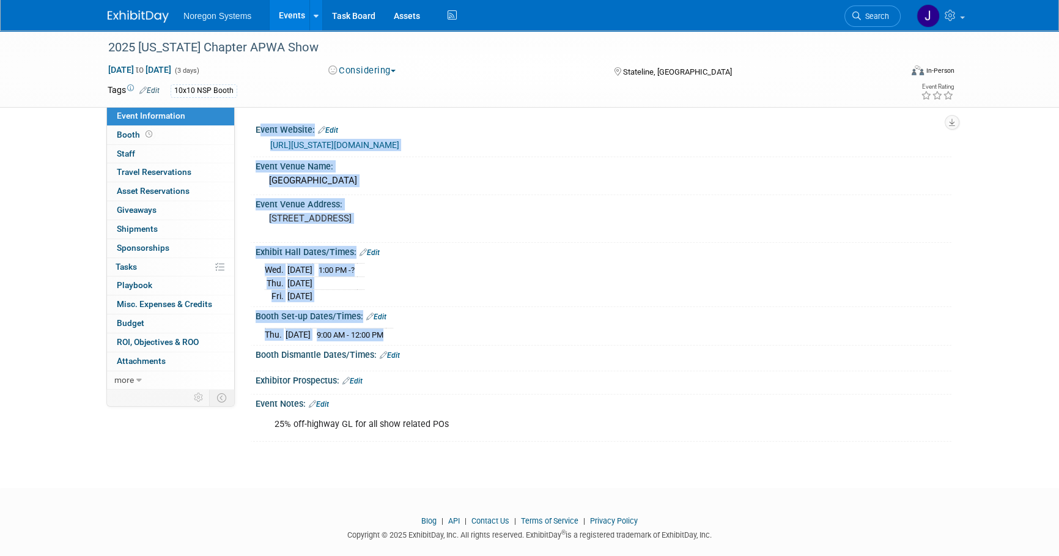
drag, startPoint x: 250, startPoint y: 124, endPoint x: 508, endPoint y: 322, distance: 324.9
click at [508, 322] on div "Event Website: Edit https://nevada.apwa.org/event/2025-fall-conference/ Event V…" at bounding box center [593, 248] width 717 height 282
copy div "Event Website: Edit https://nevada.apwa.org/event/2025-fall-conference/ Event V…"
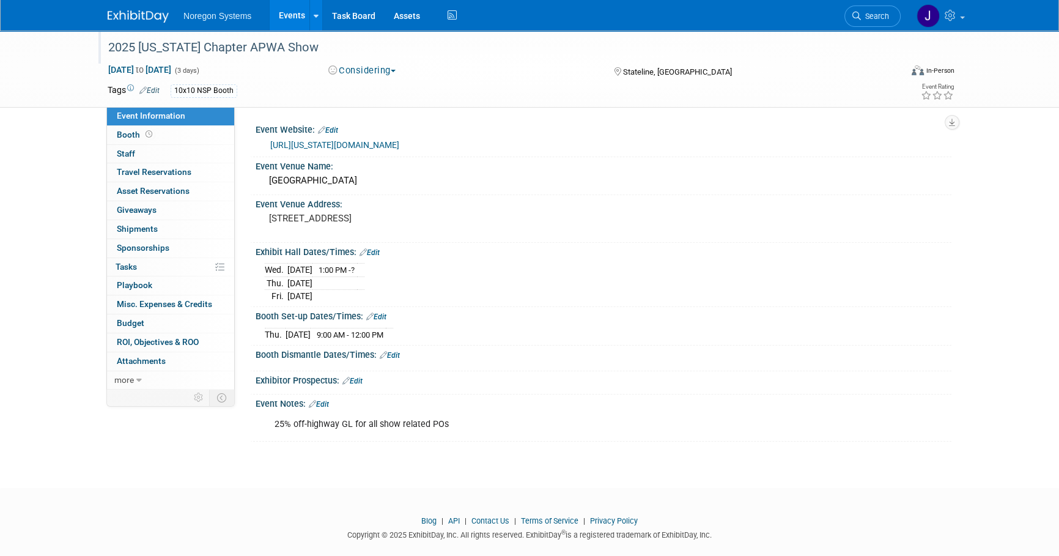
click at [457, 61] on div "2025 [US_STATE] Chapter APWA Show" at bounding box center [494, 47] width 793 height 33
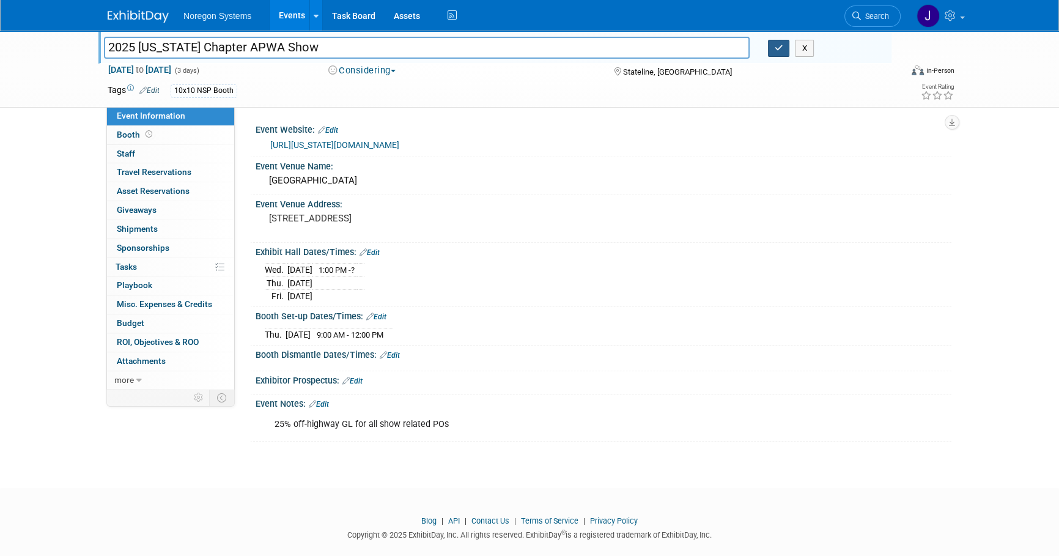
drag, startPoint x: 777, startPoint y: 48, endPoint x: 852, endPoint y: 35, distance: 76.9
click at [777, 48] on icon "button" at bounding box center [779, 48] width 9 height 8
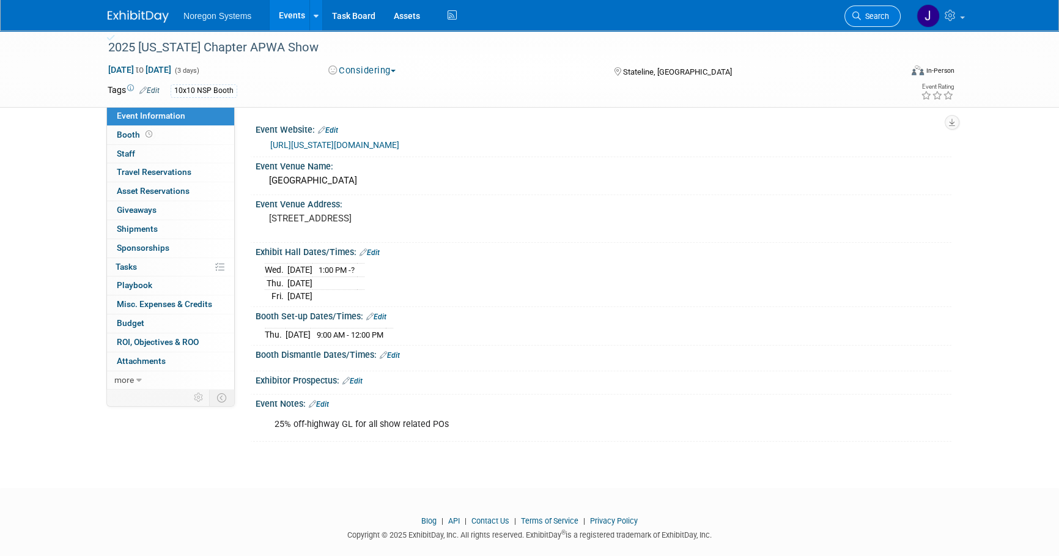
click at [866, 23] on link "Search" at bounding box center [872, 16] width 56 height 21
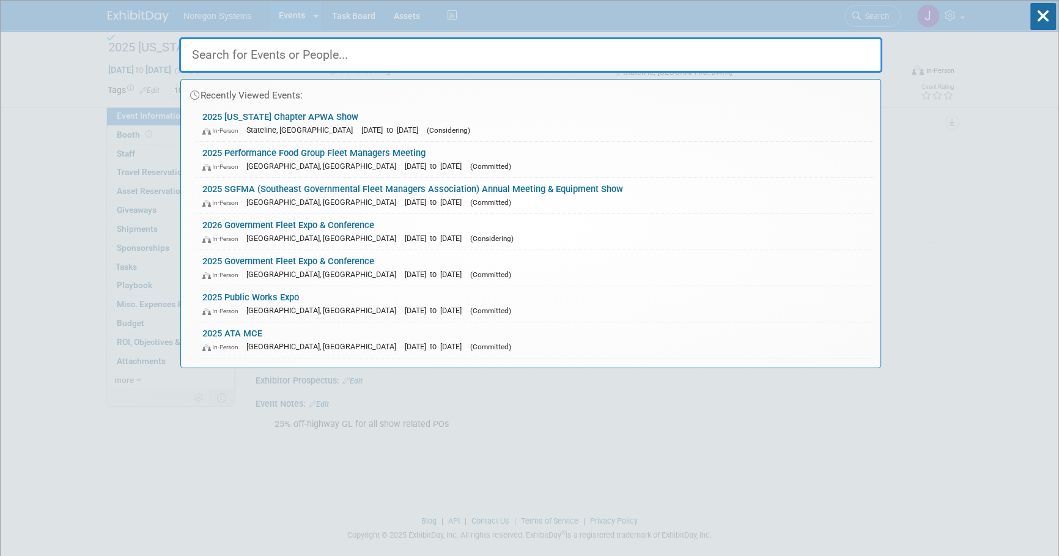
click at [810, 65] on input "text" at bounding box center [530, 54] width 703 height 35
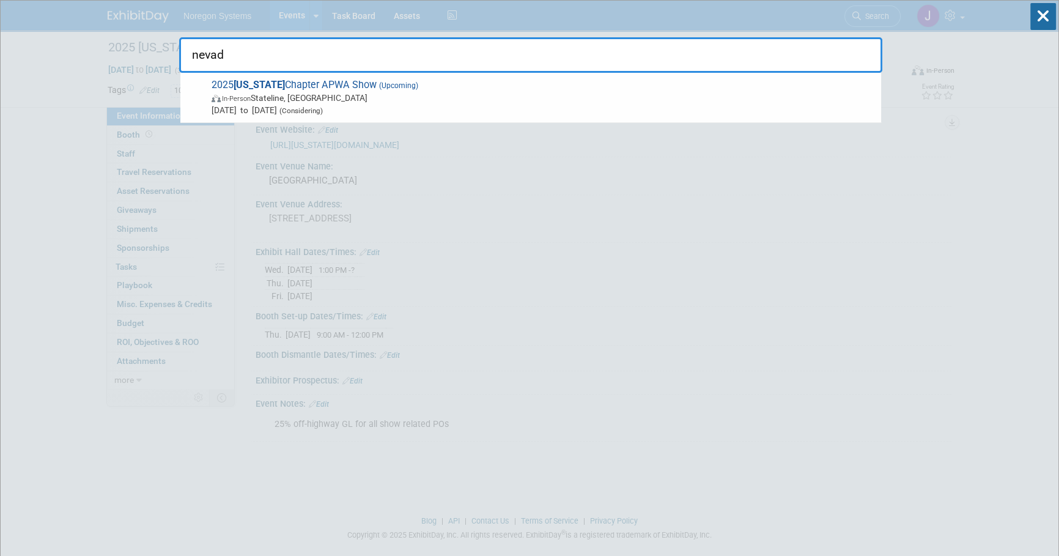
type input "nevada"
drag, startPoint x: 457, startPoint y: 55, endPoint x: 188, endPoint y: 48, distance: 269.2
click at [188, 48] on input "nevada" at bounding box center [530, 54] width 703 height 35
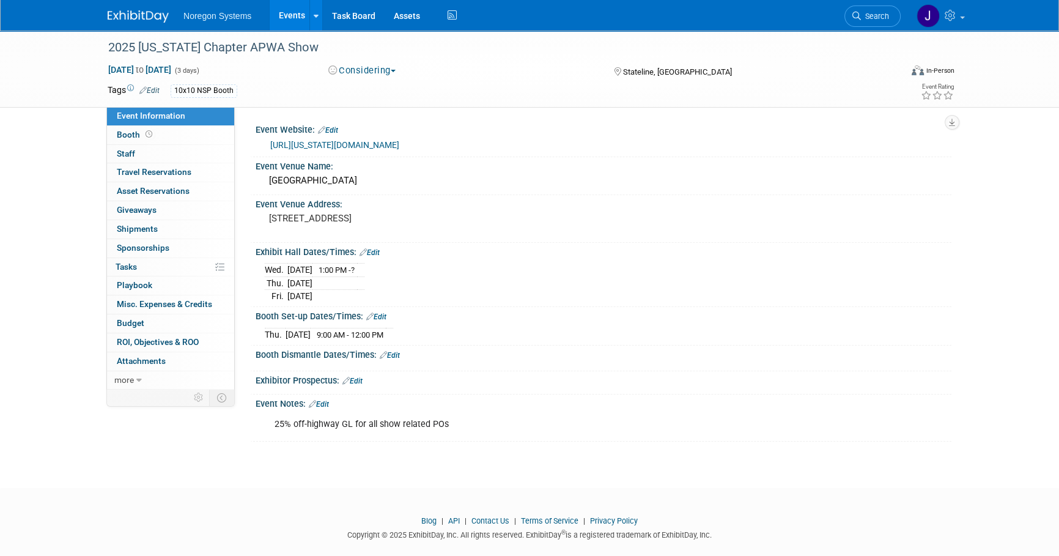
click at [945, 361] on div "Save Changes Cancel" at bounding box center [604, 363] width 696 height 7
click at [148, 17] on img at bounding box center [138, 16] width 61 height 12
